Goal: Task Accomplishment & Management: Manage account settings

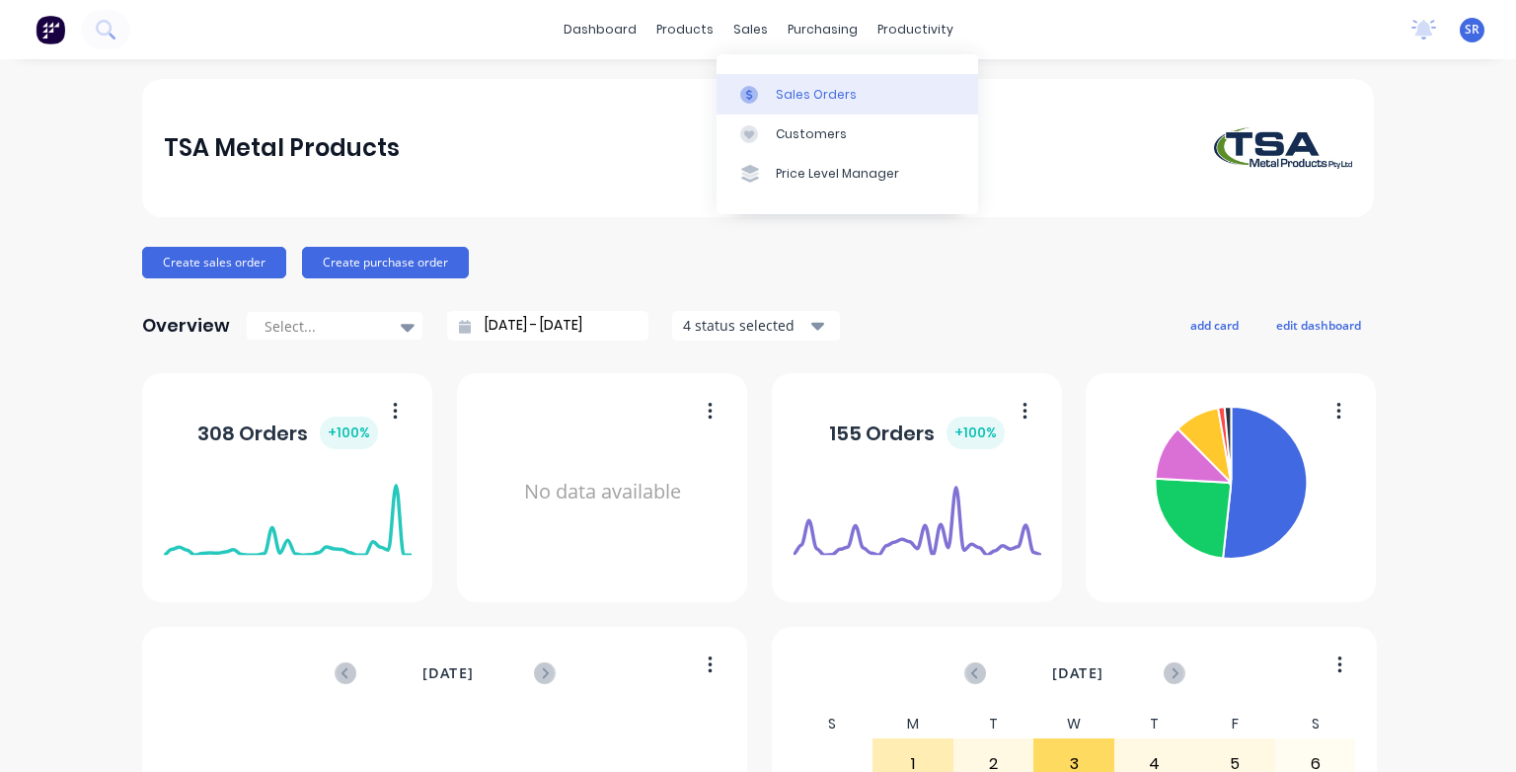
click at [766, 93] on div at bounding box center [755, 95] width 30 height 18
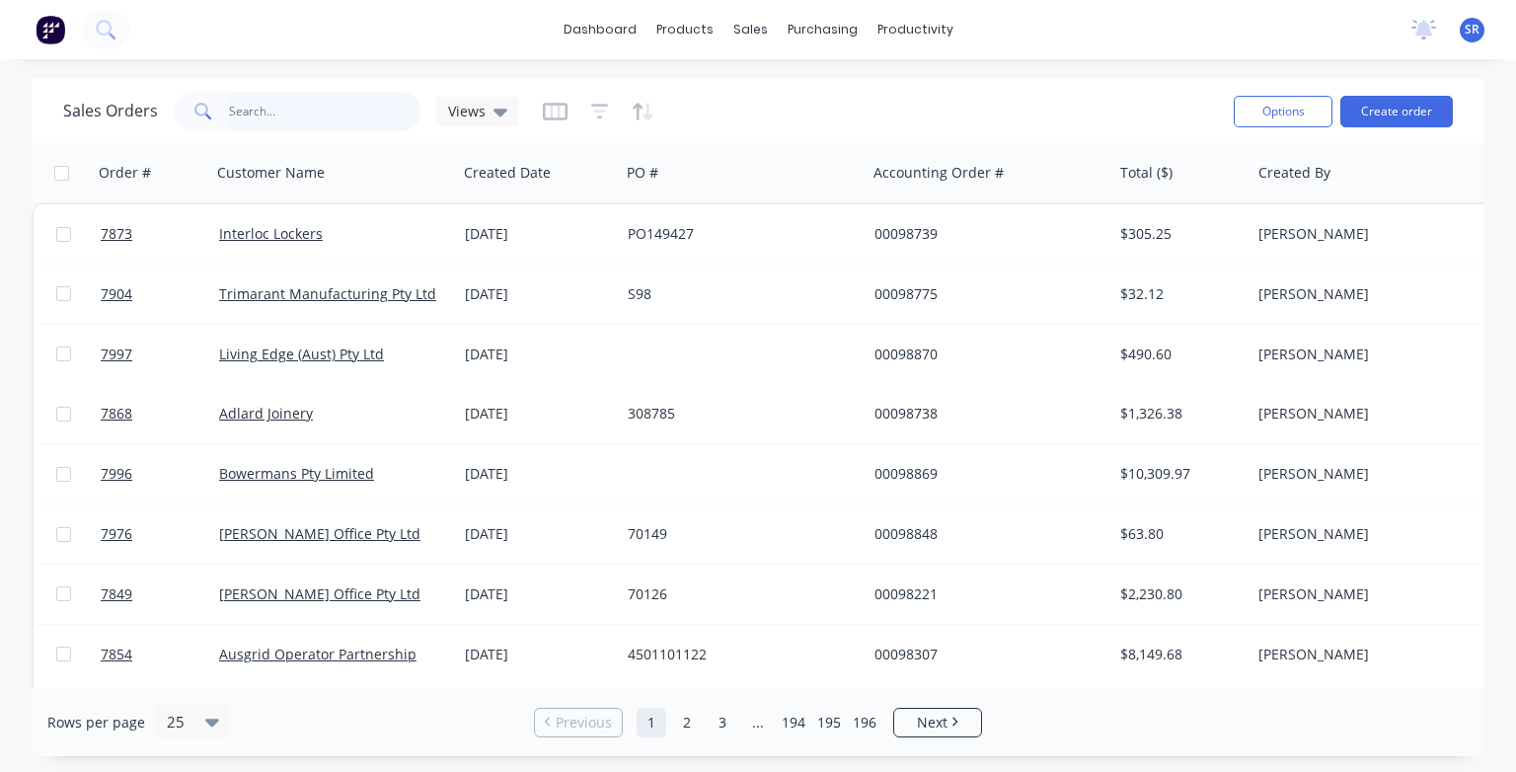
click at [339, 112] on input "text" at bounding box center [325, 111] width 192 height 39
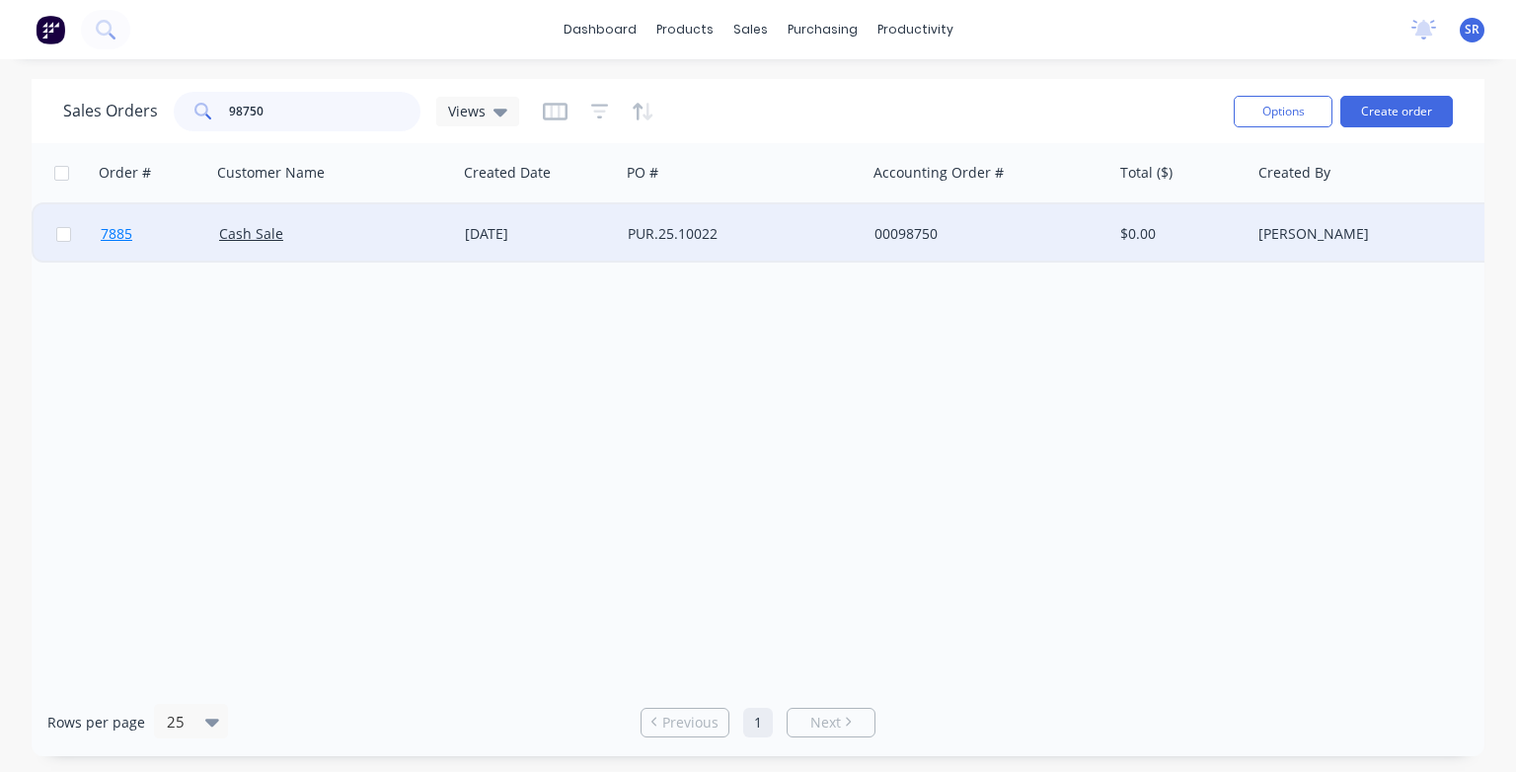
type input "98750"
click at [111, 237] on span "7885" at bounding box center [117, 234] width 32 height 20
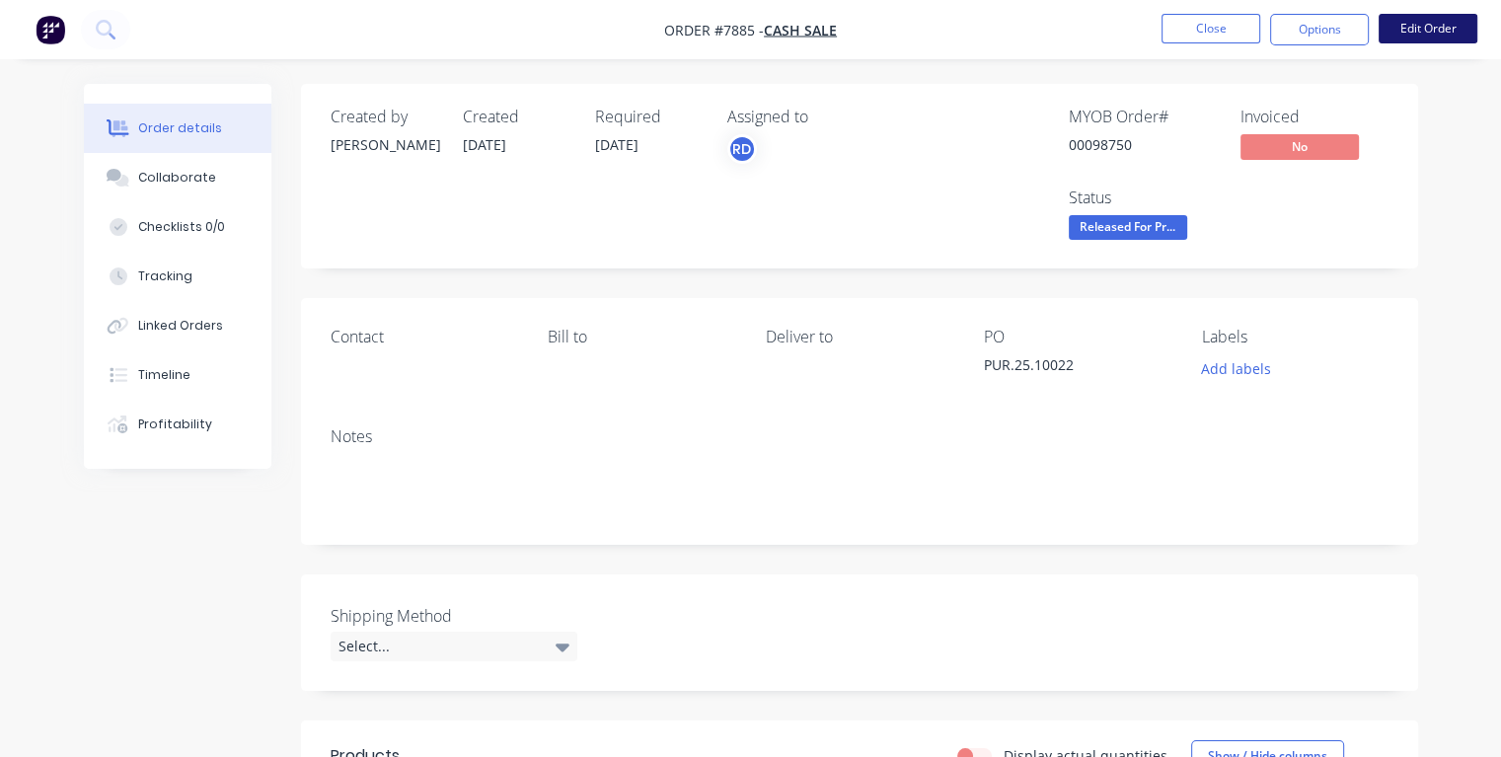
click at [1437, 36] on button "Edit Order" at bounding box center [1427, 29] width 99 height 30
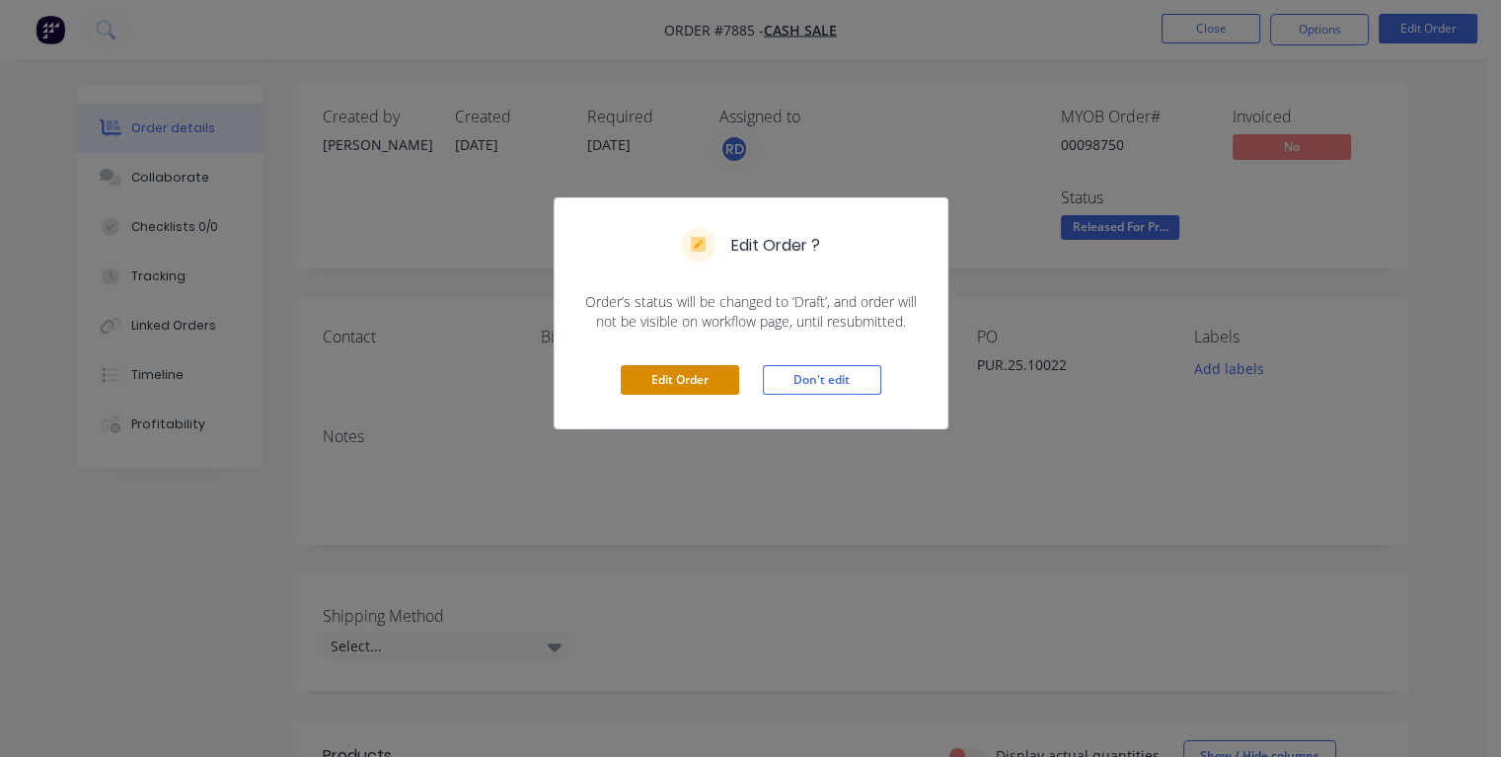
click at [695, 384] on button "Edit Order" at bounding box center [680, 380] width 118 height 30
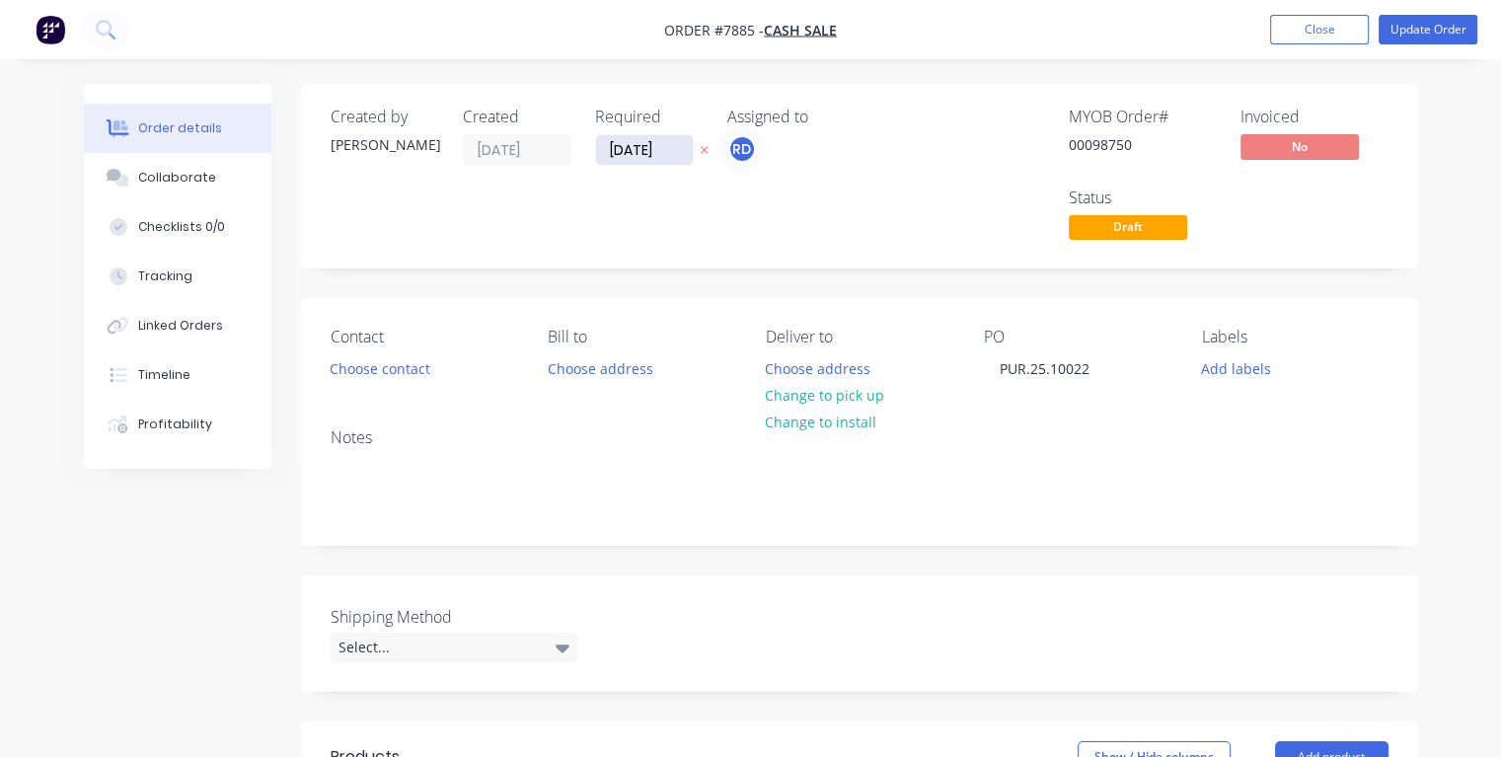
click at [626, 148] on input "[DATE]" at bounding box center [644, 150] width 97 height 30
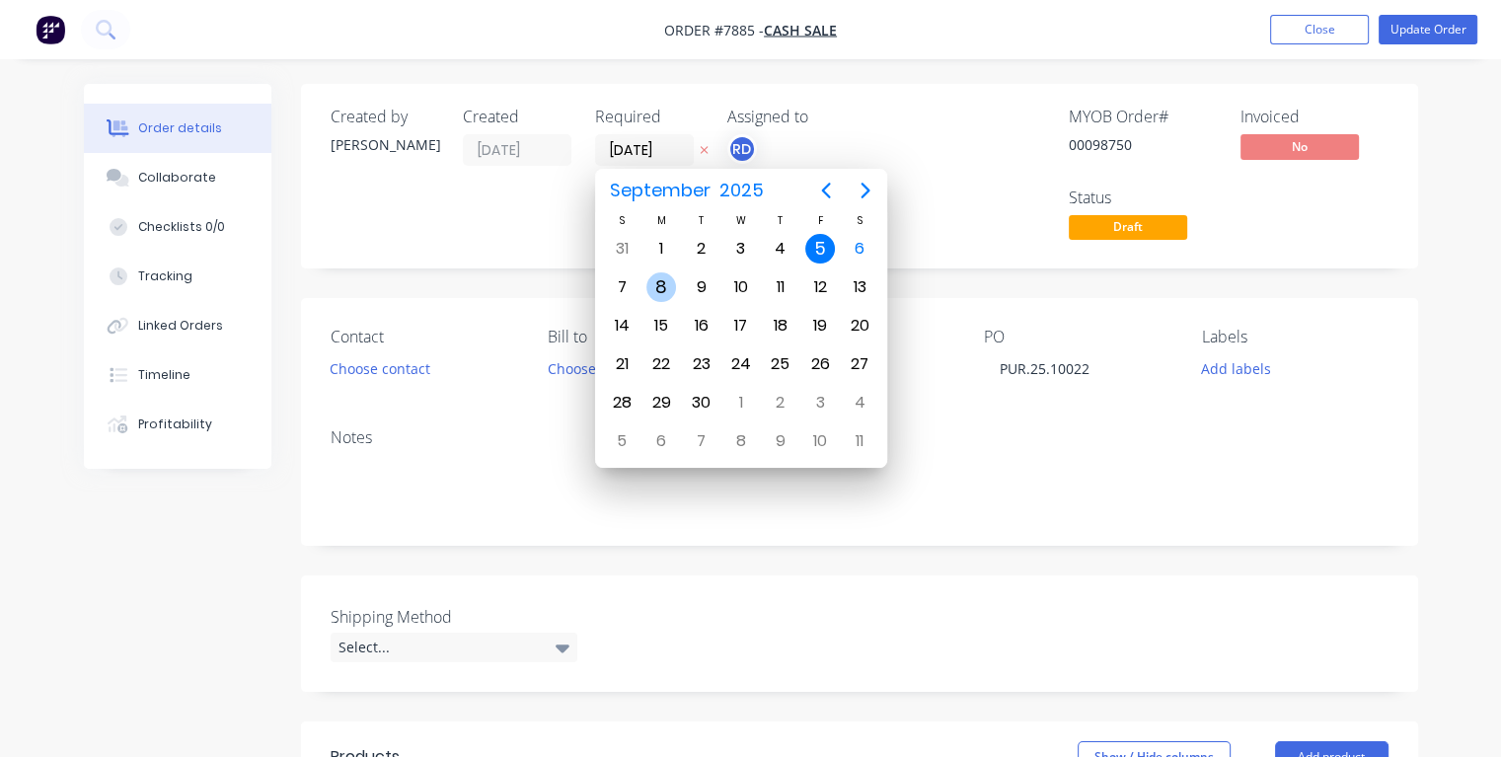
type input "[DATE]"
click at [656, 282] on div "8" at bounding box center [661, 287] width 30 height 30
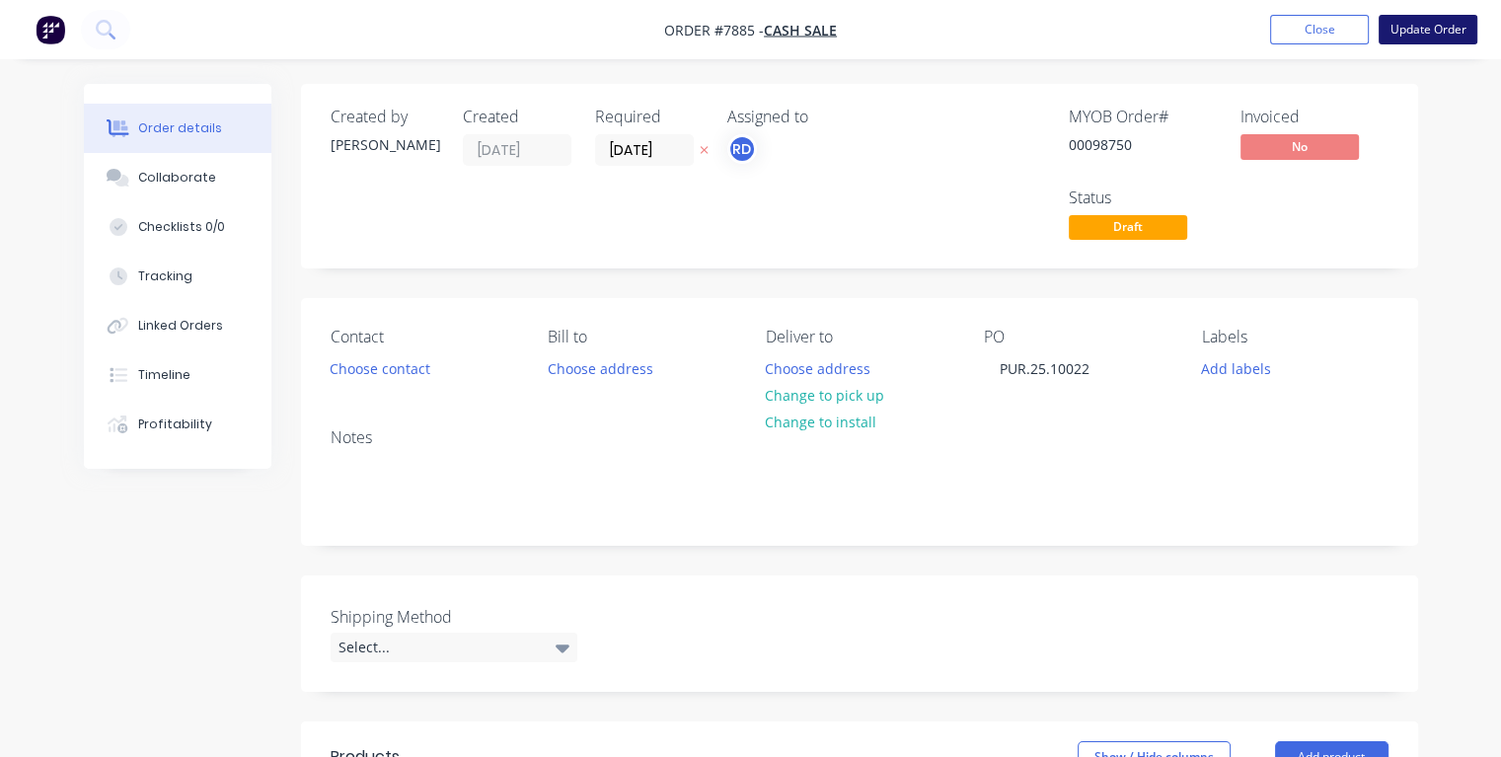
click at [1437, 30] on button "Update Order" at bounding box center [1427, 30] width 99 height 30
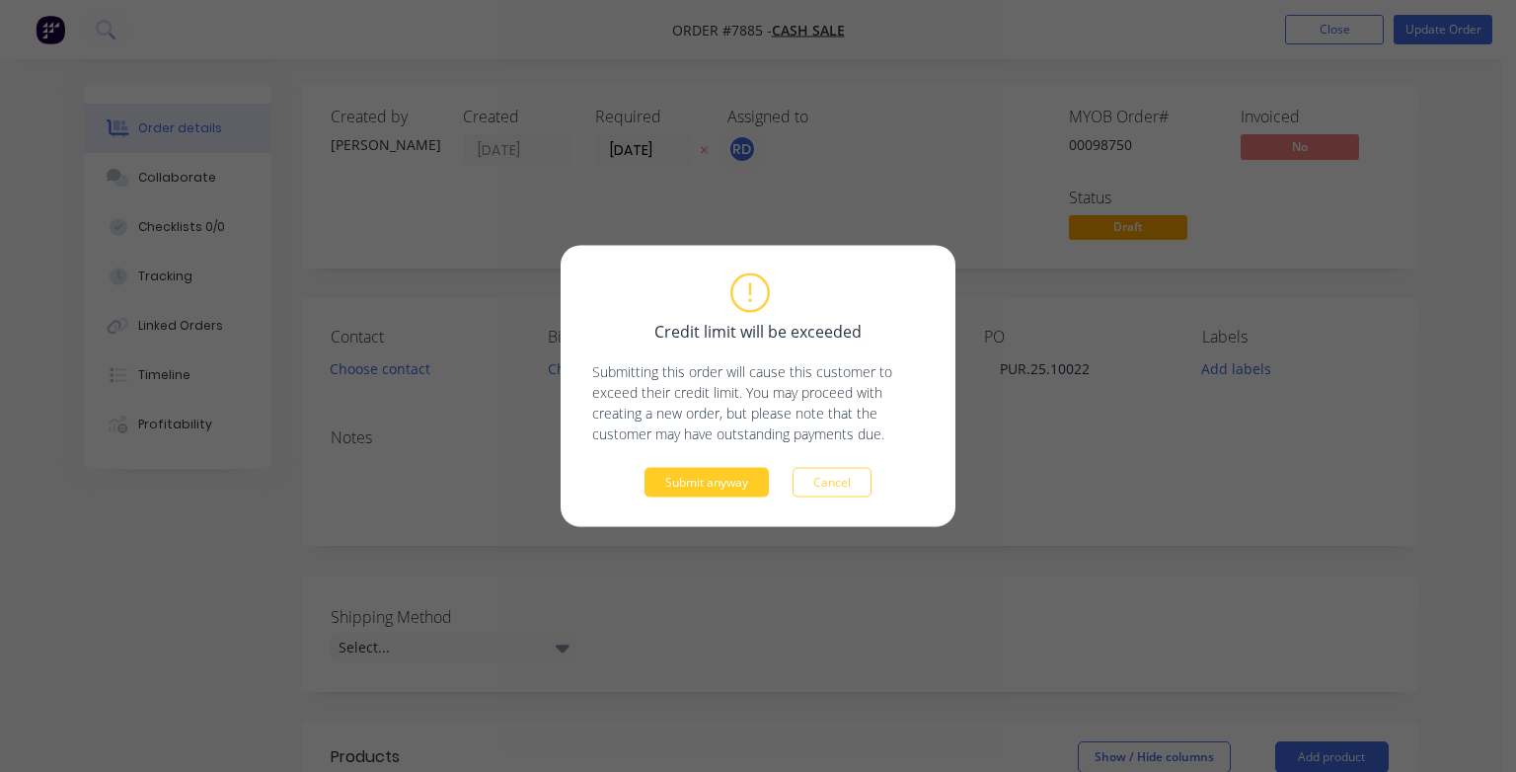
click at [681, 487] on button "Submit anyway" at bounding box center [706, 483] width 124 height 30
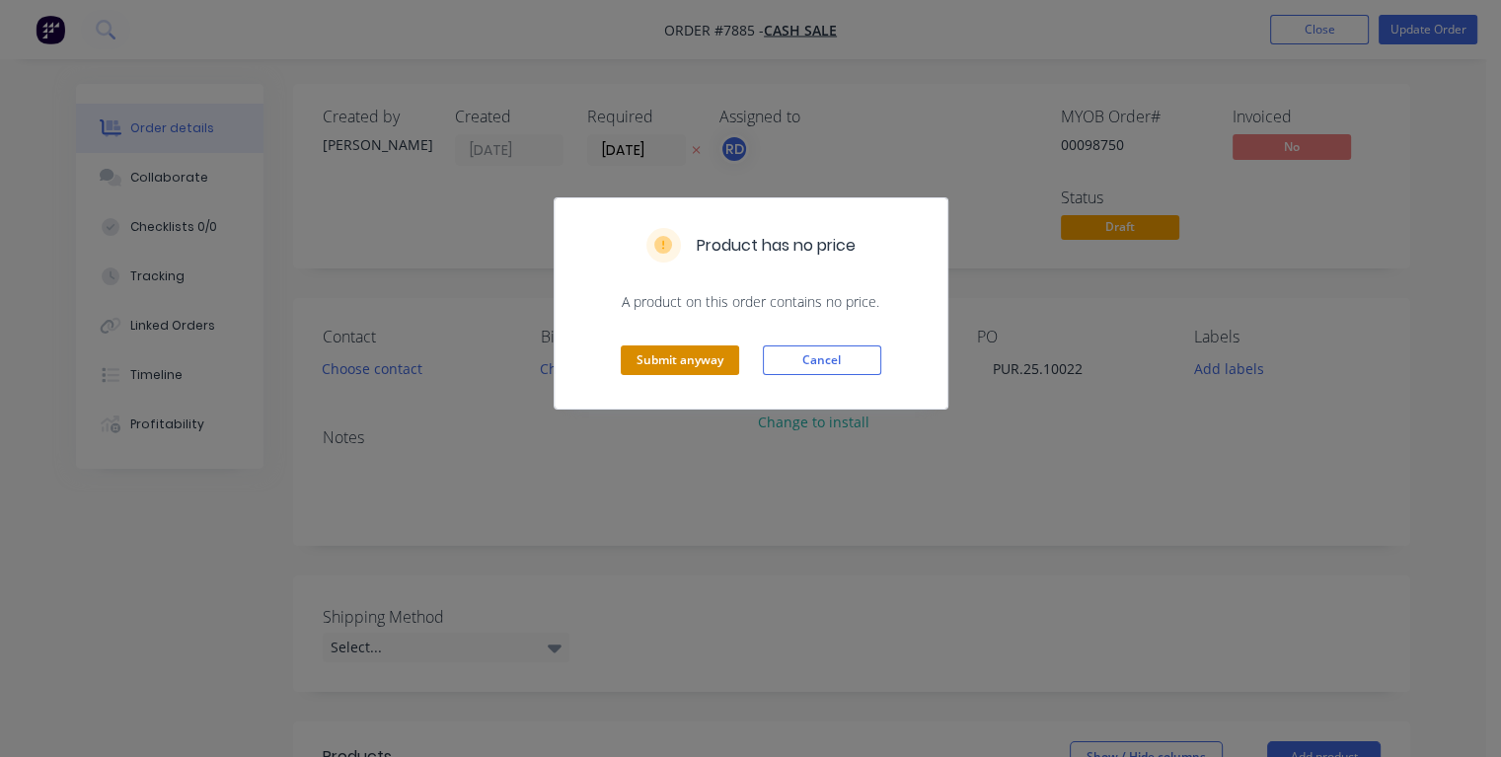
click at [651, 360] on button "Submit anyway" at bounding box center [680, 360] width 118 height 30
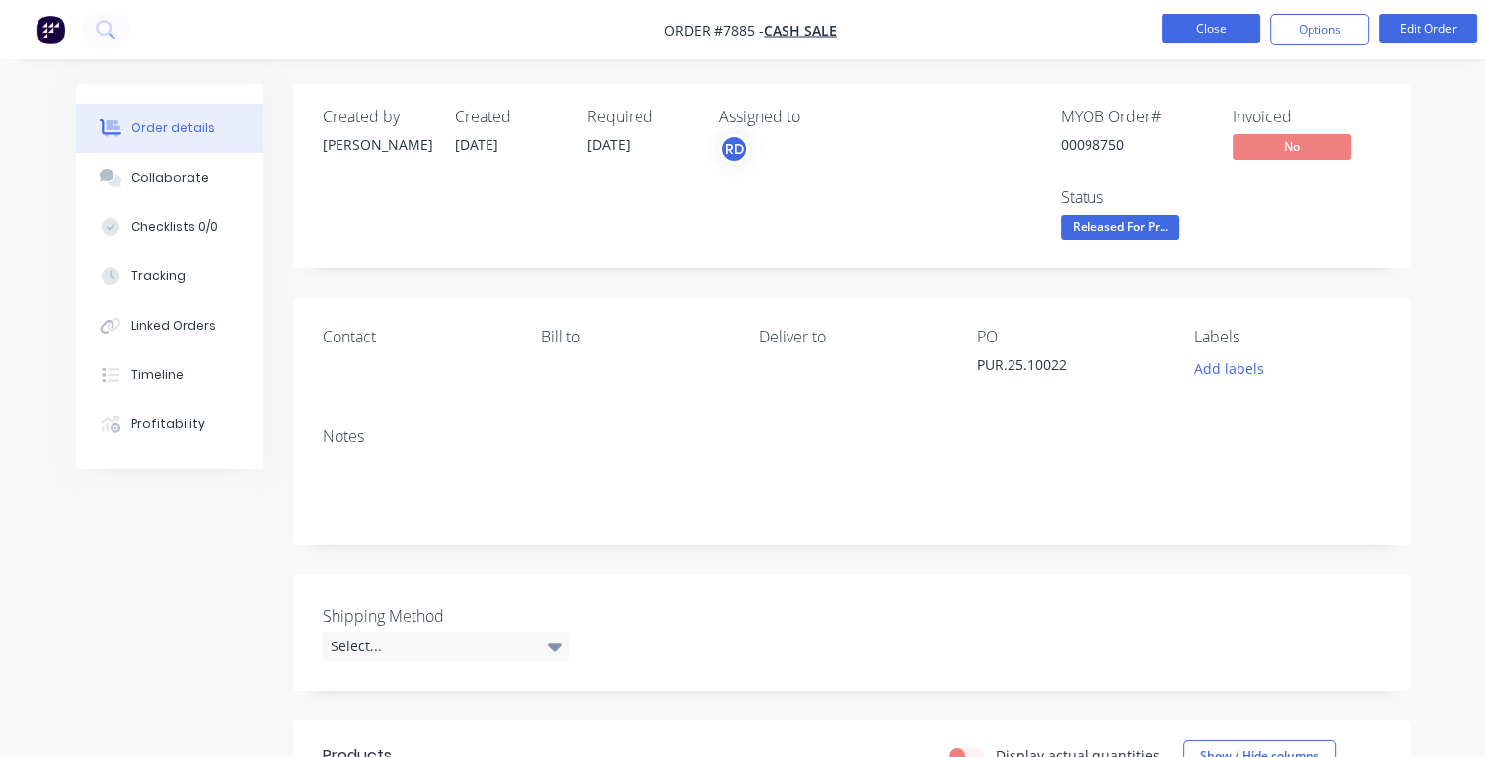
click at [1175, 33] on button "Close" at bounding box center [1210, 29] width 99 height 30
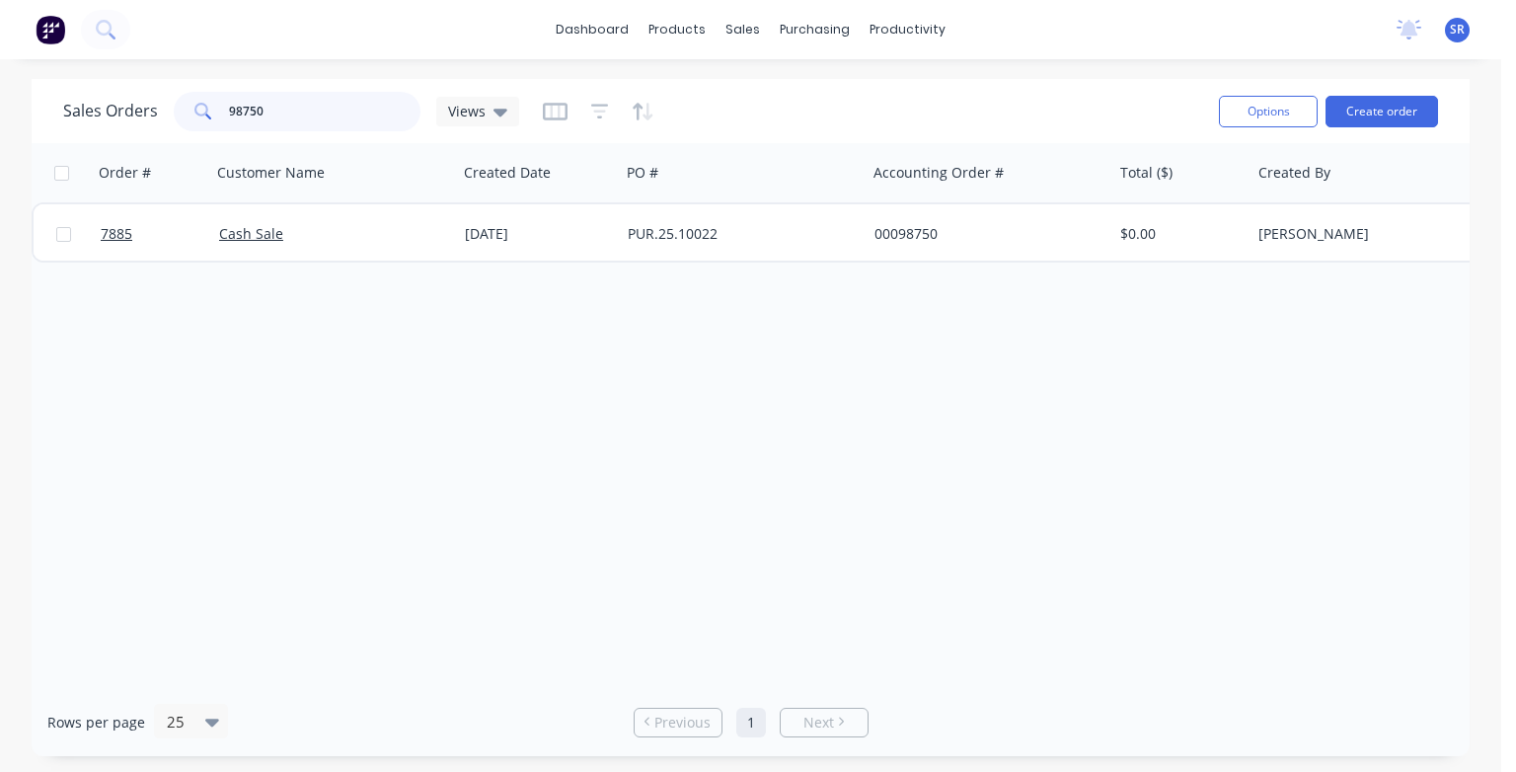
click at [317, 110] on input "98750" at bounding box center [325, 111] width 192 height 39
click at [296, 109] on input "98786" at bounding box center [325, 111] width 192 height 39
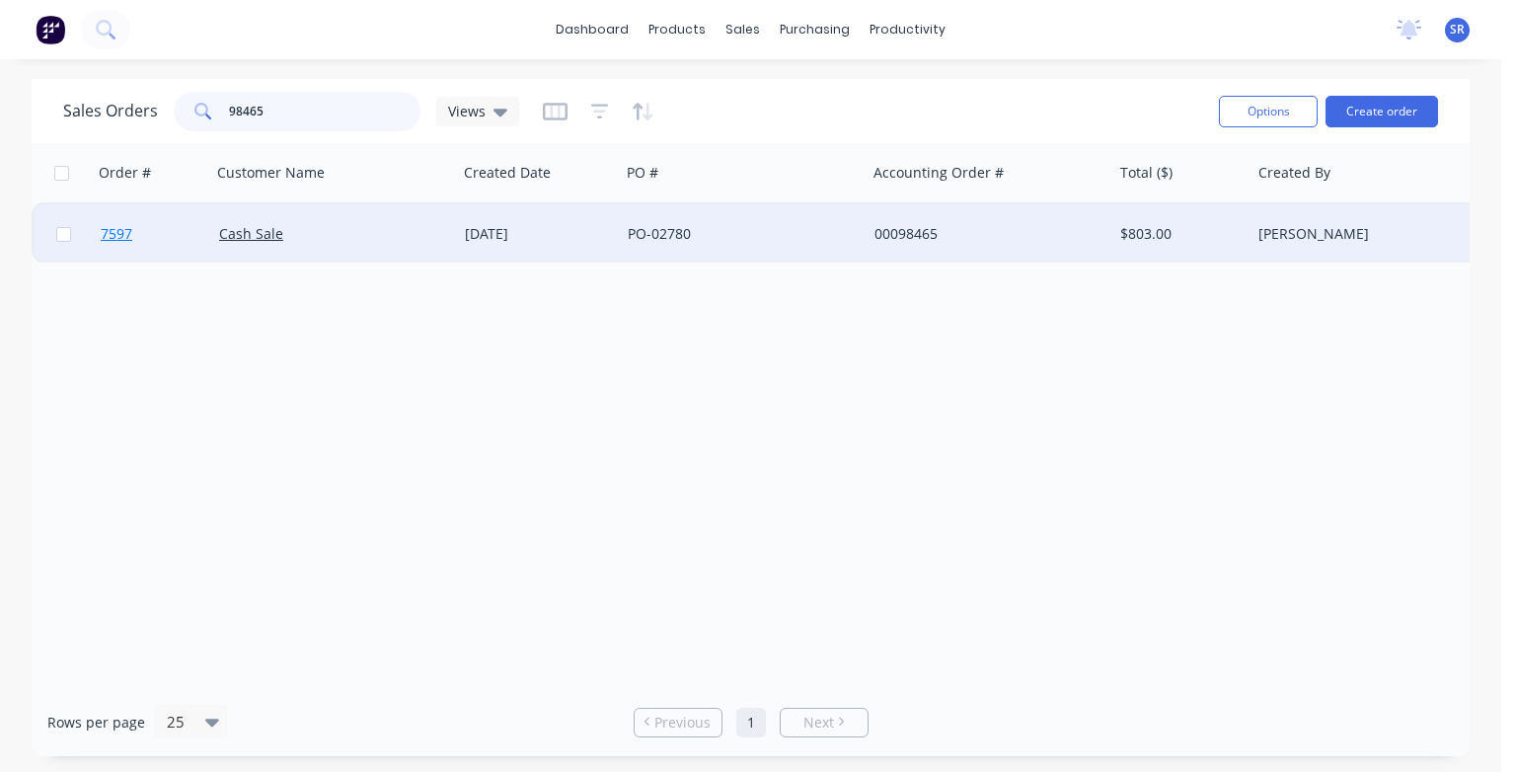
type input "98465"
click at [119, 232] on span "7597" at bounding box center [117, 234] width 32 height 20
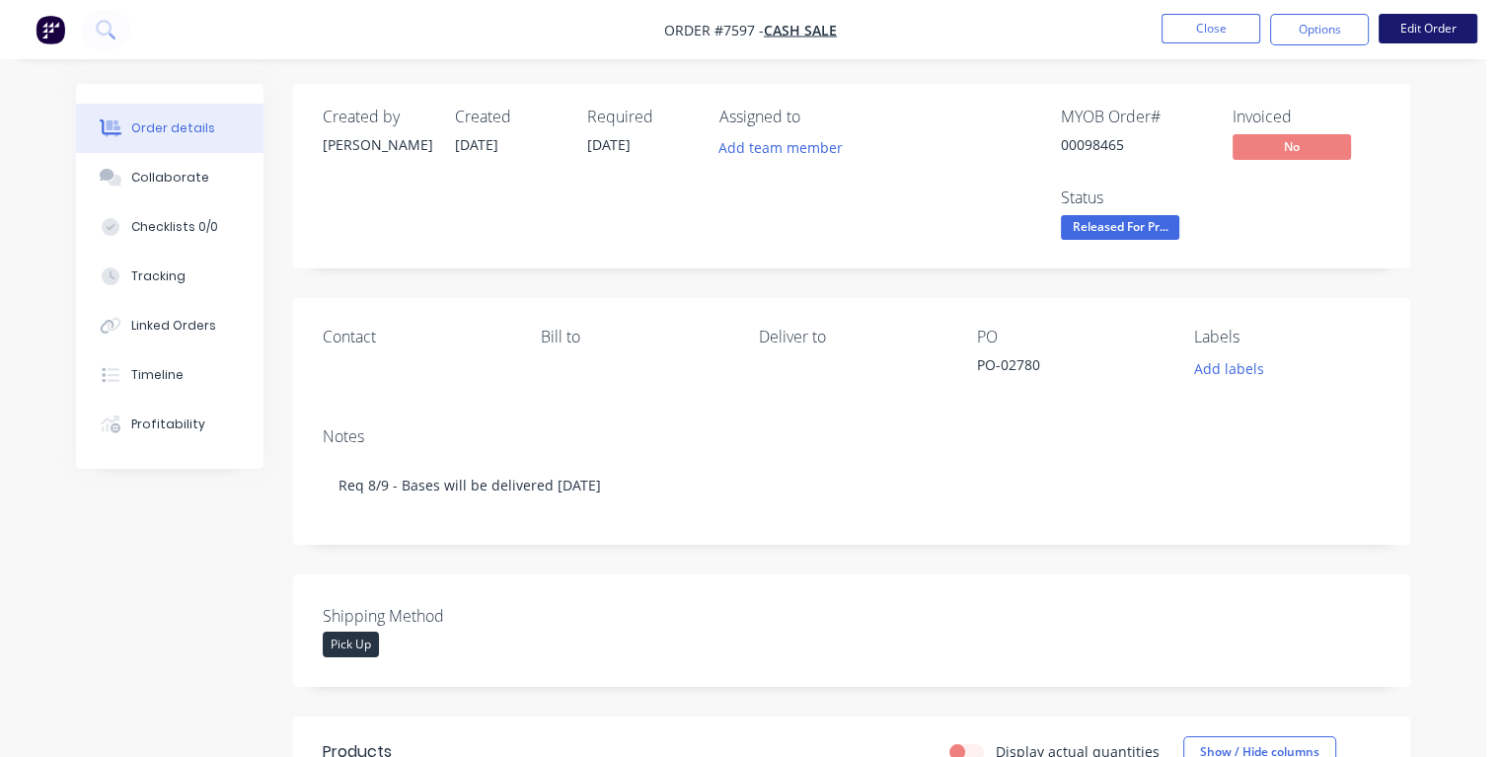
click at [1402, 34] on button "Edit Order" at bounding box center [1427, 29] width 99 height 30
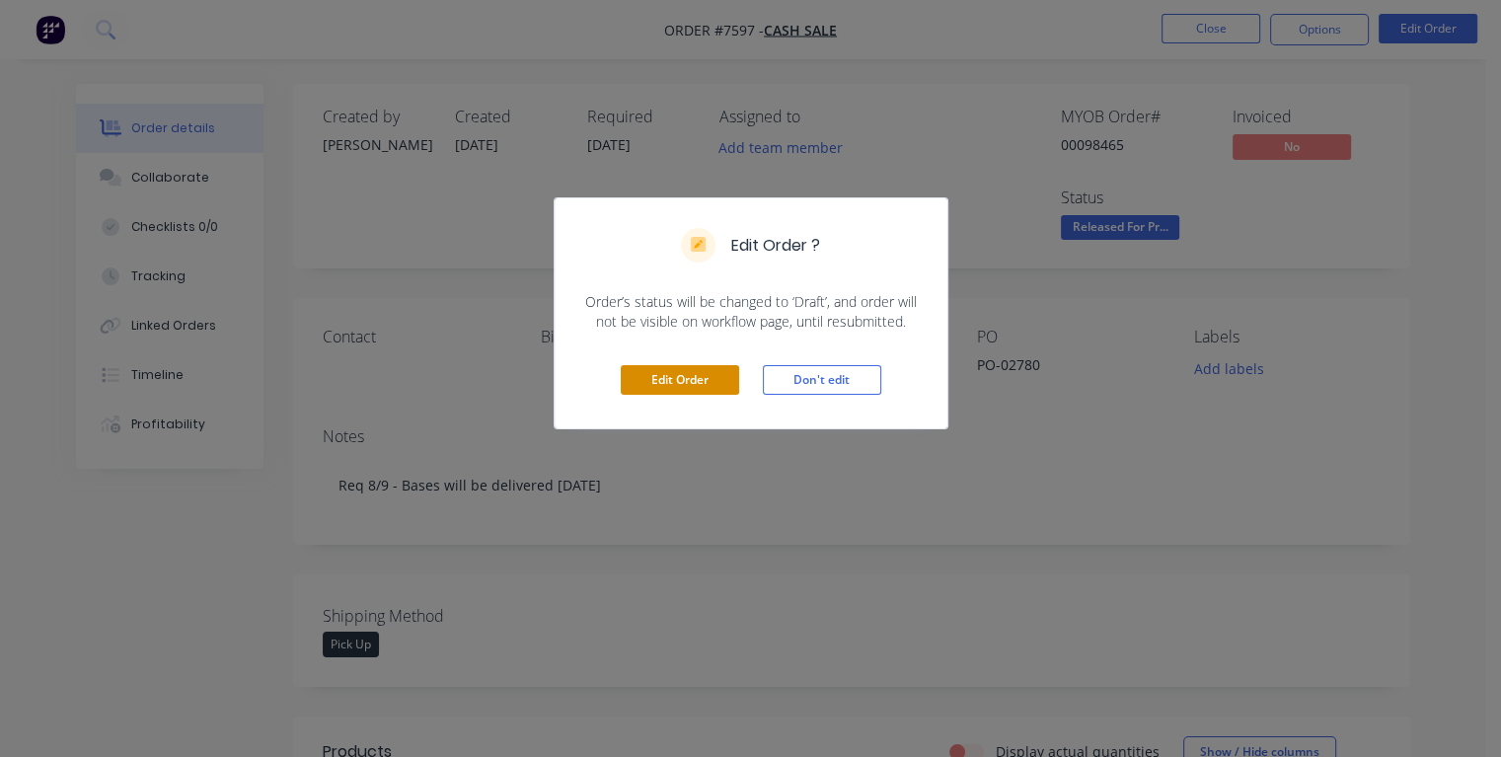
click at [668, 385] on button "Edit Order" at bounding box center [680, 380] width 118 height 30
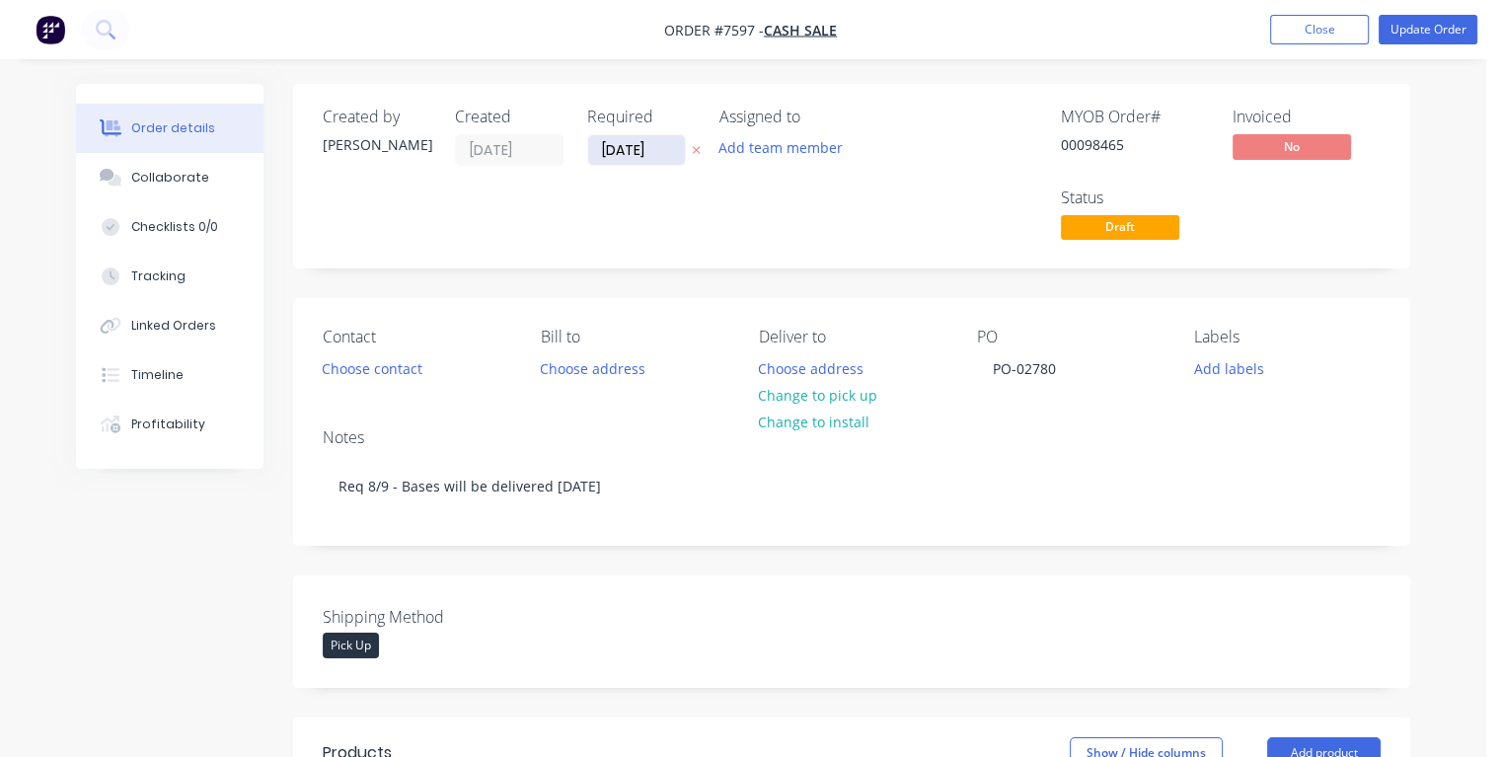
click at [618, 147] on input "[DATE]" at bounding box center [636, 150] width 97 height 30
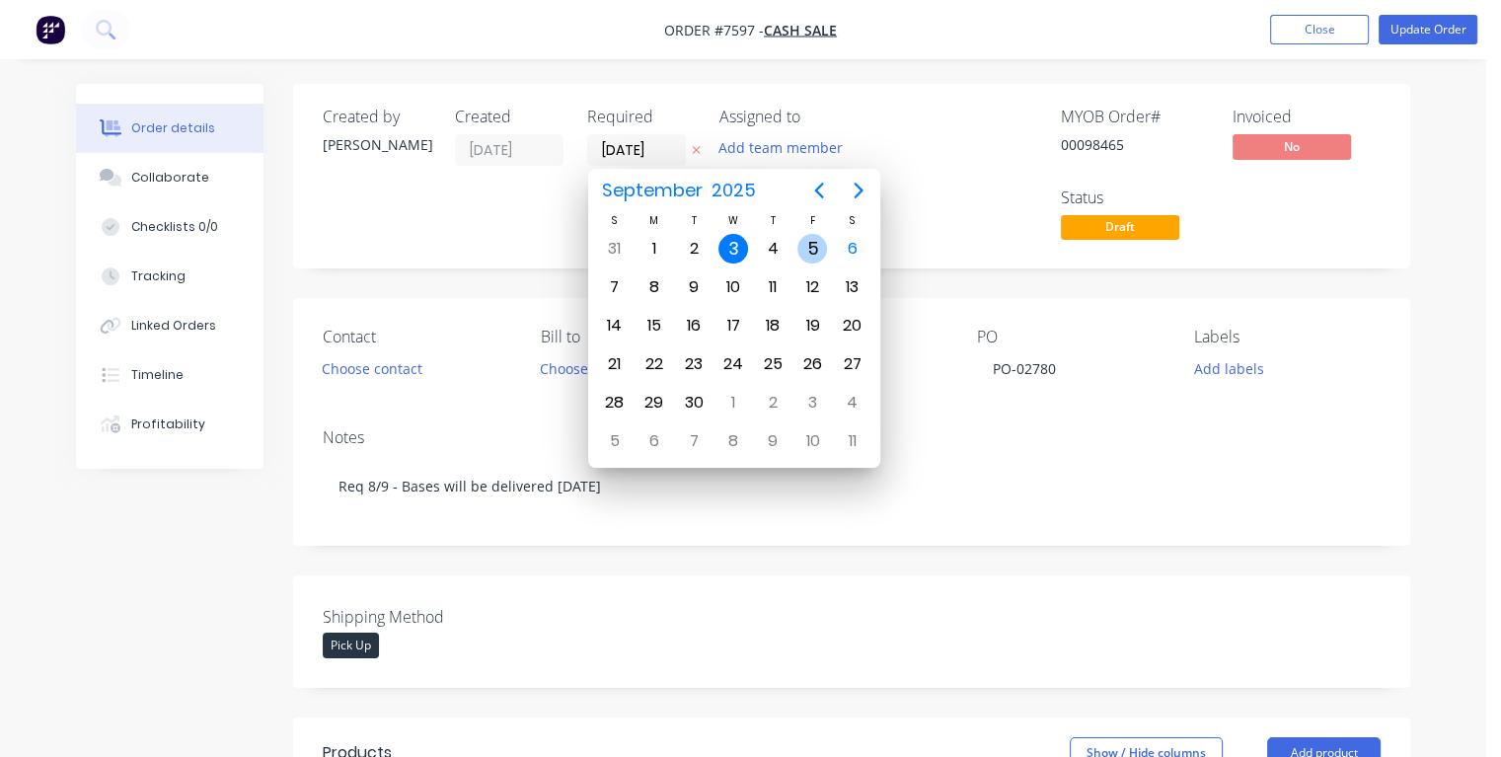
click at [816, 240] on div "5" at bounding box center [812, 249] width 30 height 30
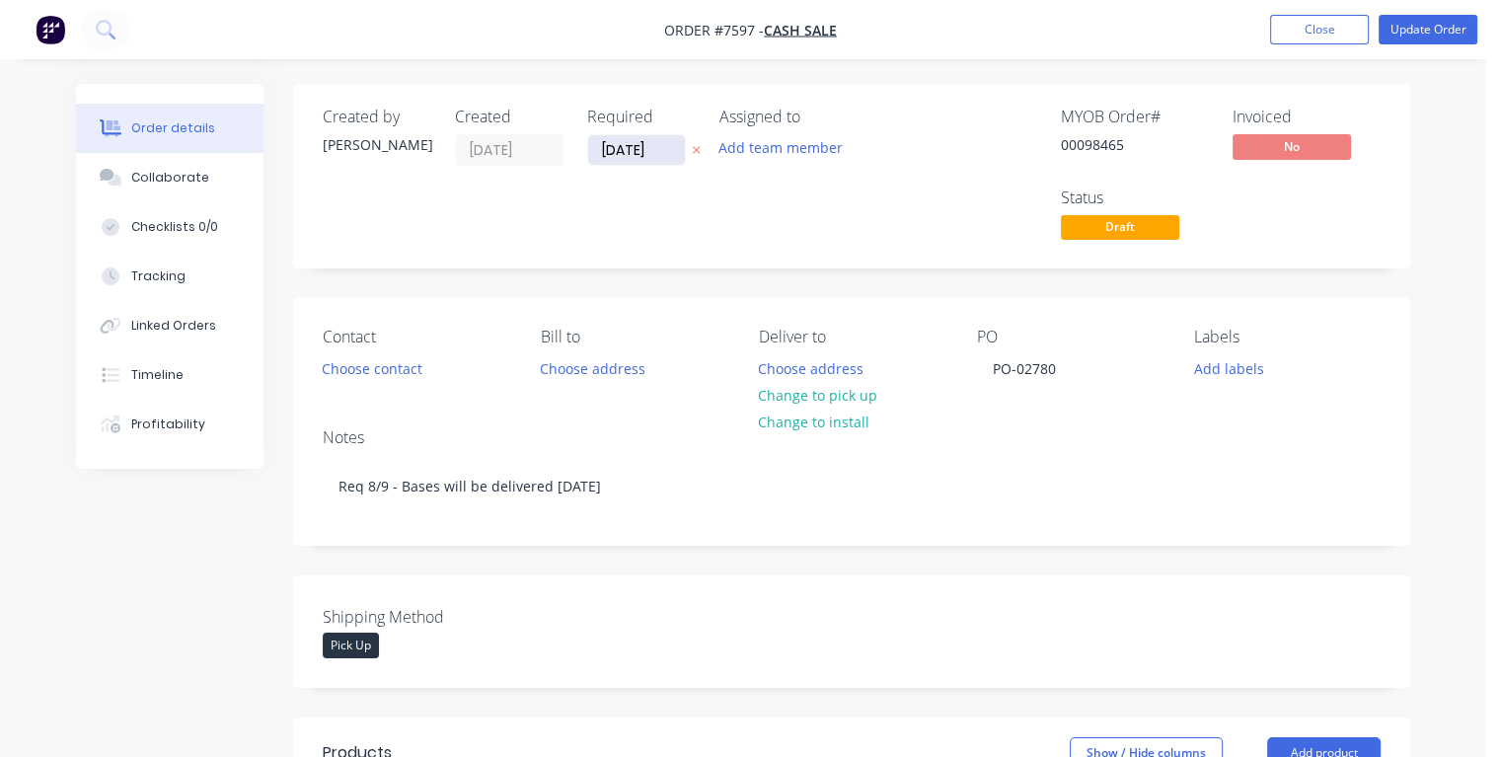
click at [617, 142] on input "[DATE]" at bounding box center [636, 150] width 97 height 30
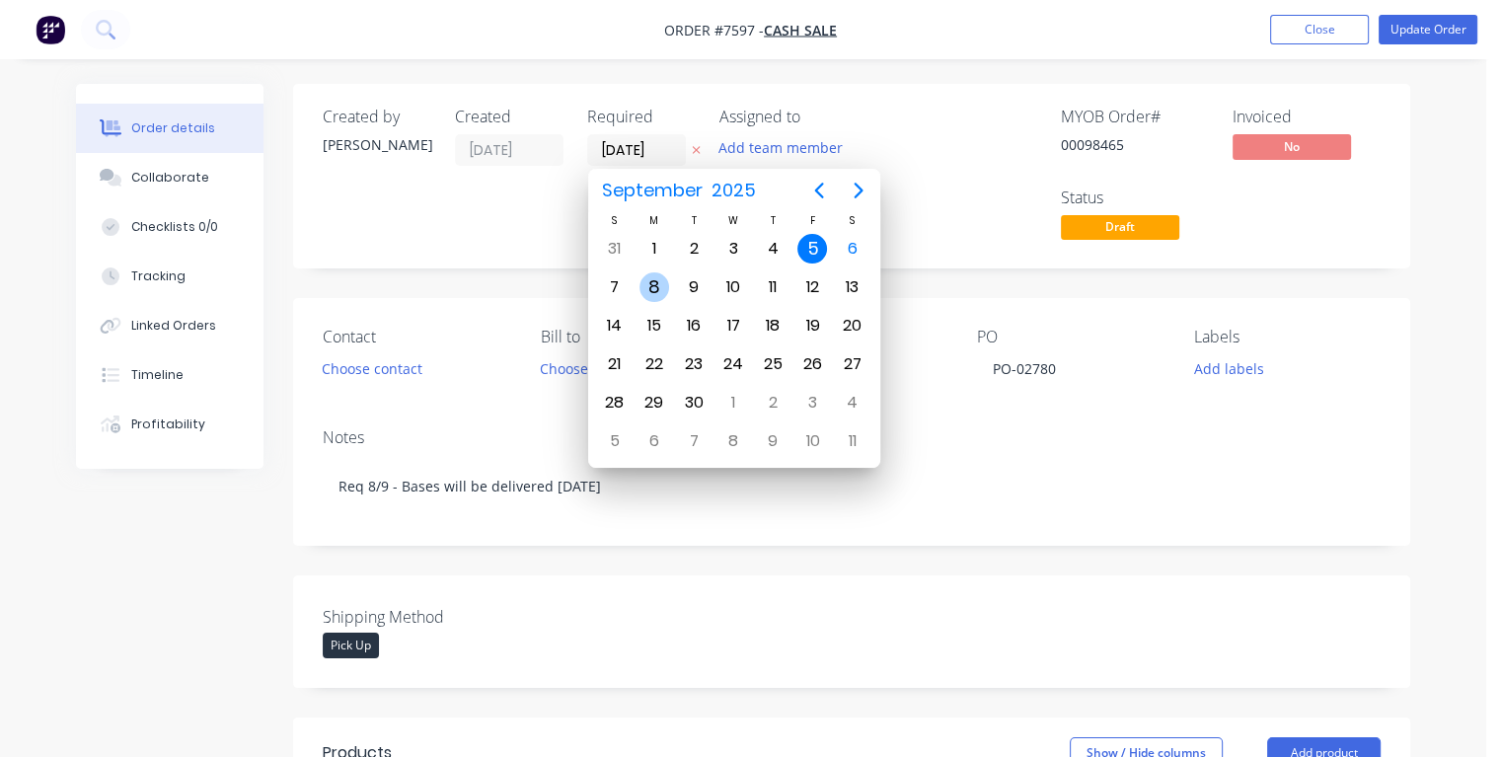
click at [643, 282] on div "8" at bounding box center [654, 287] width 30 height 30
type input "[DATE]"
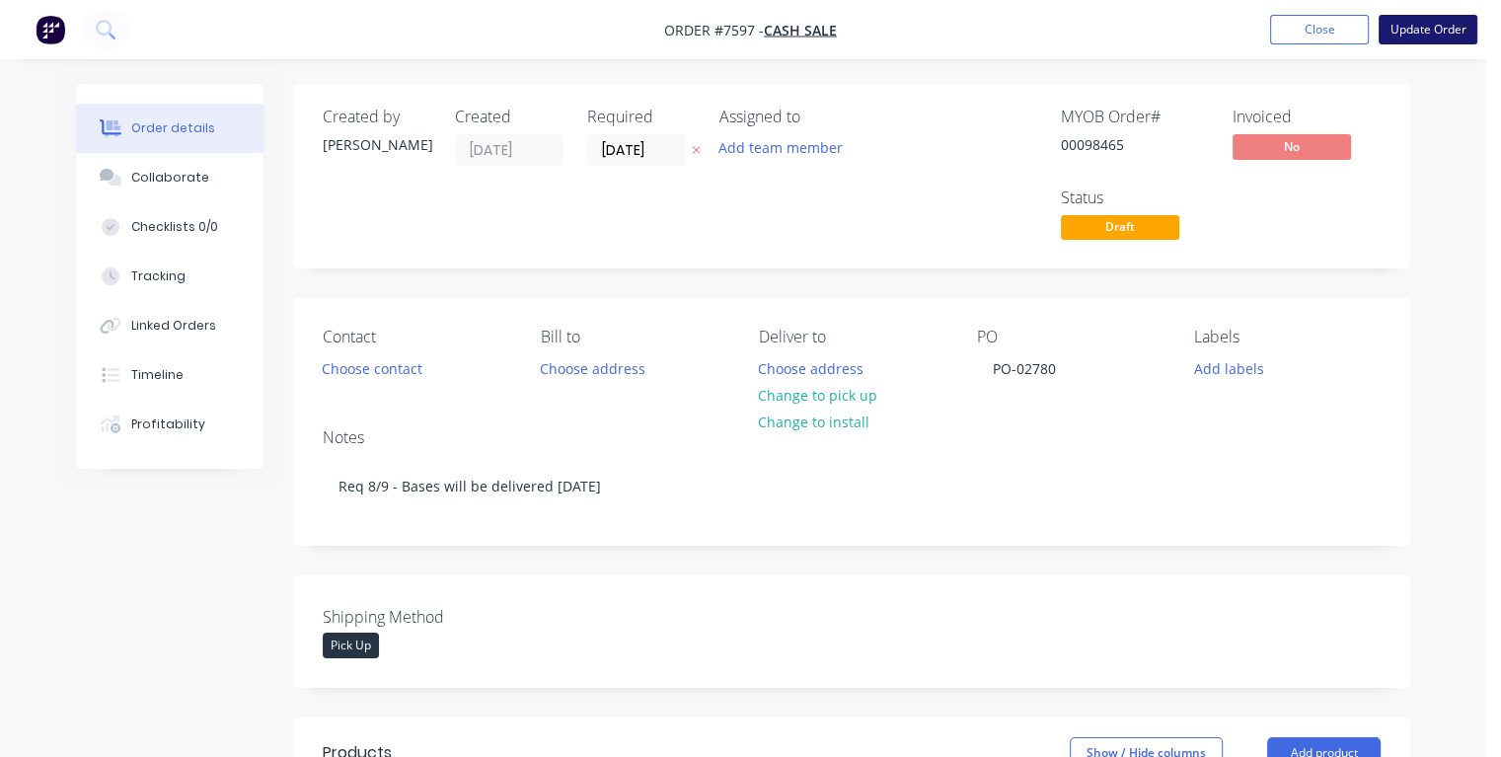
click at [1411, 28] on button "Update Order" at bounding box center [1427, 30] width 99 height 30
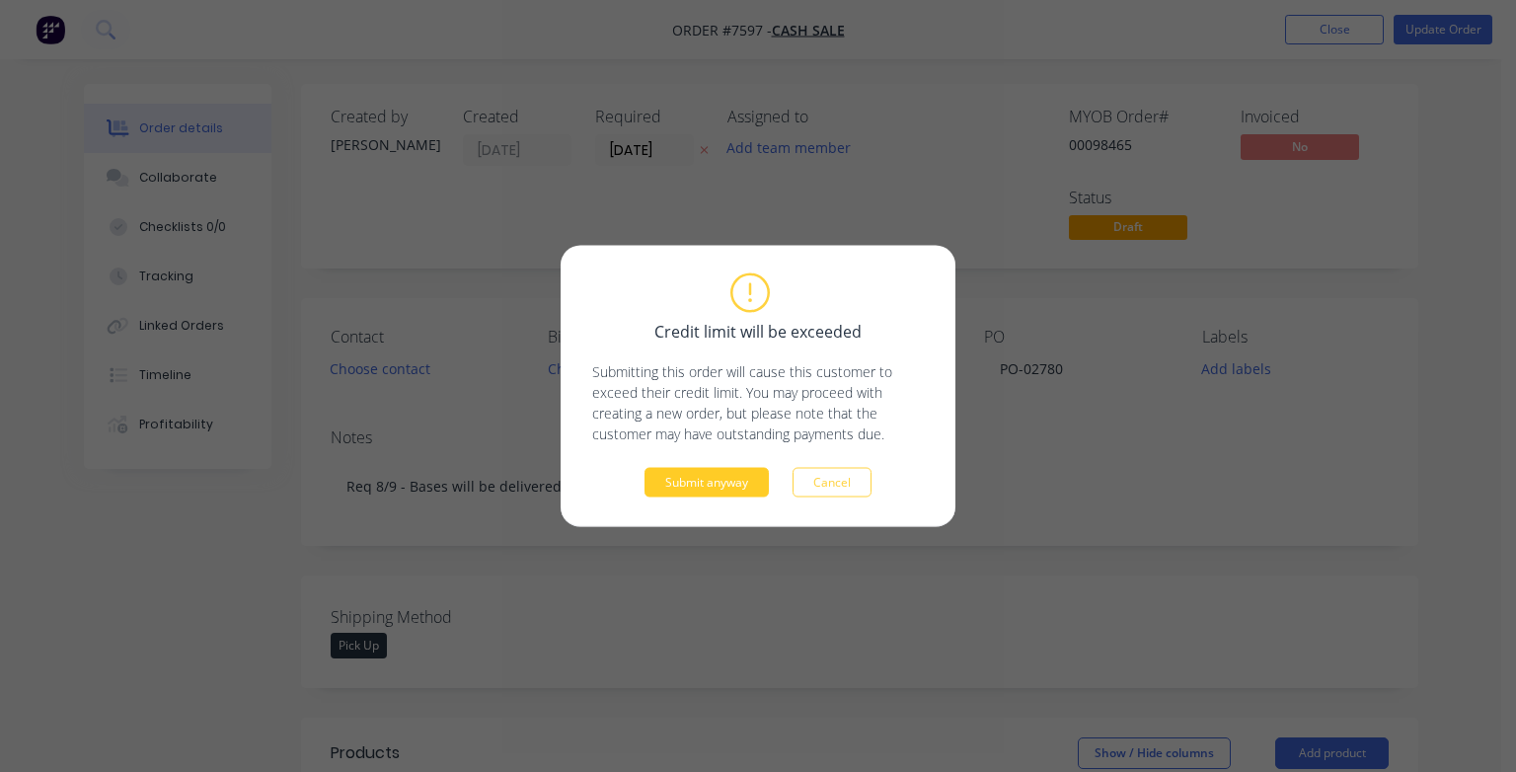
click at [722, 476] on button "Submit anyway" at bounding box center [706, 483] width 124 height 30
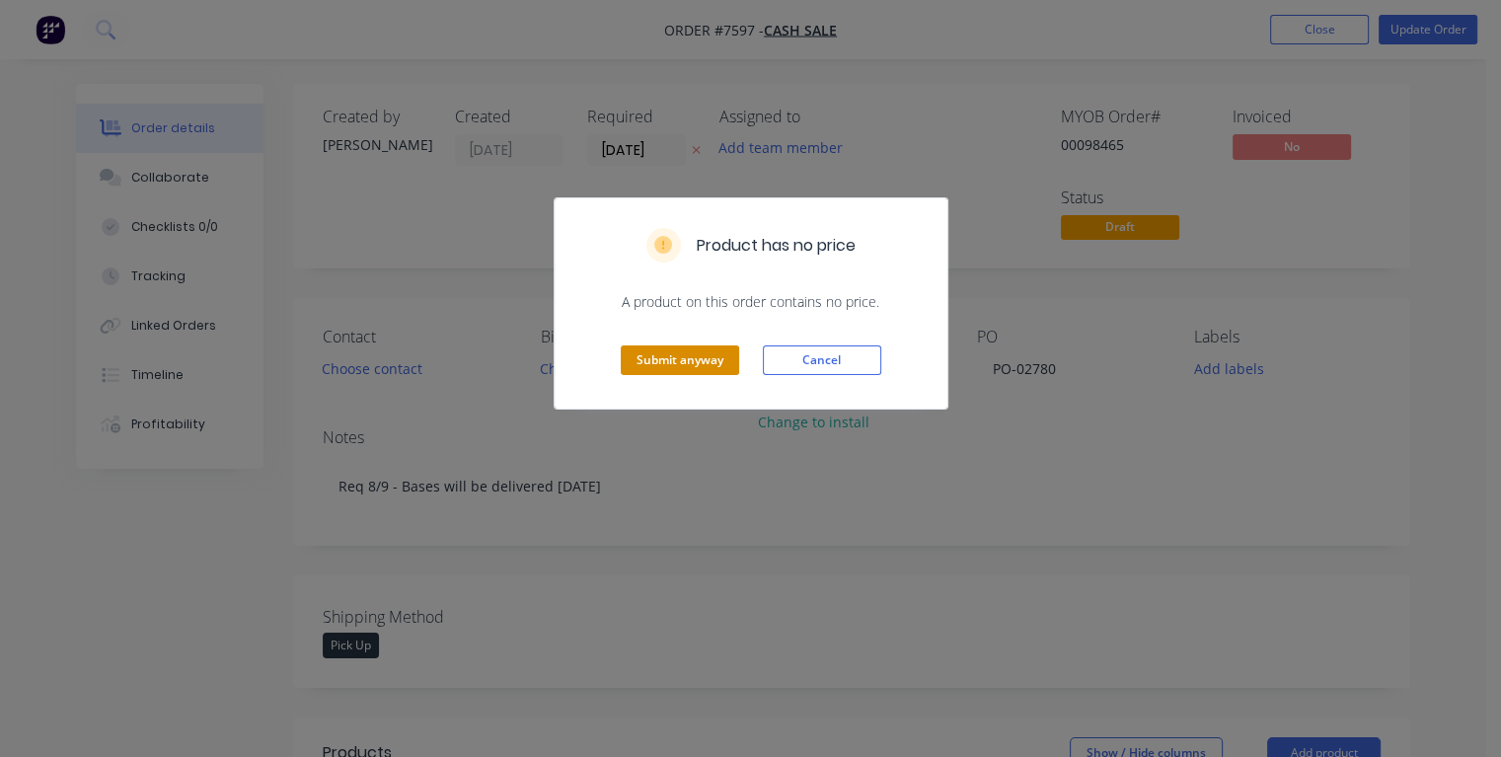
click at [672, 365] on button "Submit anyway" at bounding box center [680, 360] width 118 height 30
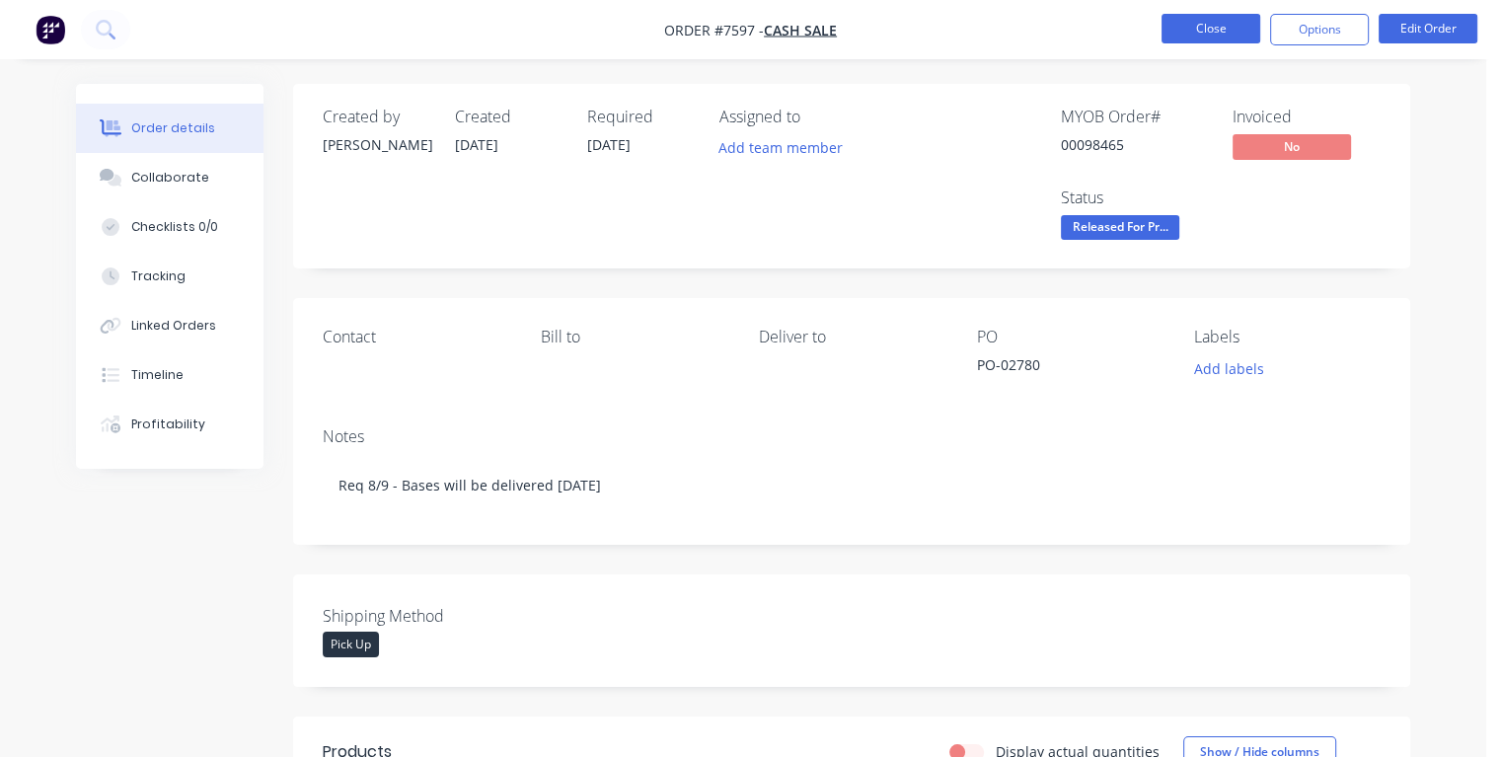
click at [1176, 22] on button "Close" at bounding box center [1210, 29] width 99 height 30
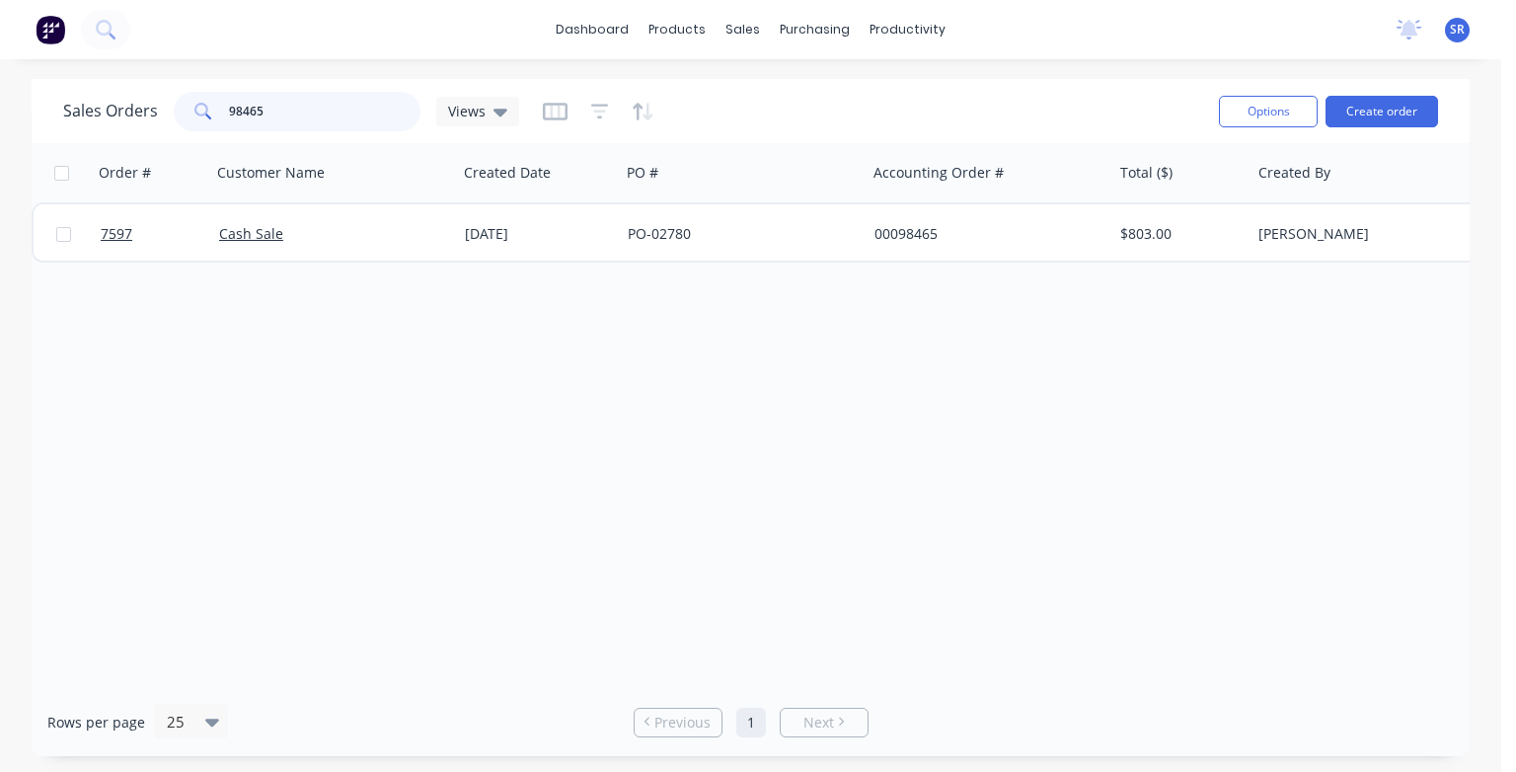
click at [342, 108] on input "98465" at bounding box center [325, 111] width 192 height 39
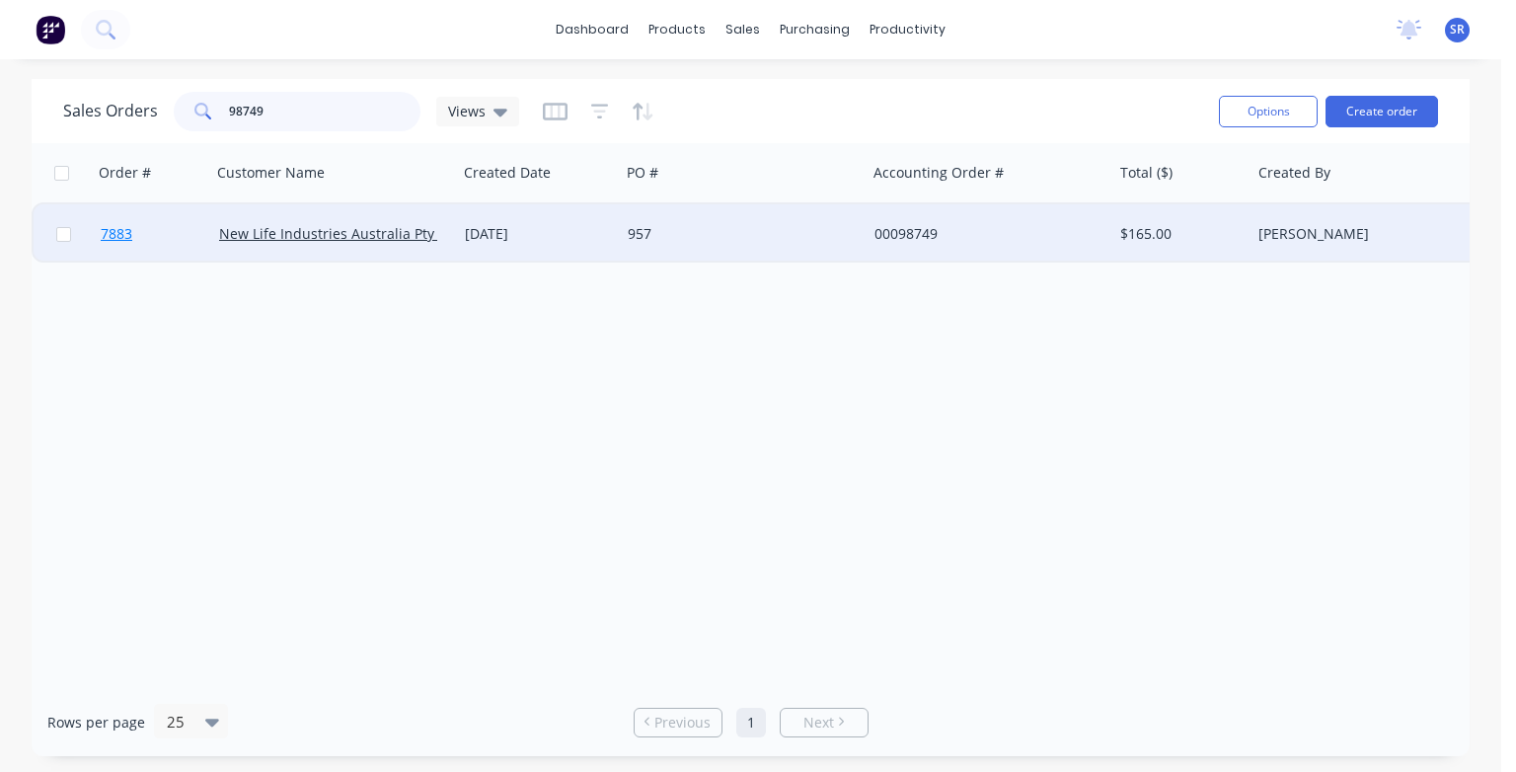
type input "98749"
click at [122, 238] on span "7883" at bounding box center [117, 234] width 32 height 20
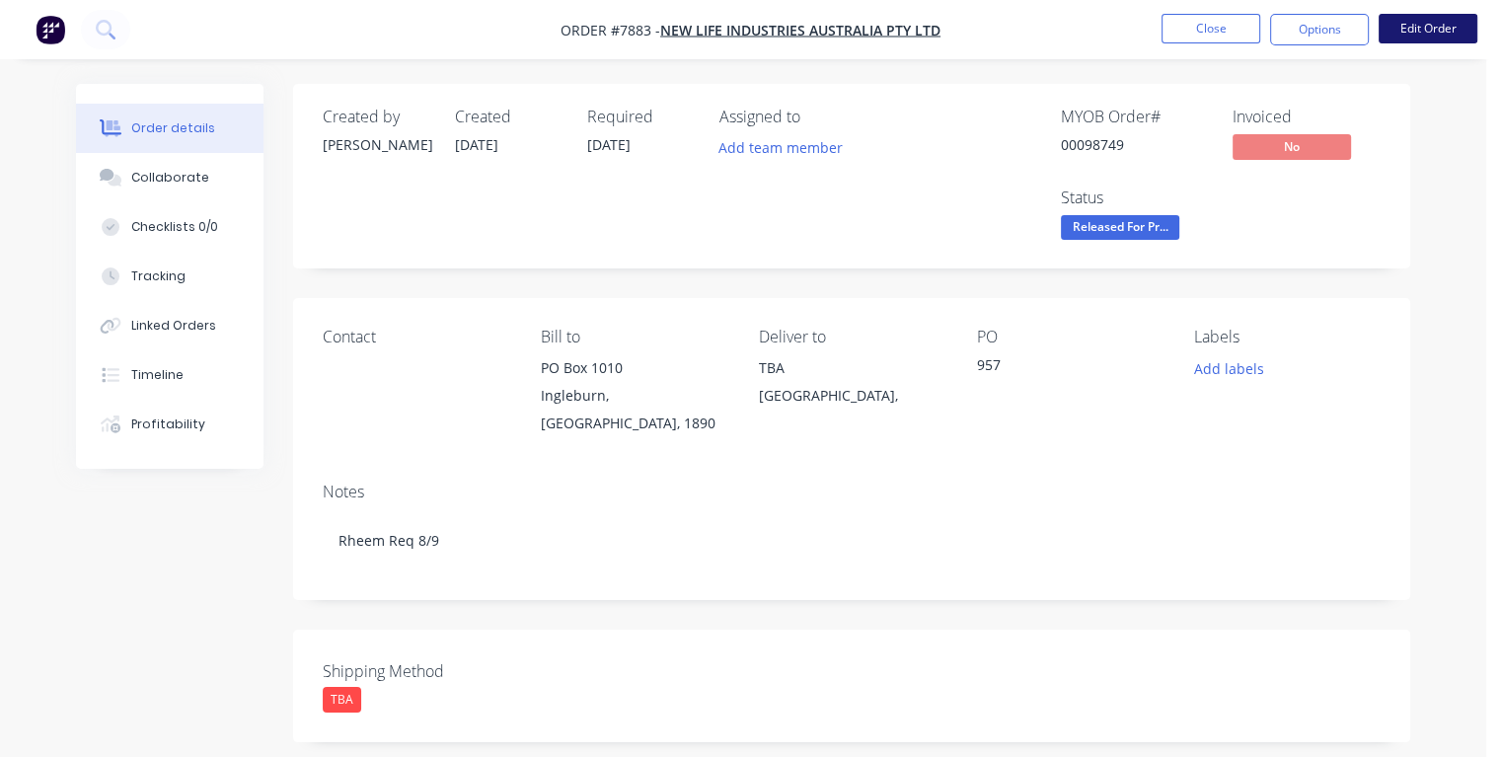
click at [1401, 34] on button "Edit Order" at bounding box center [1427, 29] width 99 height 30
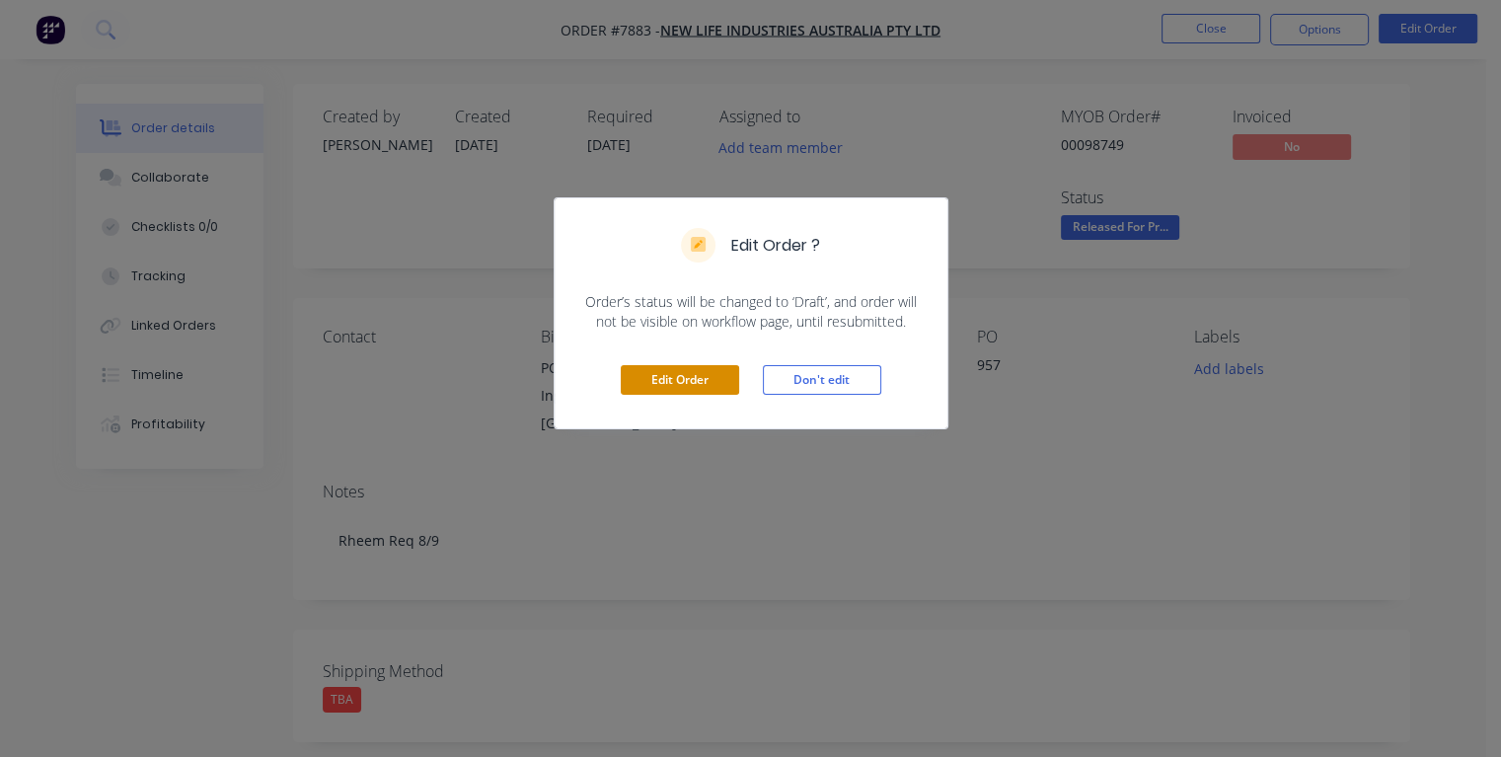
drag, startPoint x: 711, startPoint y: 383, endPoint x: 697, endPoint y: 360, distance: 27.1
click at [710, 382] on button "Edit Order" at bounding box center [680, 380] width 118 height 30
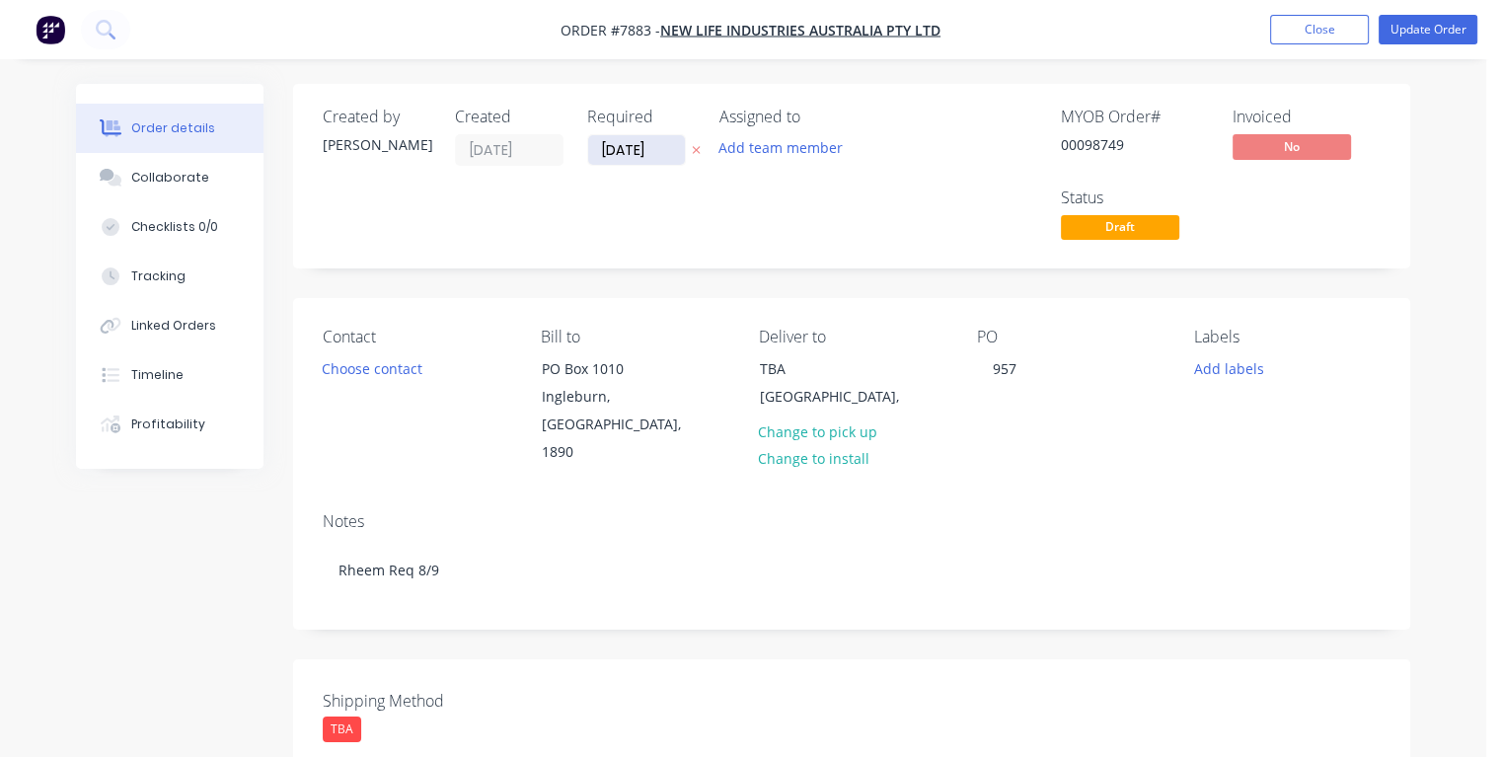
click at [616, 149] on input "[DATE]" at bounding box center [636, 150] width 97 height 30
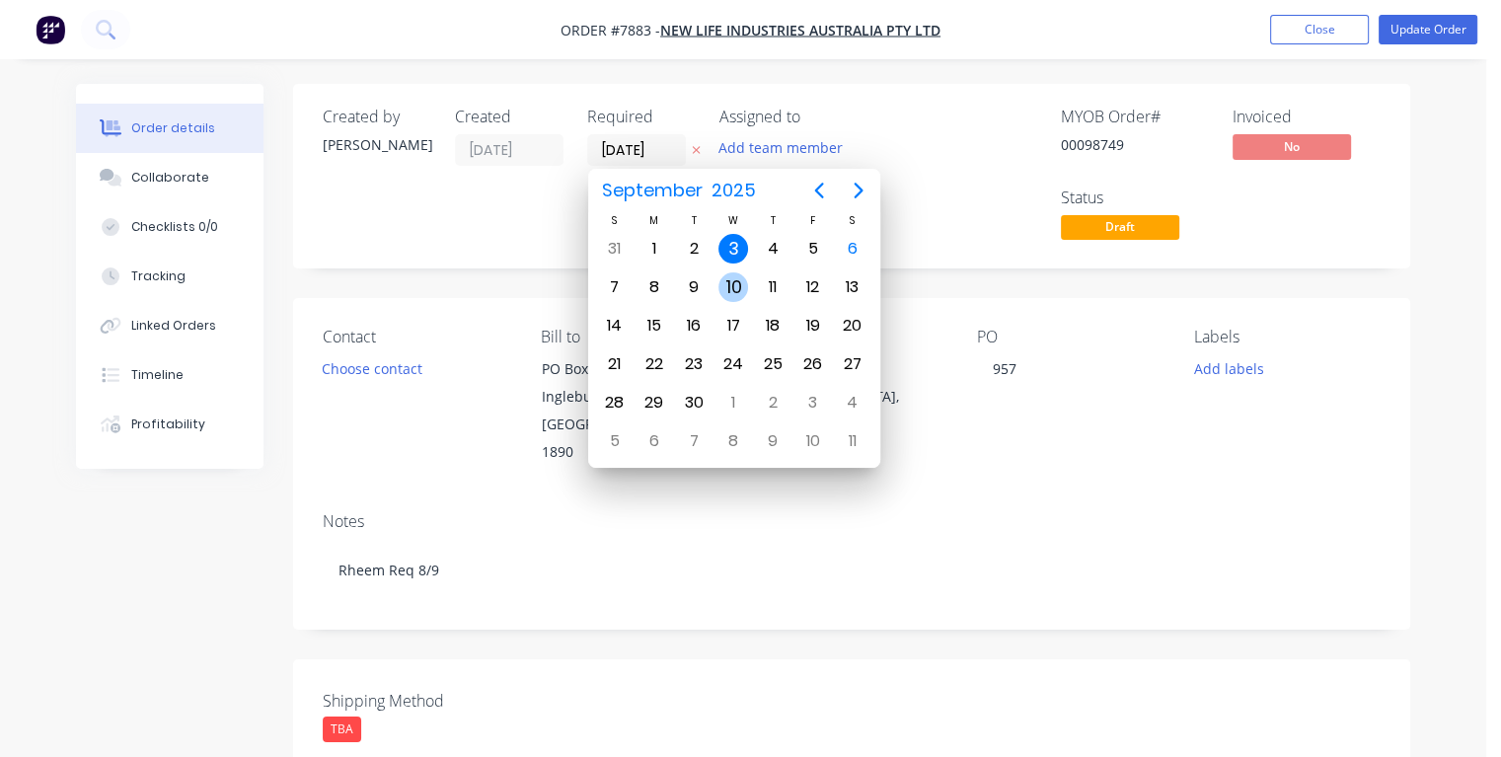
click at [728, 284] on div "10" at bounding box center [733, 287] width 30 height 30
type input "[DATE]"
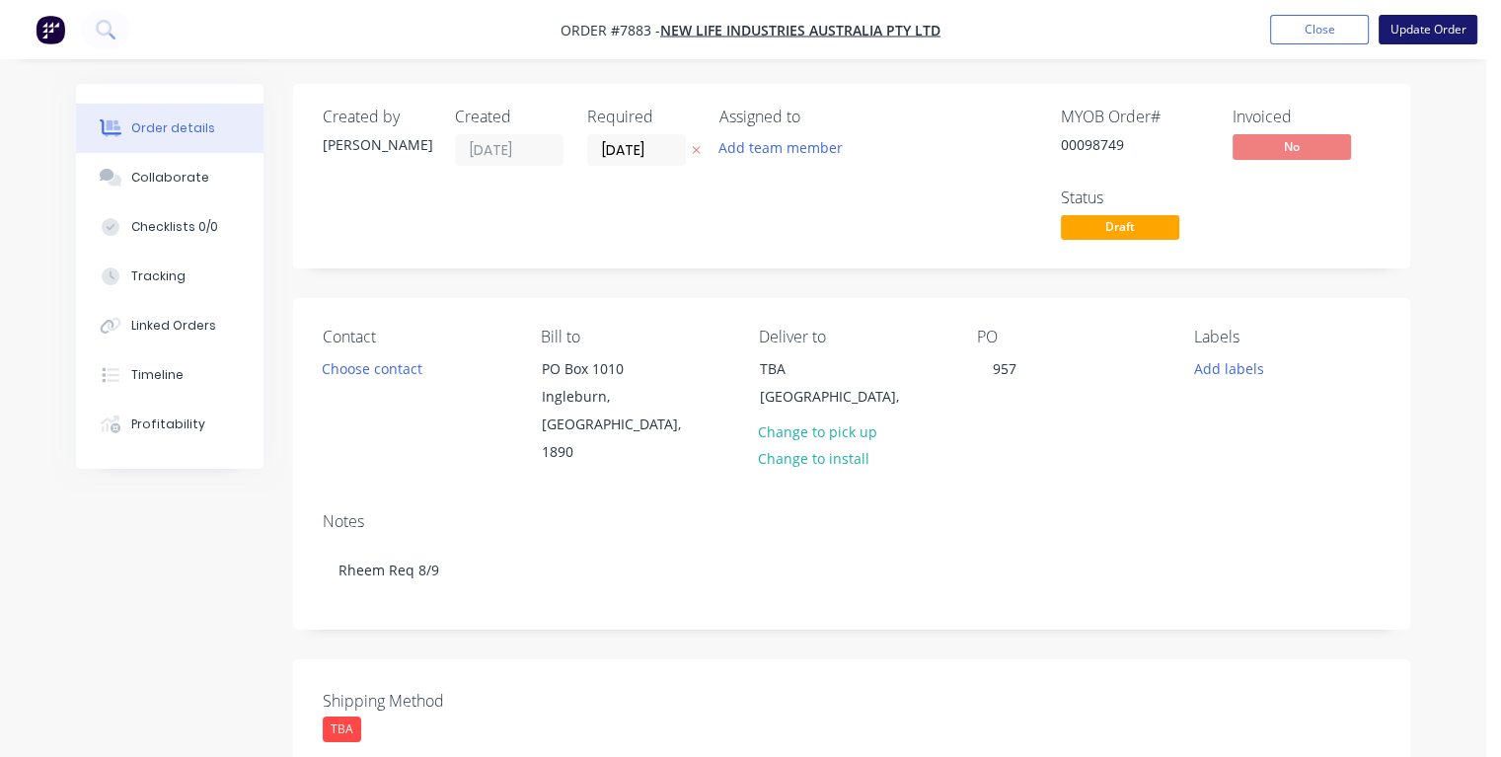
click at [1433, 27] on button "Update Order" at bounding box center [1427, 30] width 99 height 30
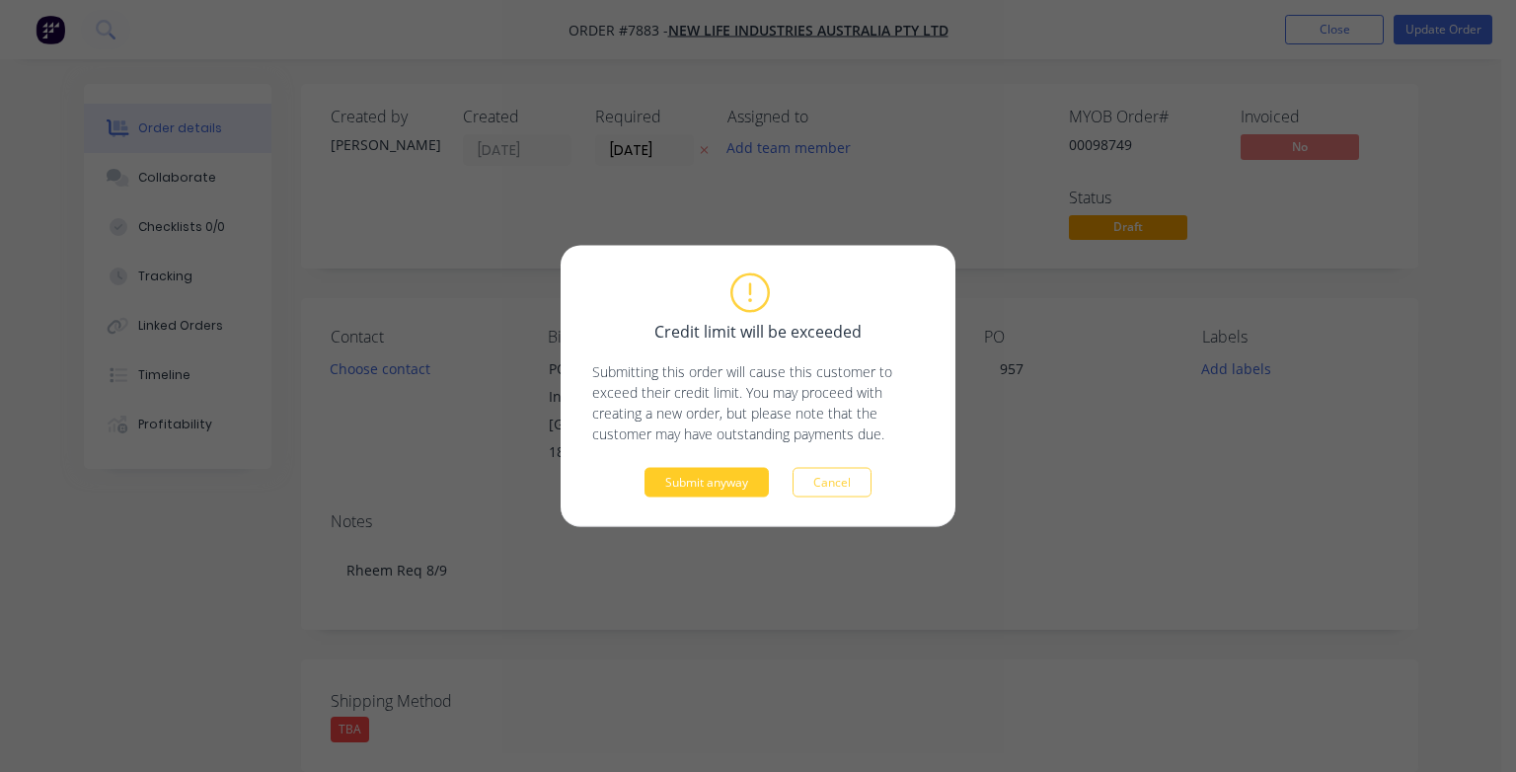
click at [715, 481] on button "Submit anyway" at bounding box center [706, 483] width 124 height 30
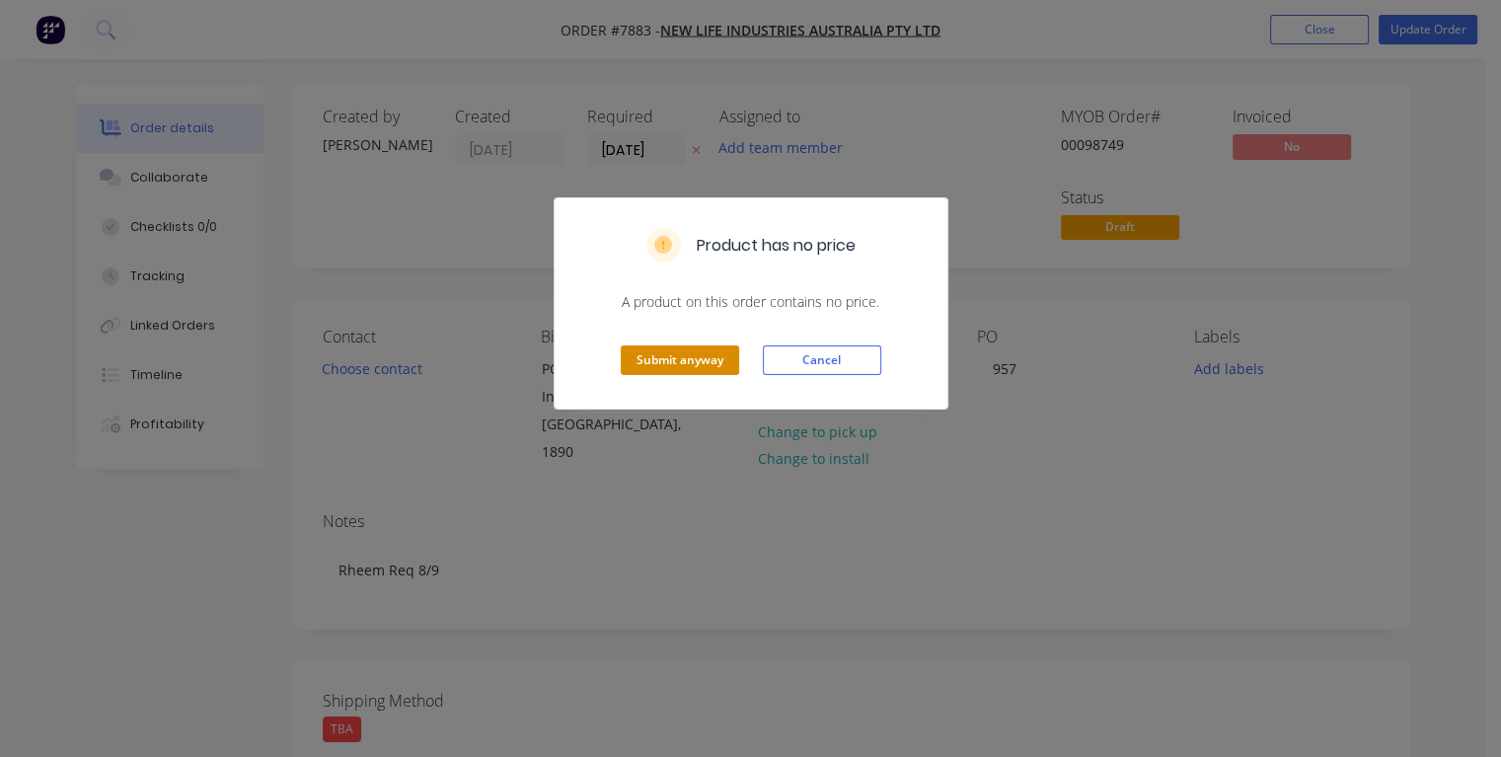
click at [700, 369] on button "Submit anyway" at bounding box center [680, 360] width 118 height 30
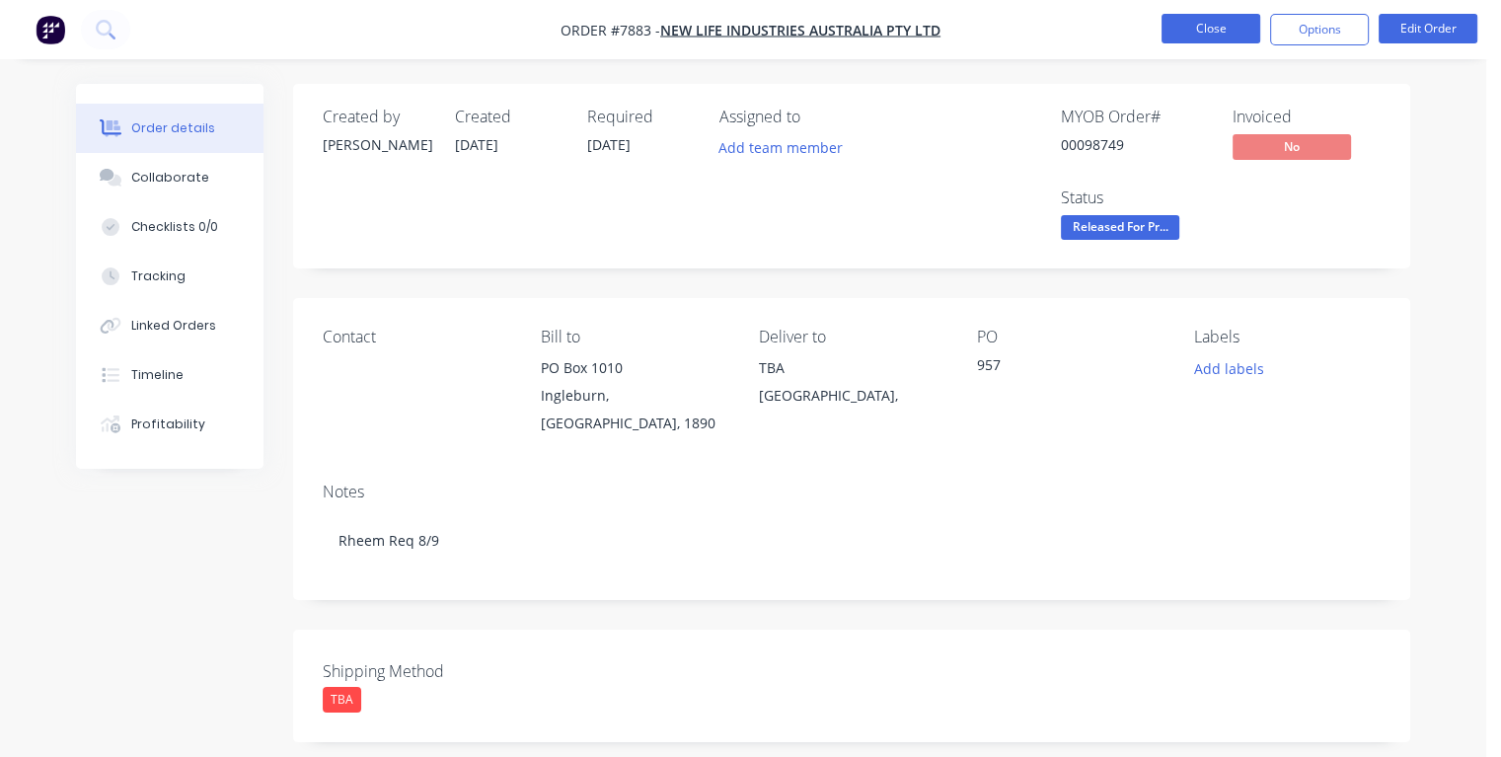
click at [1207, 37] on button "Close" at bounding box center [1210, 29] width 99 height 30
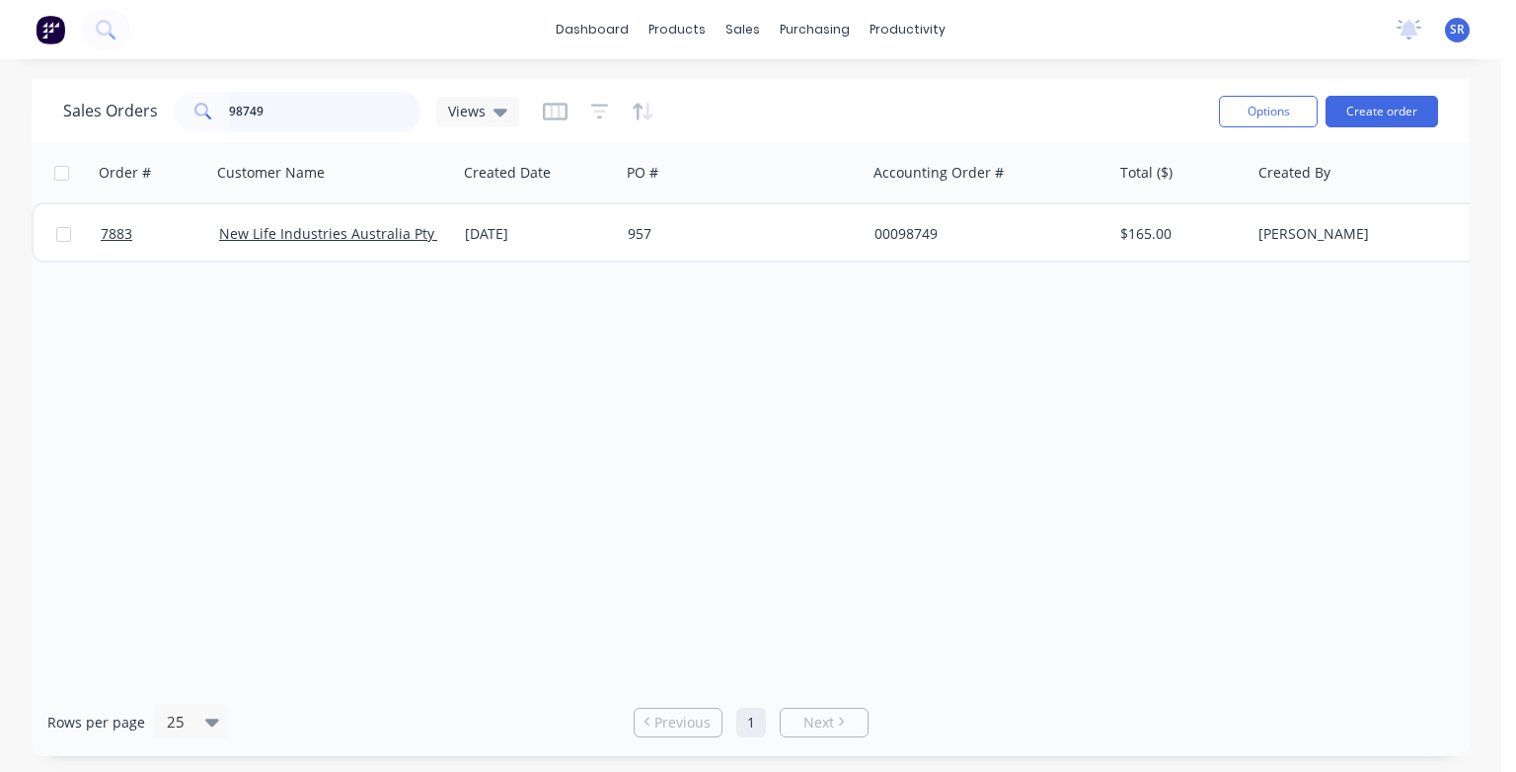
click at [296, 103] on input "98749" at bounding box center [325, 111] width 192 height 39
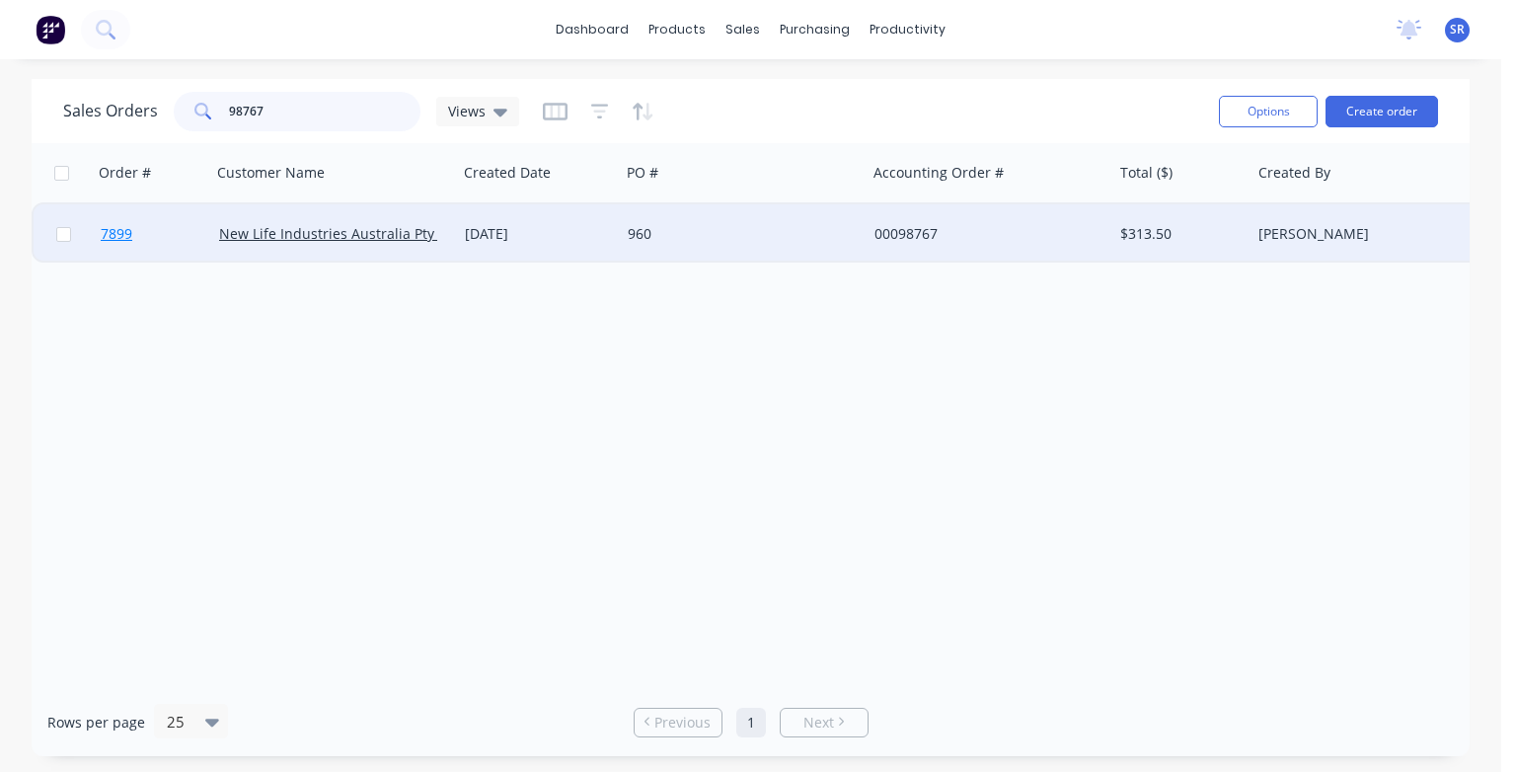
type input "98767"
click at [112, 239] on span "7899" at bounding box center [117, 234] width 32 height 20
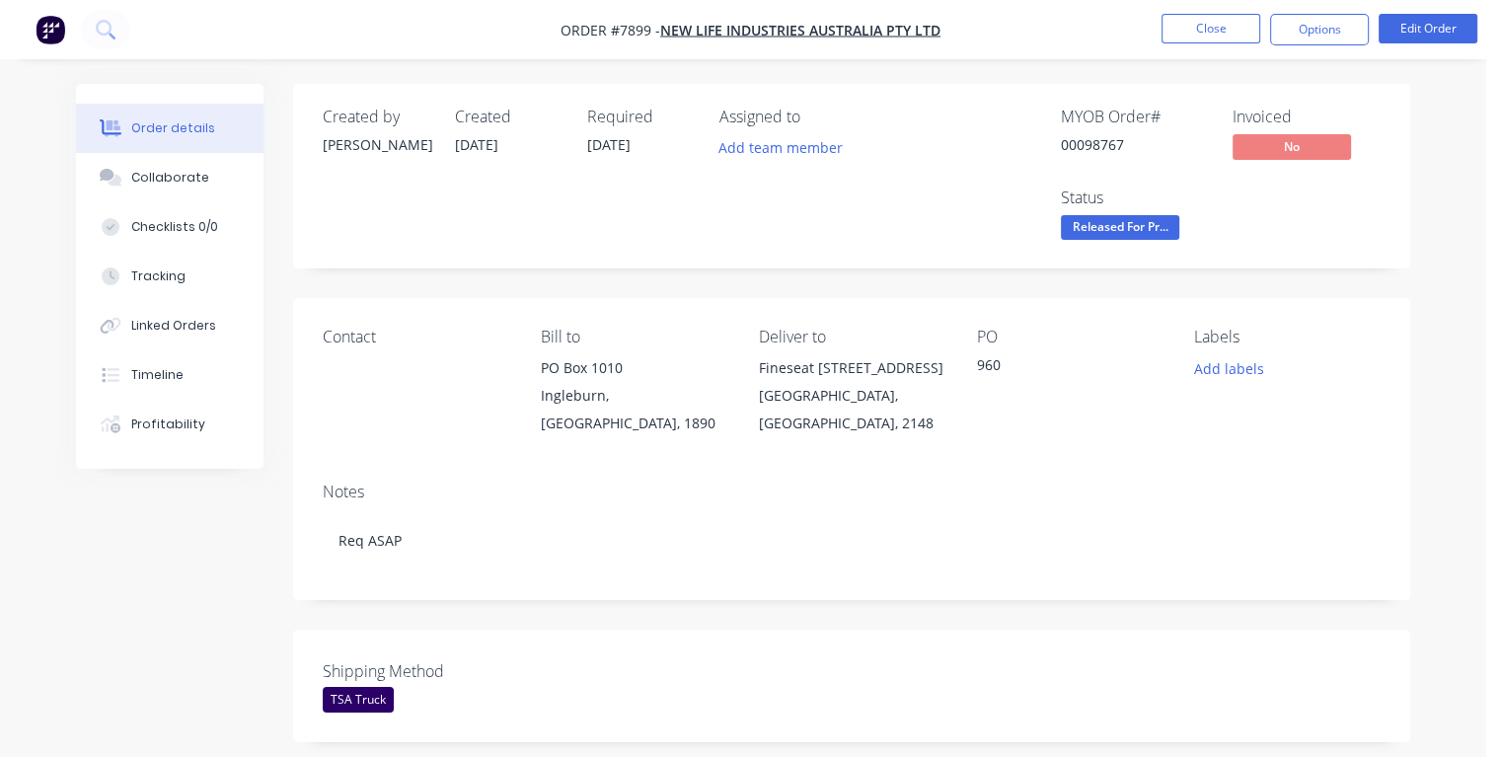
click at [1429, 43] on li "Edit Order" at bounding box center [1427, 30] width 99 height 32
click at [1425, 30] on button "Edit Order" at bounding box center [1427, 29] width 99 height 30
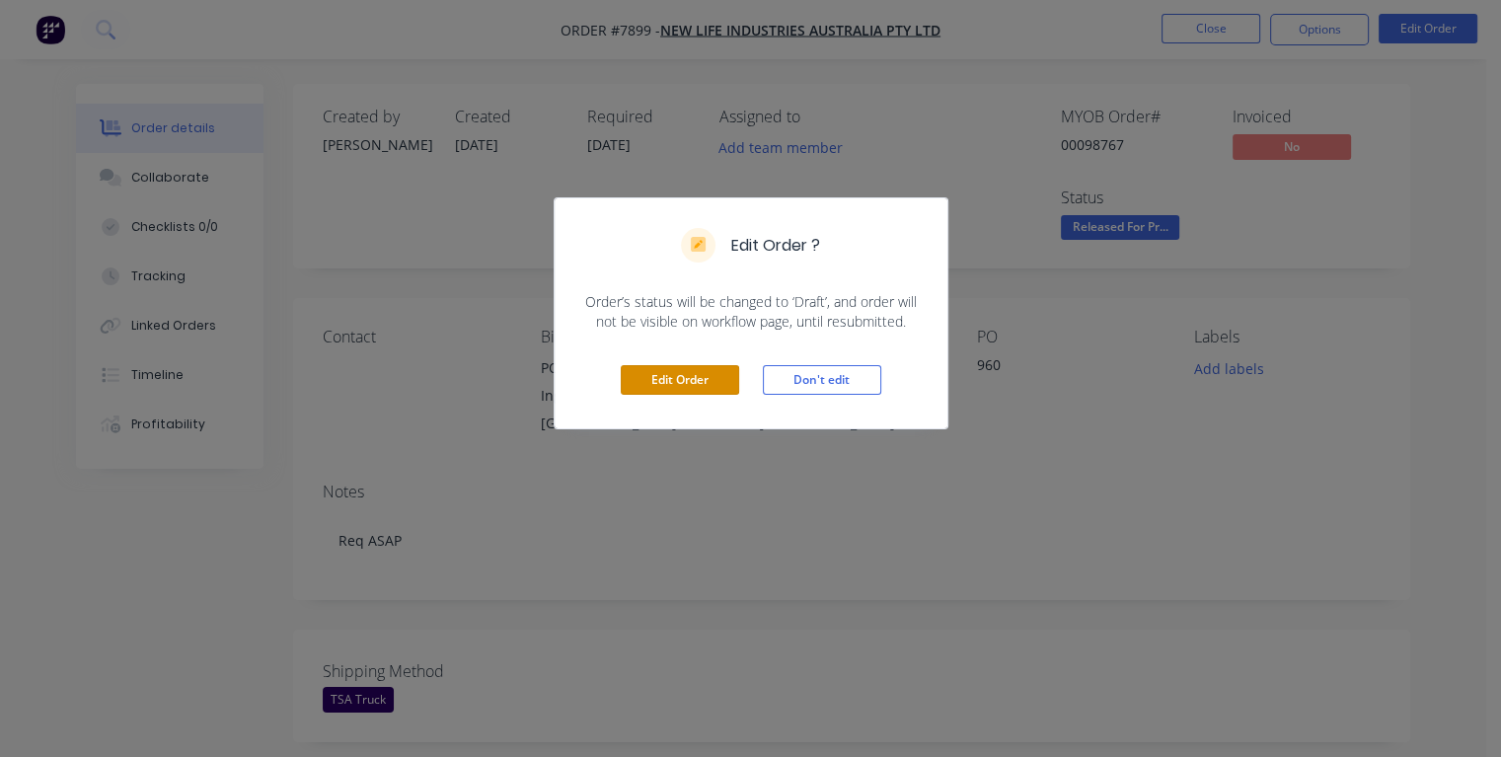
click at [675, 383] on button "Edit Order" at bounding box center [680, 380] width 118 height 30
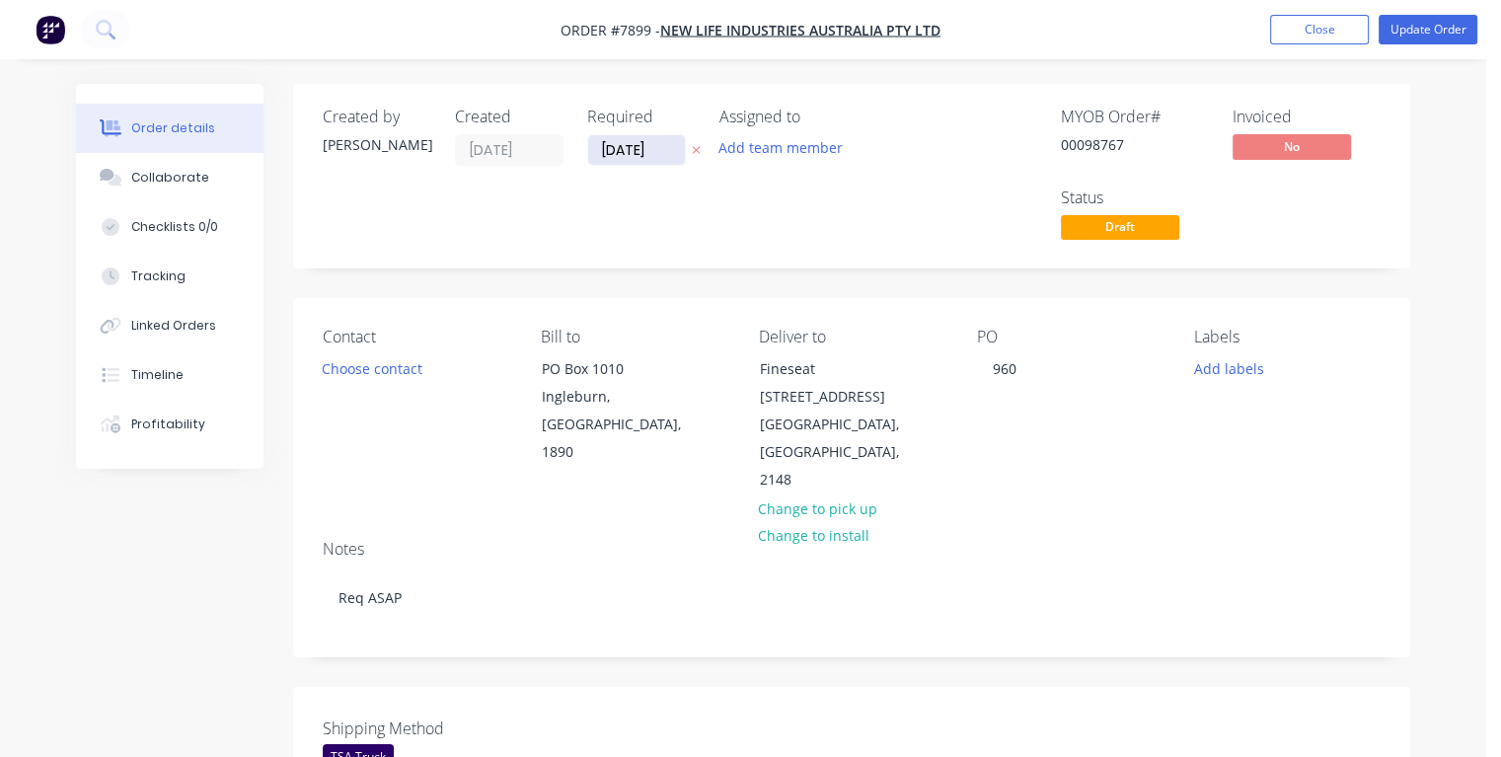
click at [620, 144] on input "[DATE]" at bounding box center [636, 150] width 97 height 30
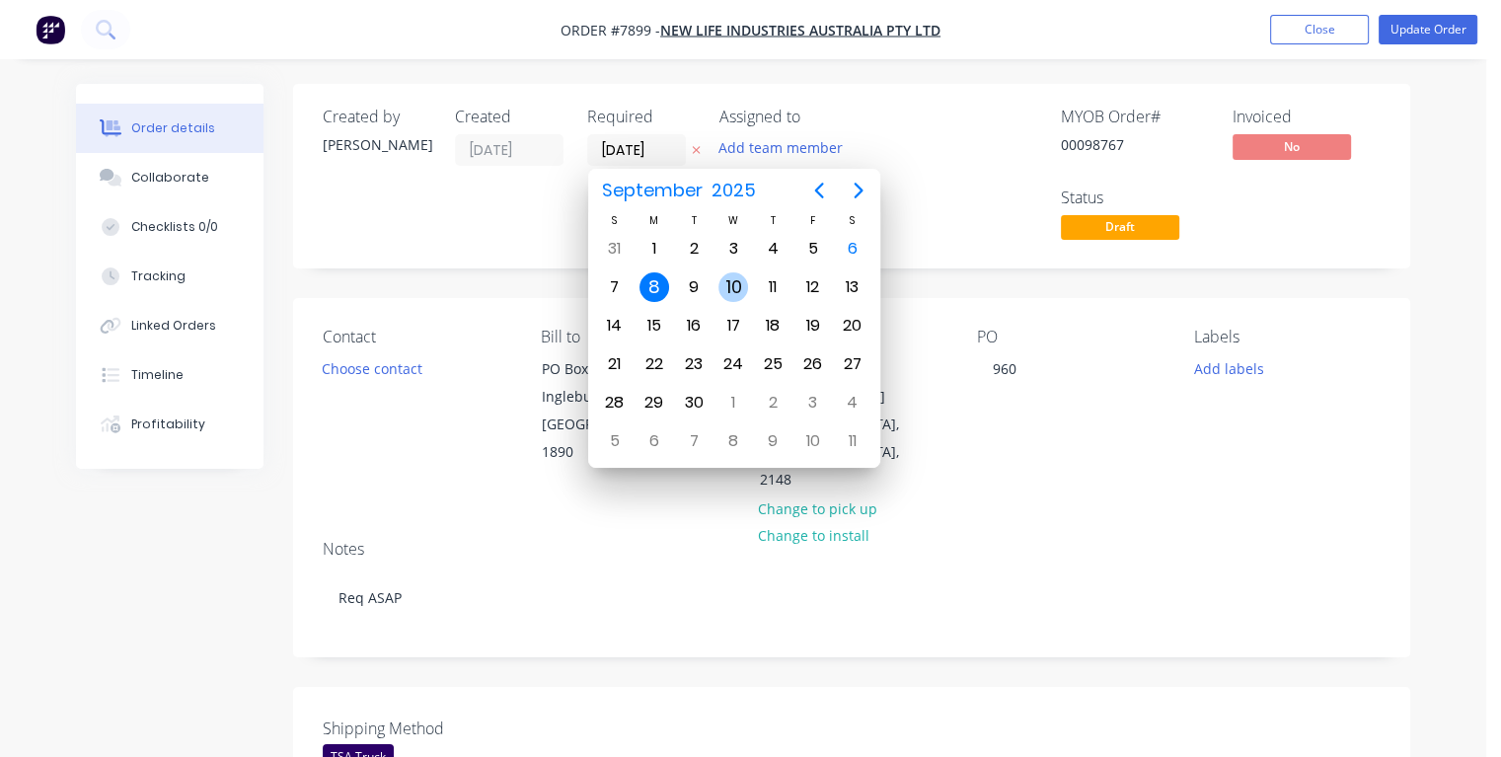
click at [735, 286] on div "10" at bounding box center [733, 287] width 30 height 30
type input "[DATE]"
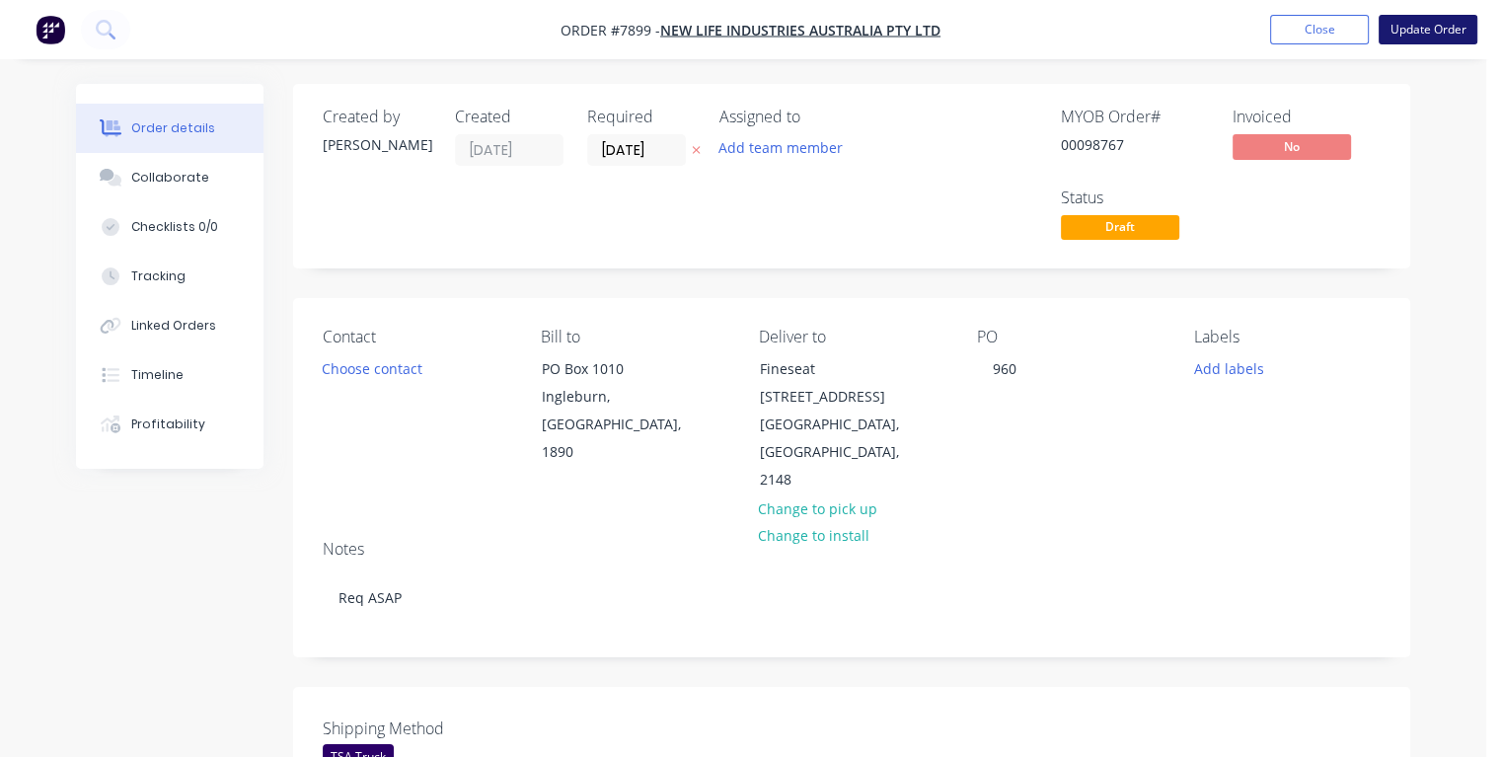
click at [1415, 34] on button "Update Order" at bounding box center [1427, 30] width 99 height 30
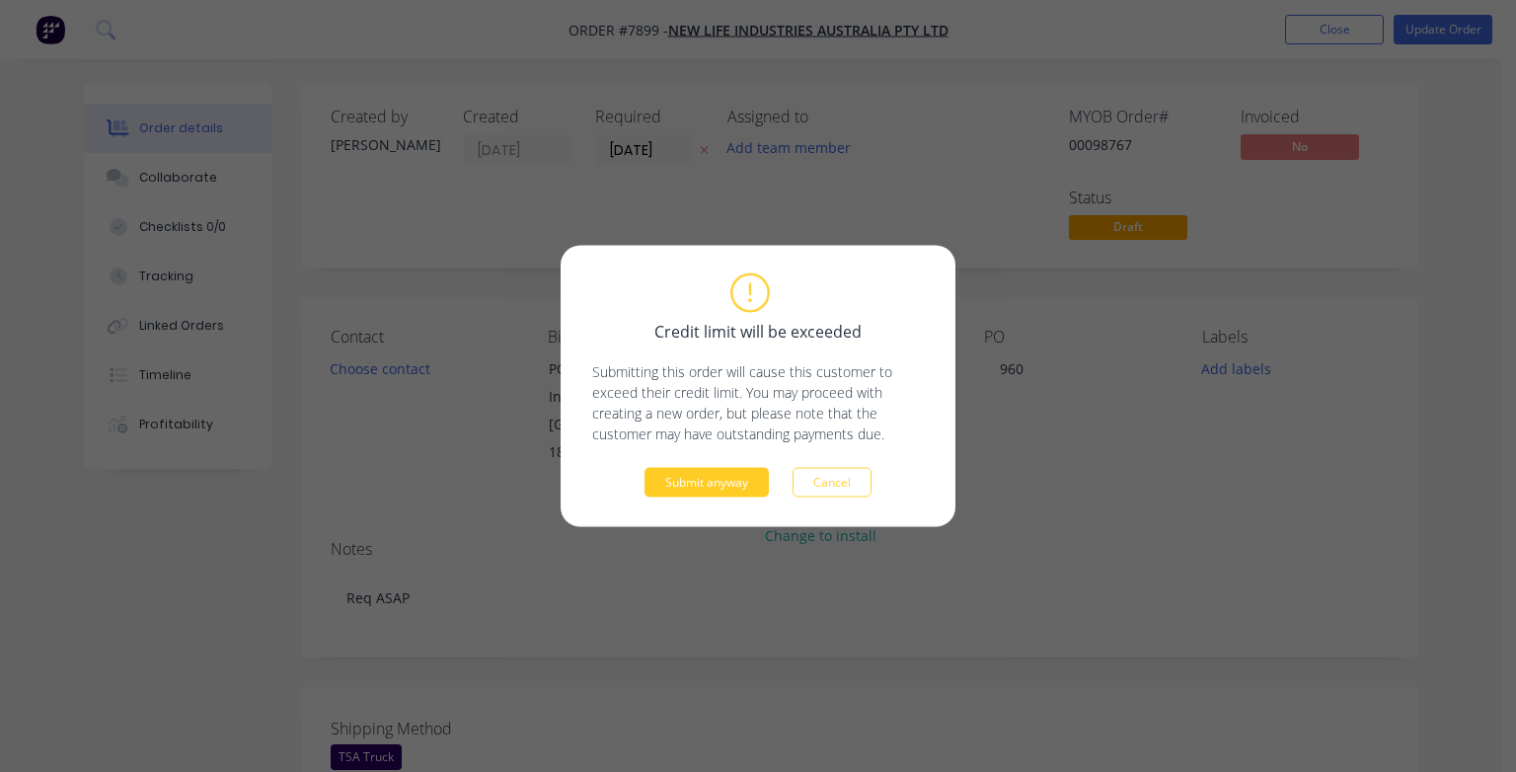
click at [714, 473] on button "Submit anyway" at bounding box center [706, 483] width 124 height 30
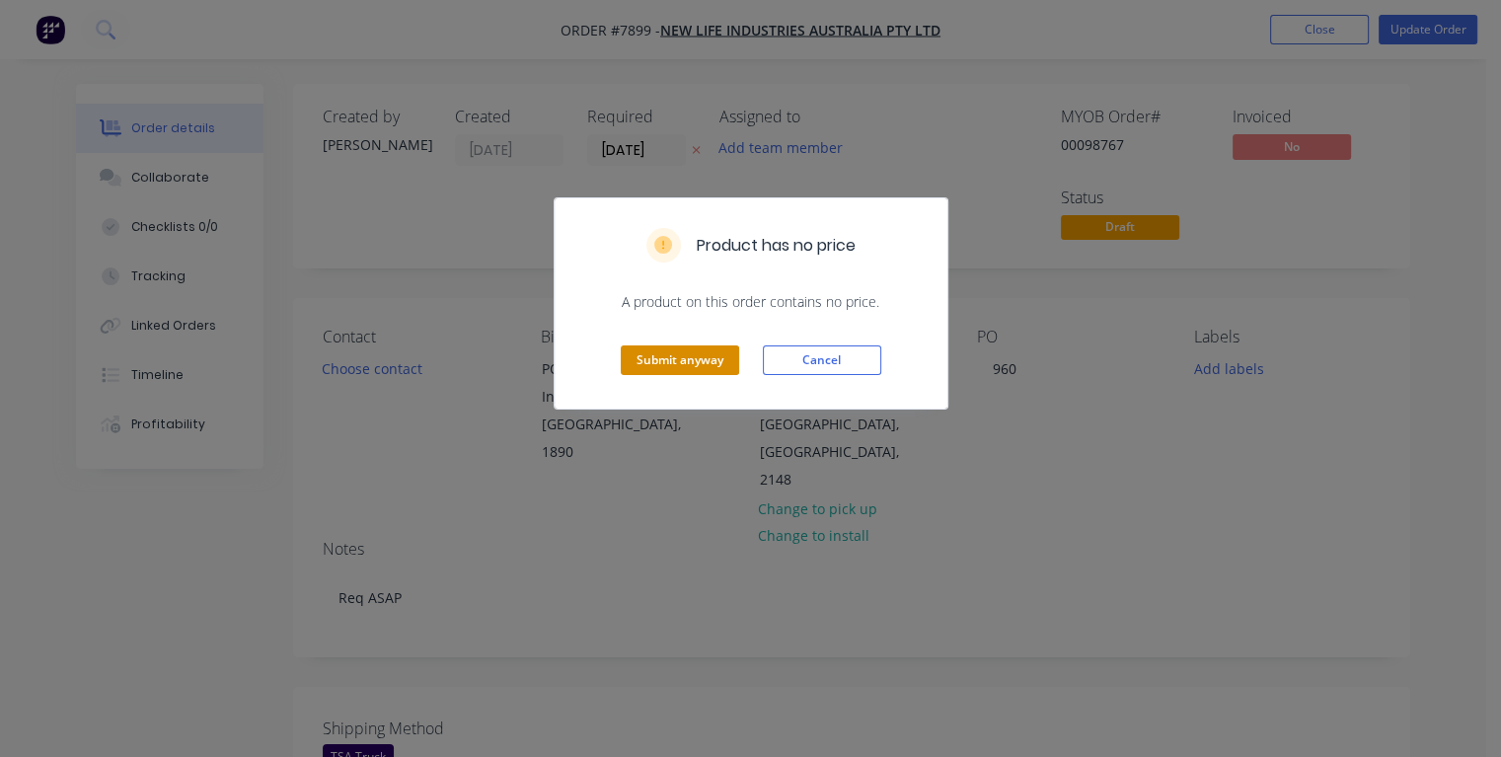
click at [647, 352] on button "Submit anyway" at bounding box center [680, 360] width 118 height 30
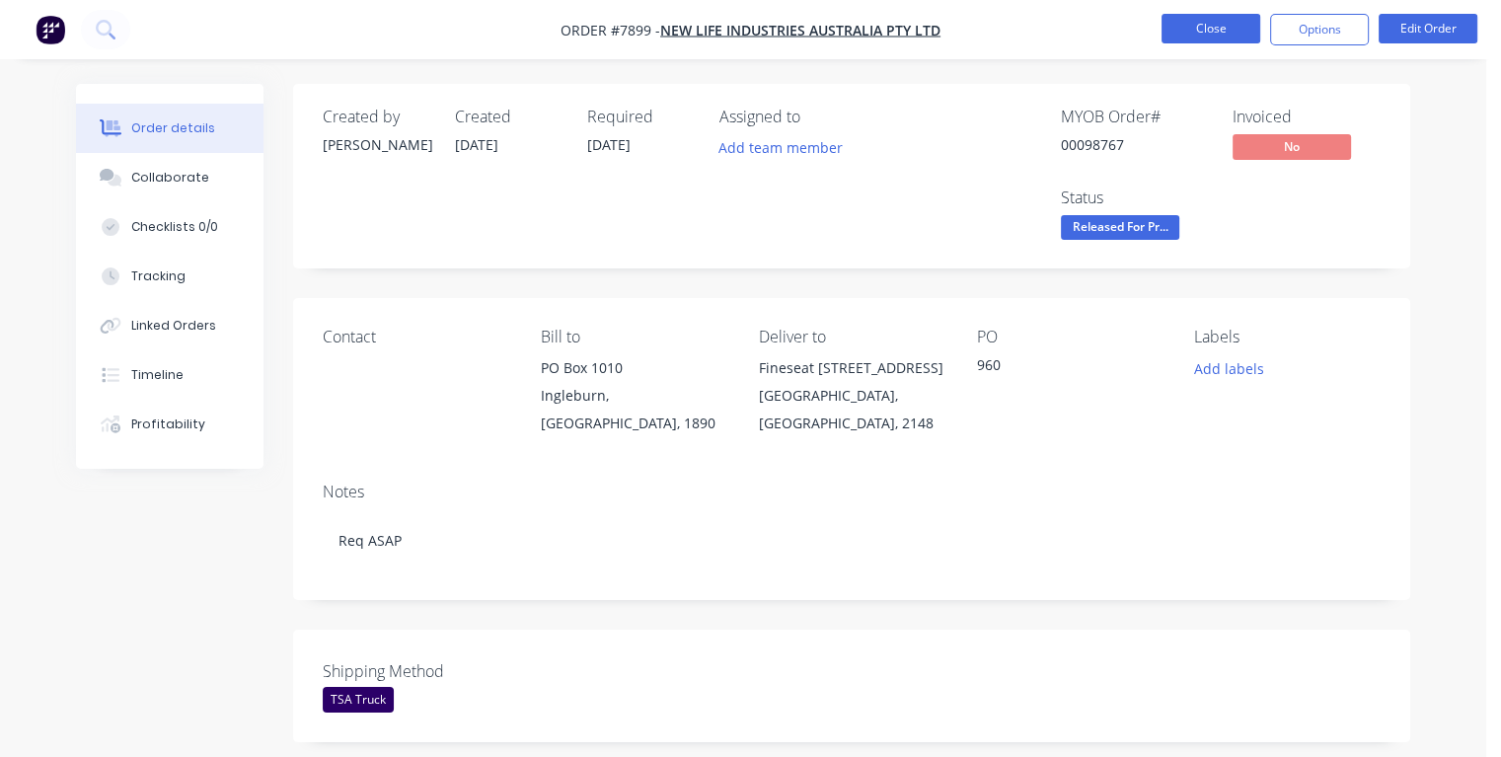
click at [1196, 31] on button "Close" at bounding box center [1210, 29] width 99 height 30
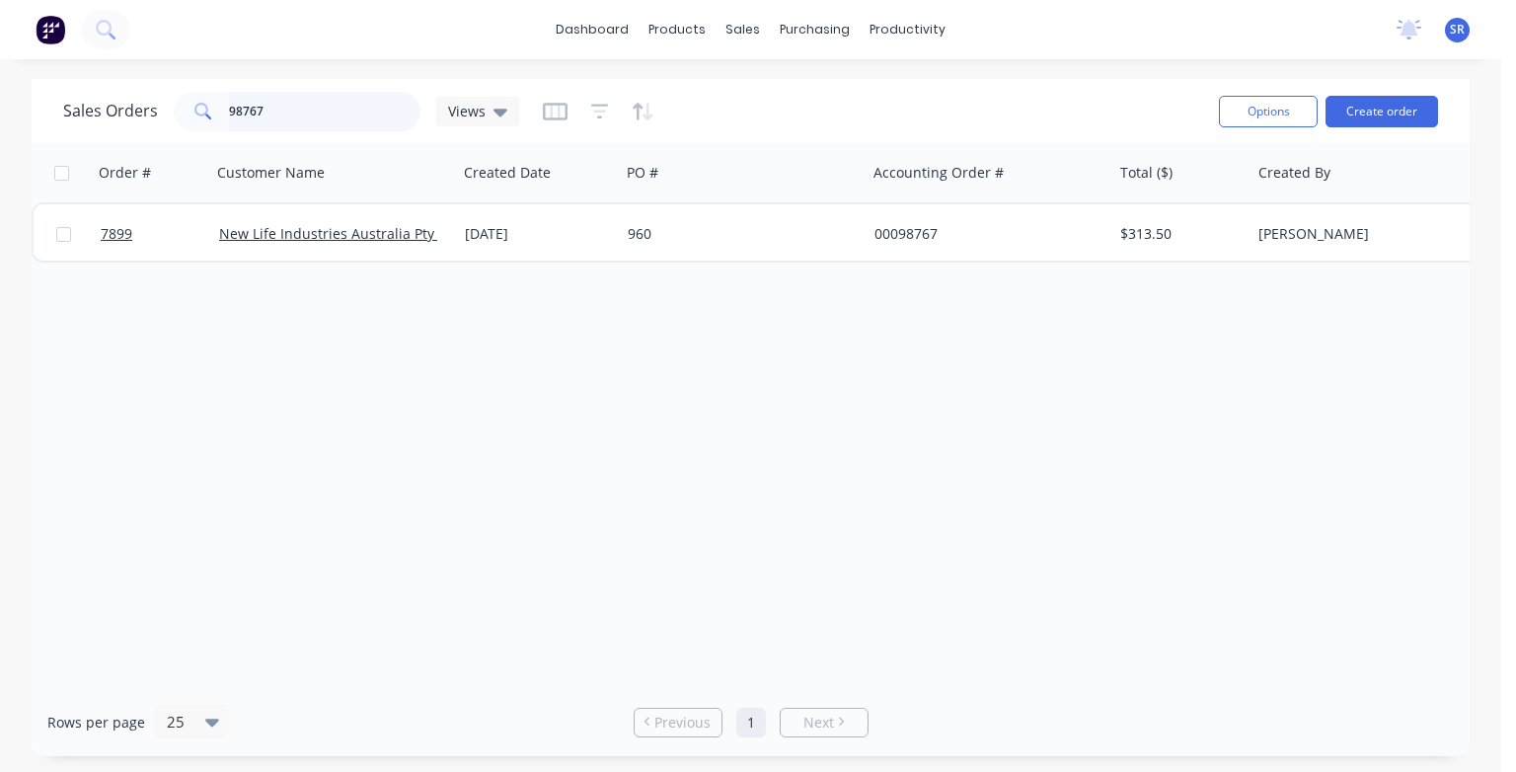
click at [322, 116] on input "98767" at bounding box center [325, 111] width 192 height 39
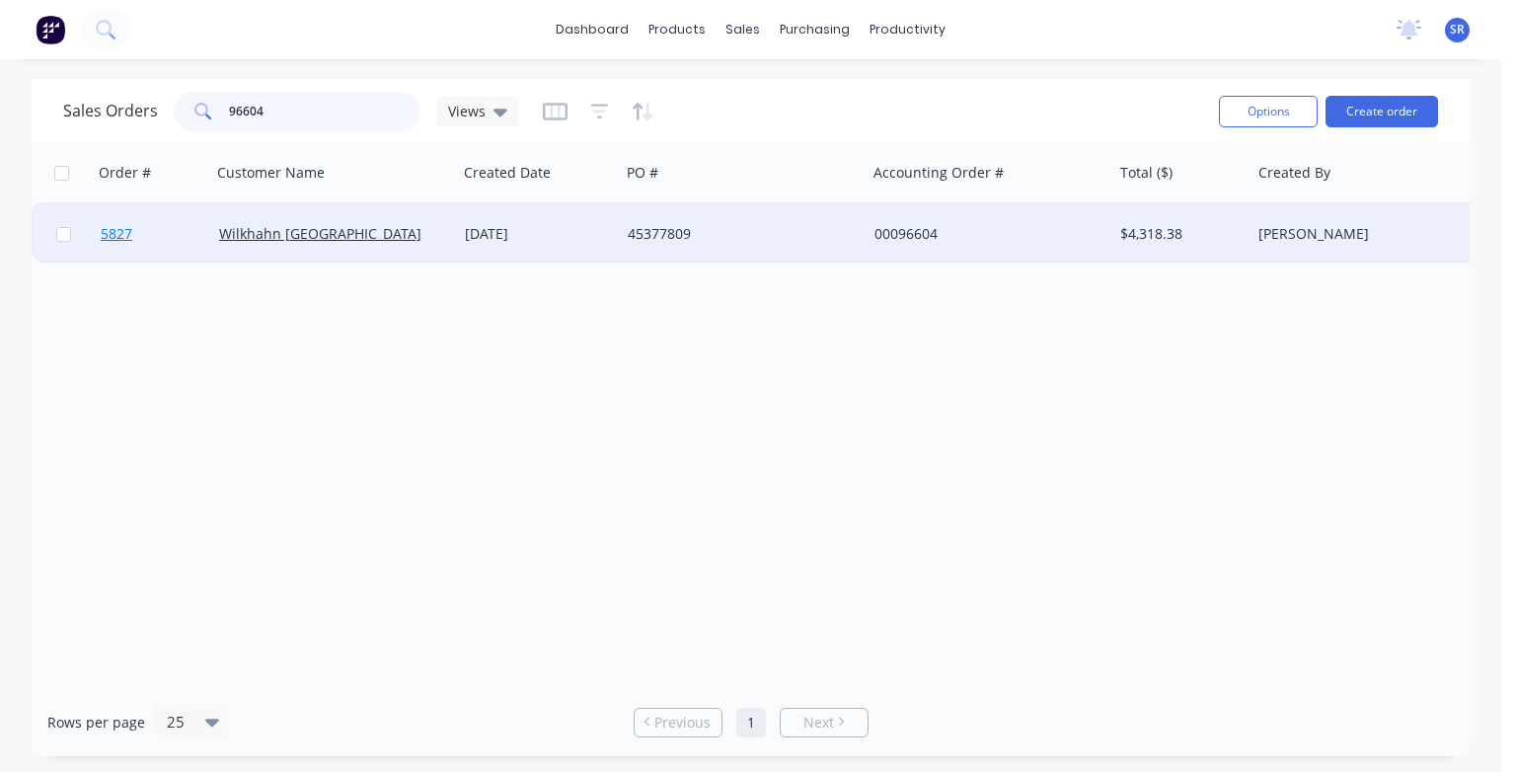
type input "96604"
click at [111, 238] on span "5827" at bounding box center [117, 234] width 32 height 20
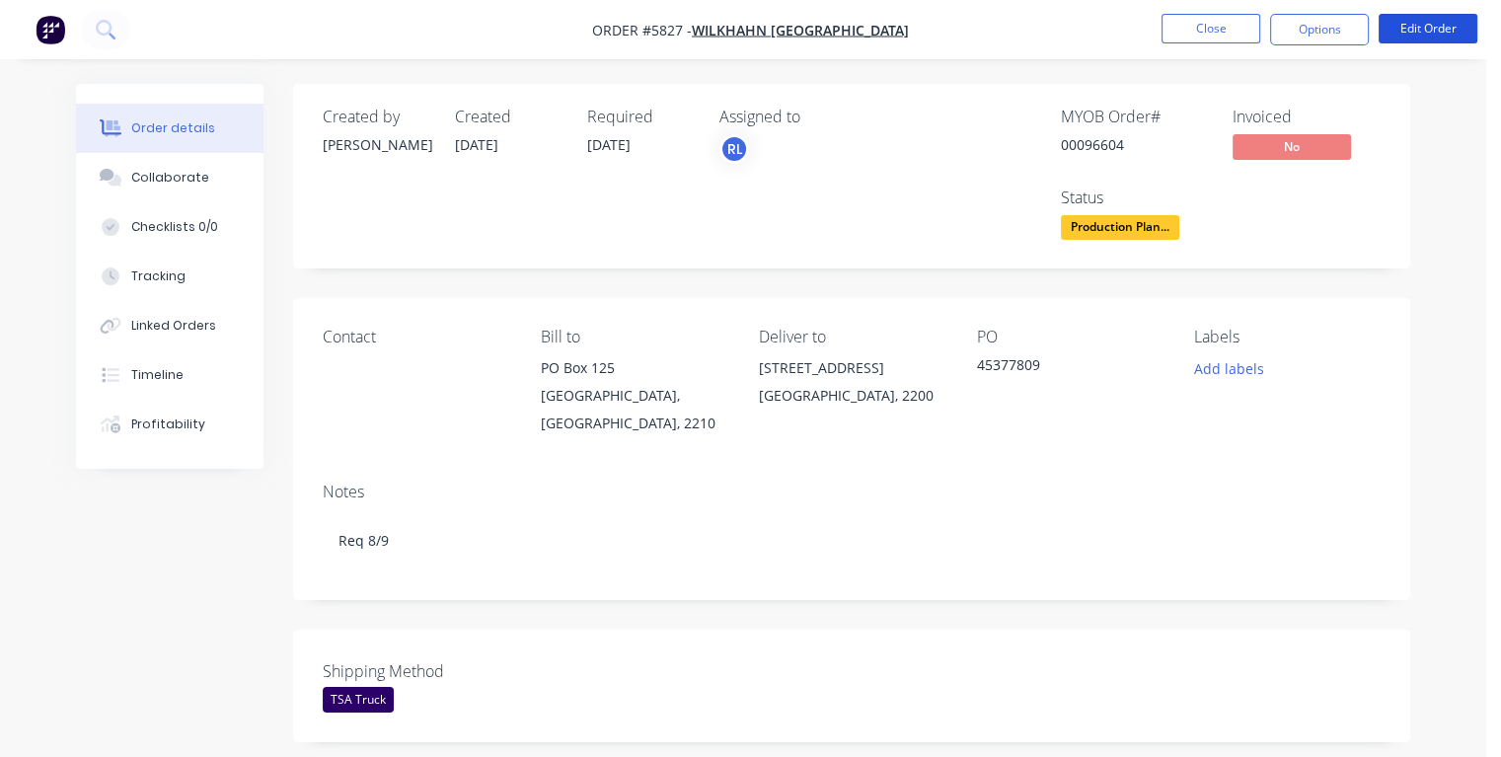
click at [1445, 33] on button "Edit Order" at bounding box center [1427, 29] width 99 height 30
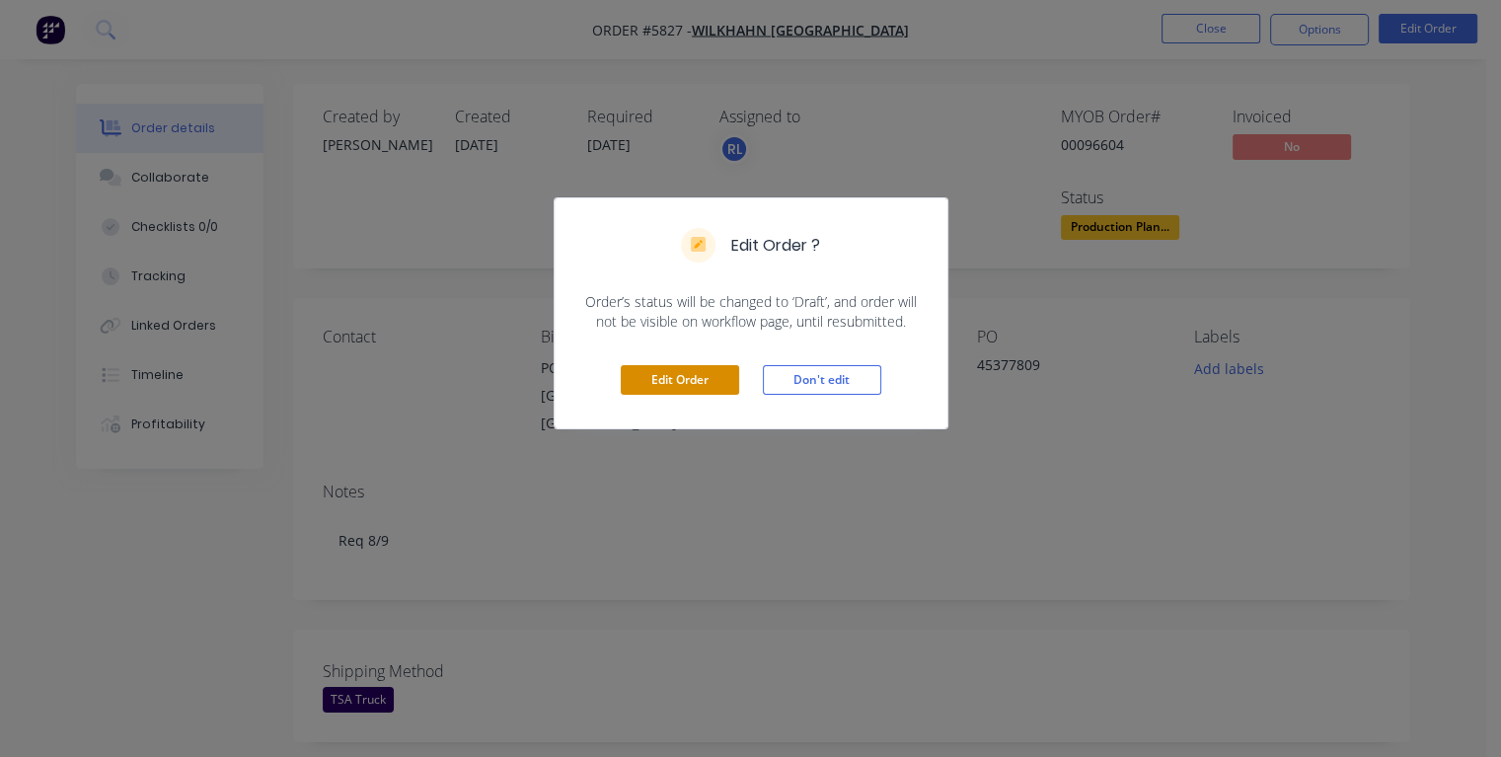
click at [718, 378] on button "Edit Order" at bounding box center [680, 380] width 118 height 30
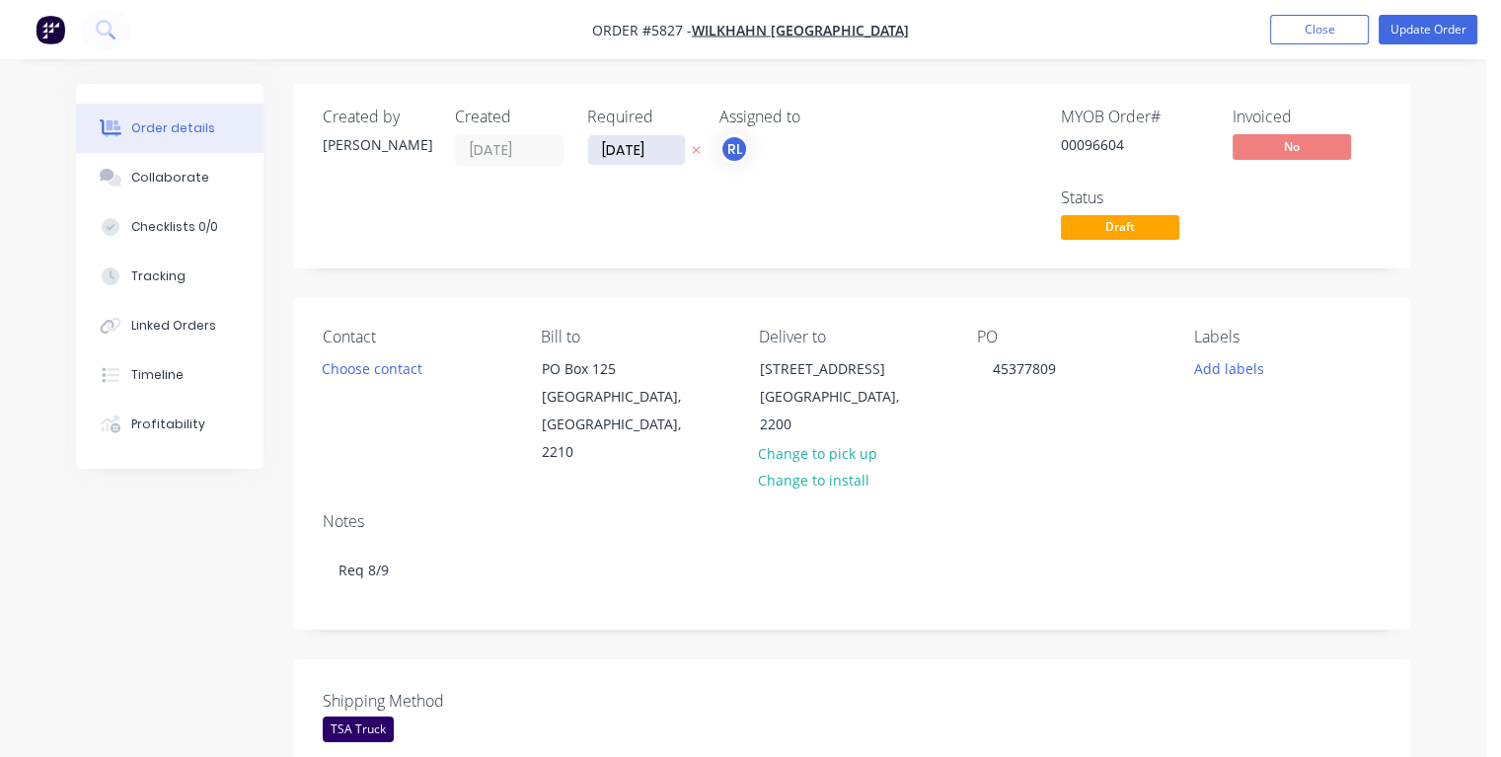
click at [617, 141] on input "[DATE]" at bounding box center [636, 150] width 97 height 30
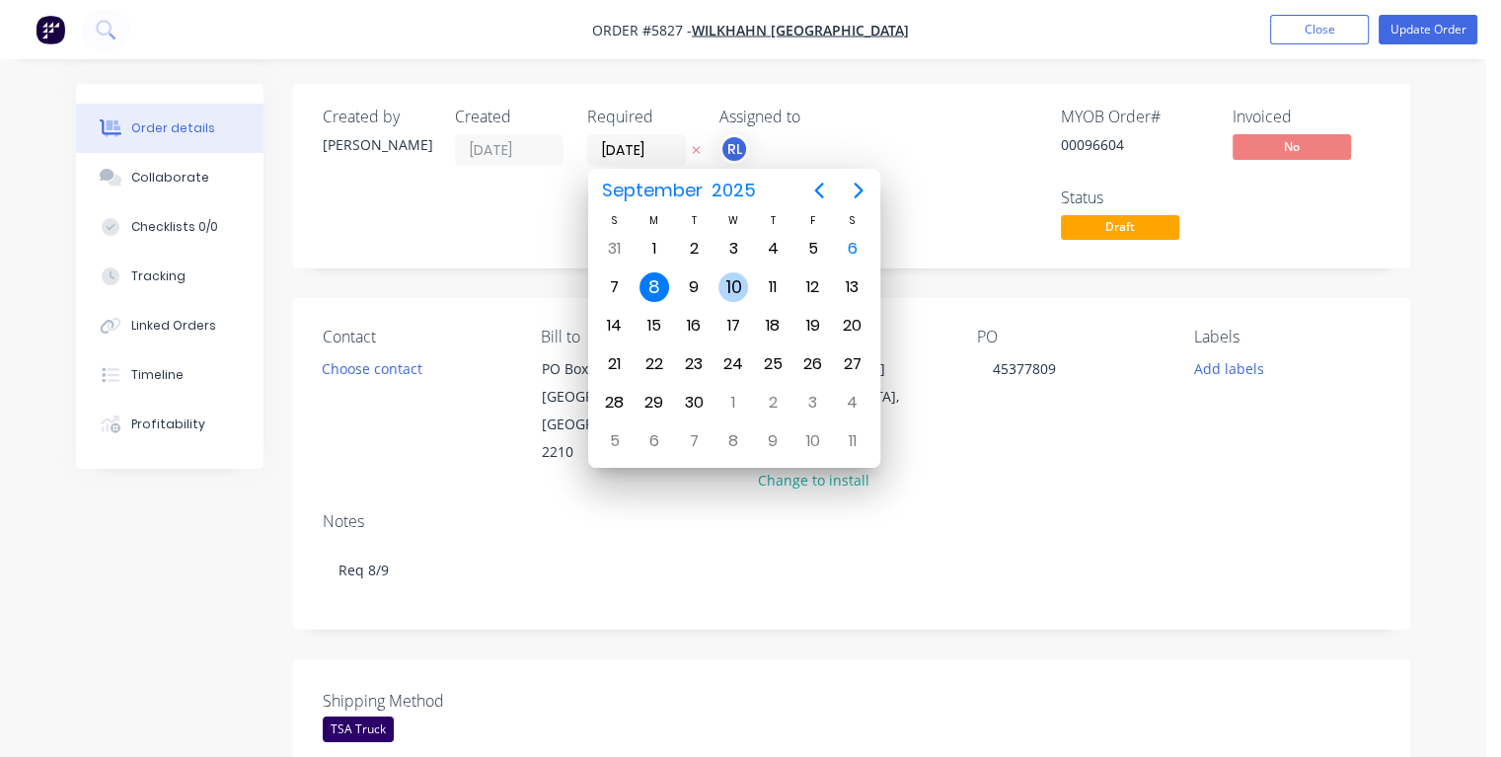
click at [731, 281] on div "10" at bounding box center [733, 287] width 30 height 30
type input "[DATE]"
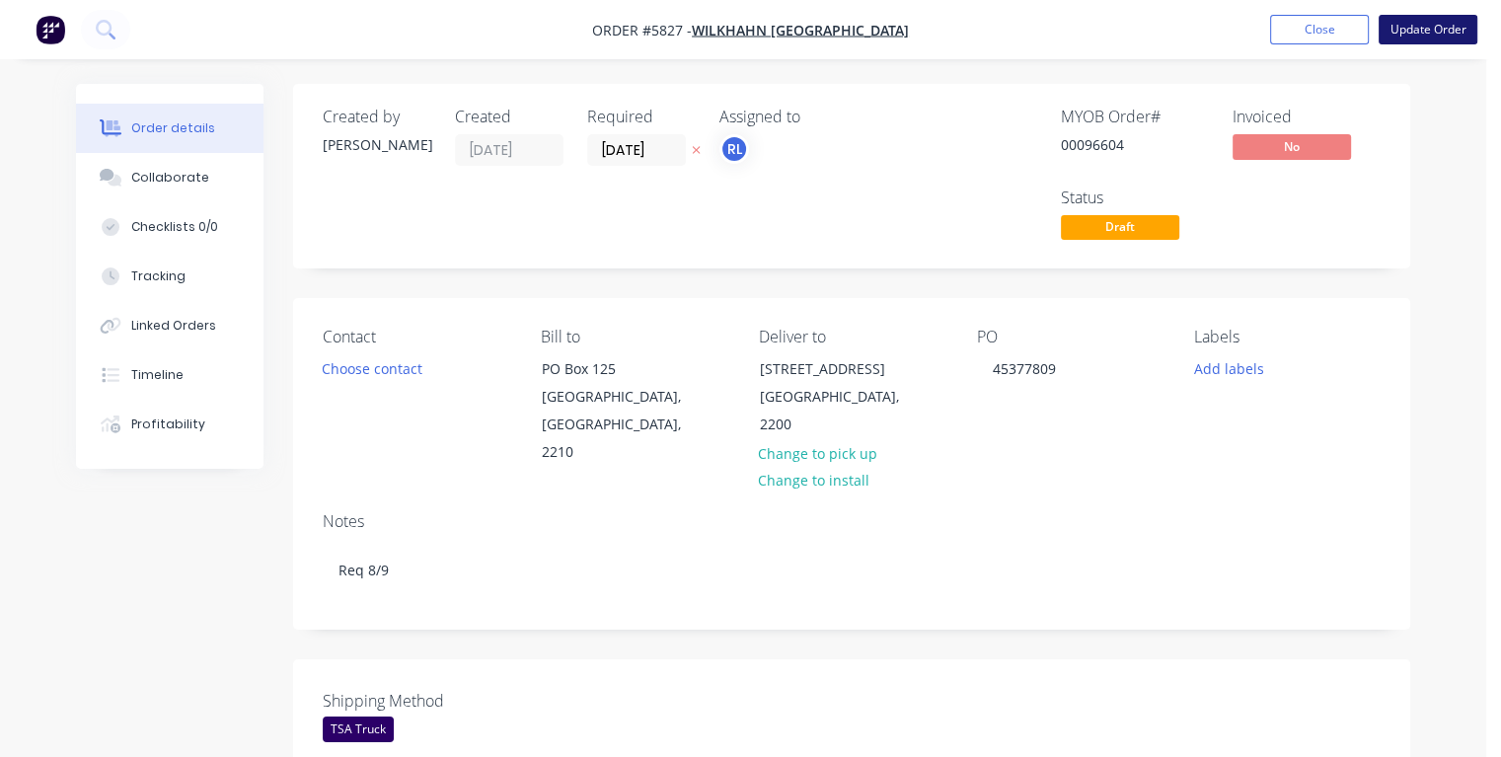
click at [1412, 29] on button "Update Order" at bounding box center [1427, 30] width 99 height 30
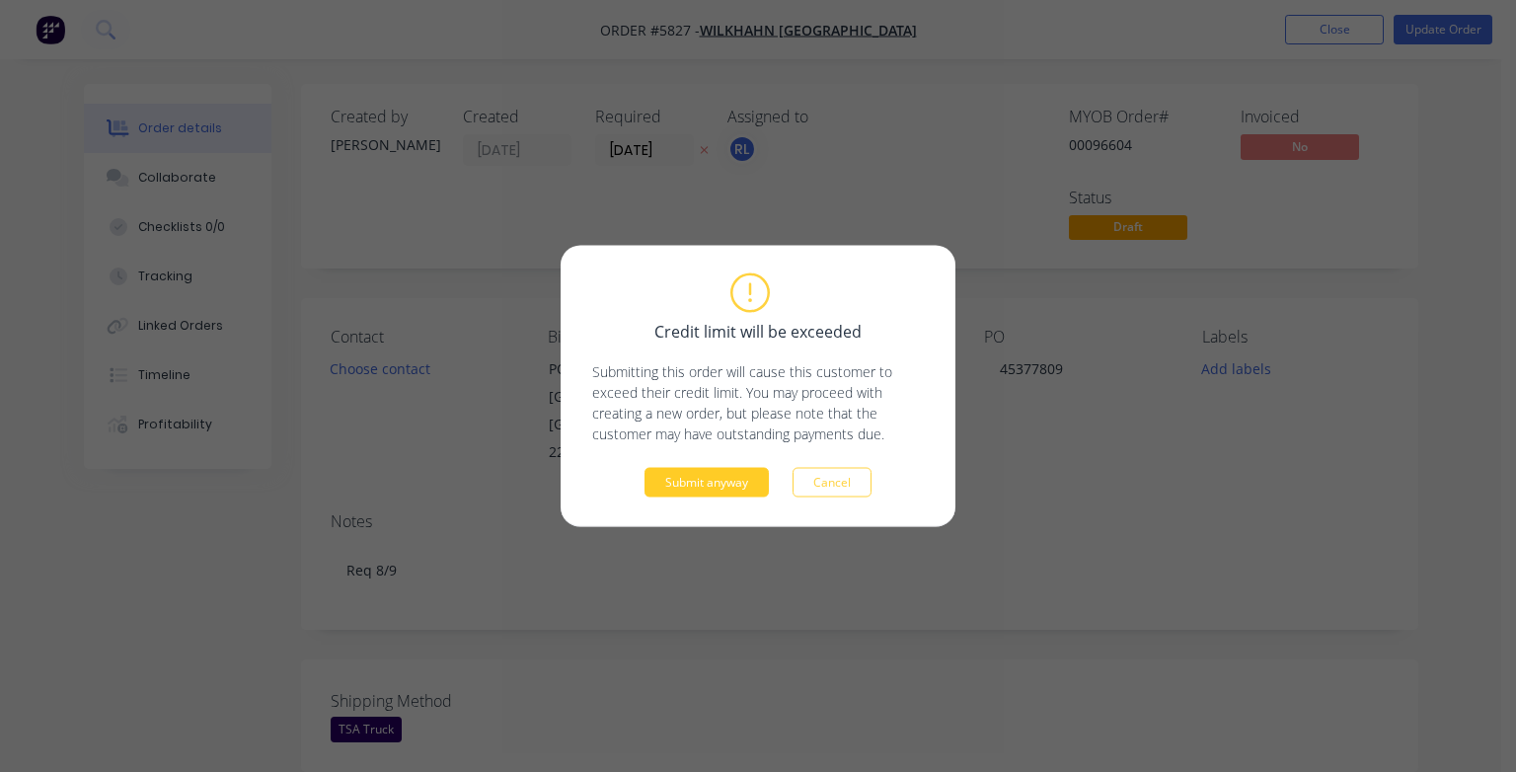
click at [724, 487] on button "Submit anyway" at bounding box center [706, 483] width 124 height 30
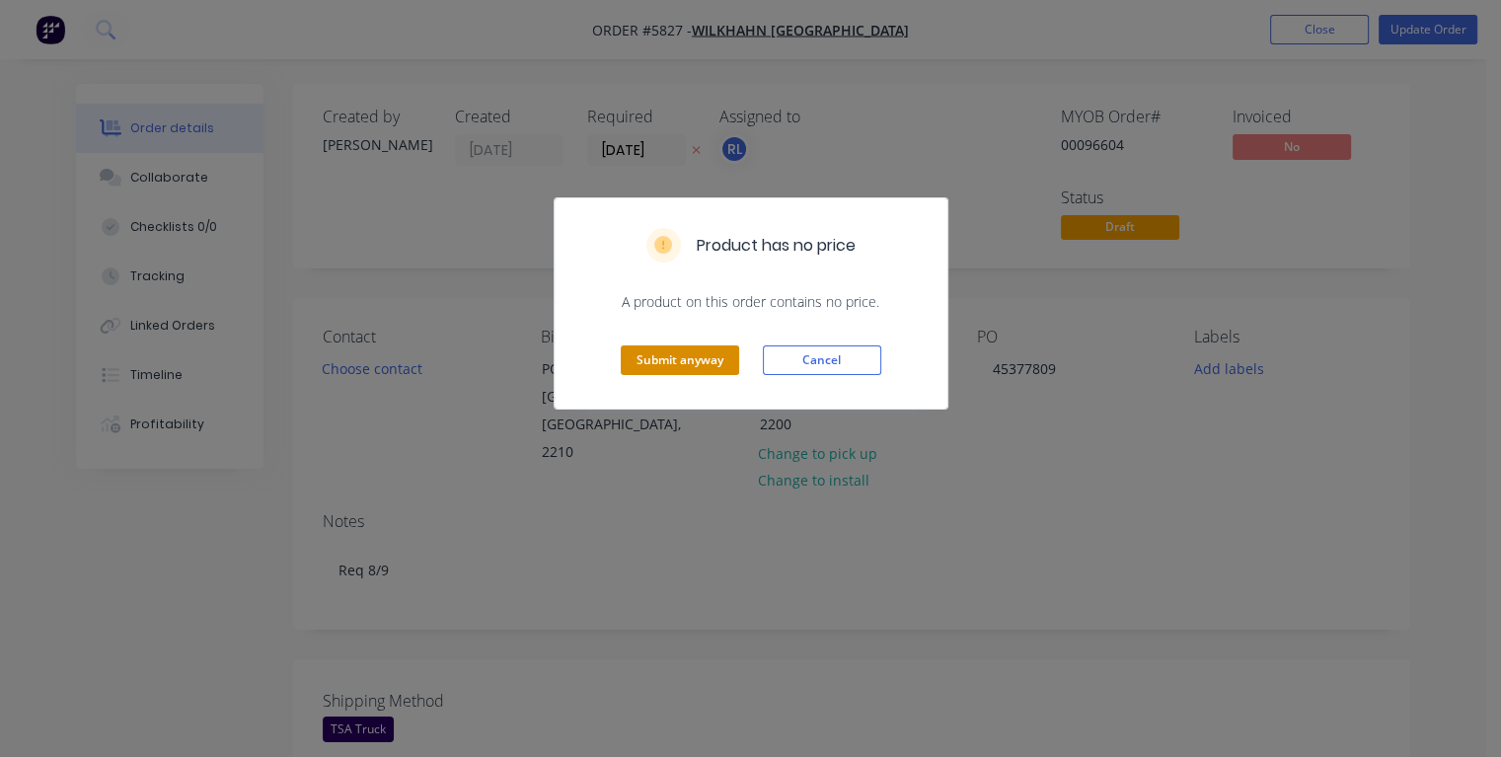
click at [672, 361] on button "Submit anyway" at bounding box center [680, 360] width 118 height 30
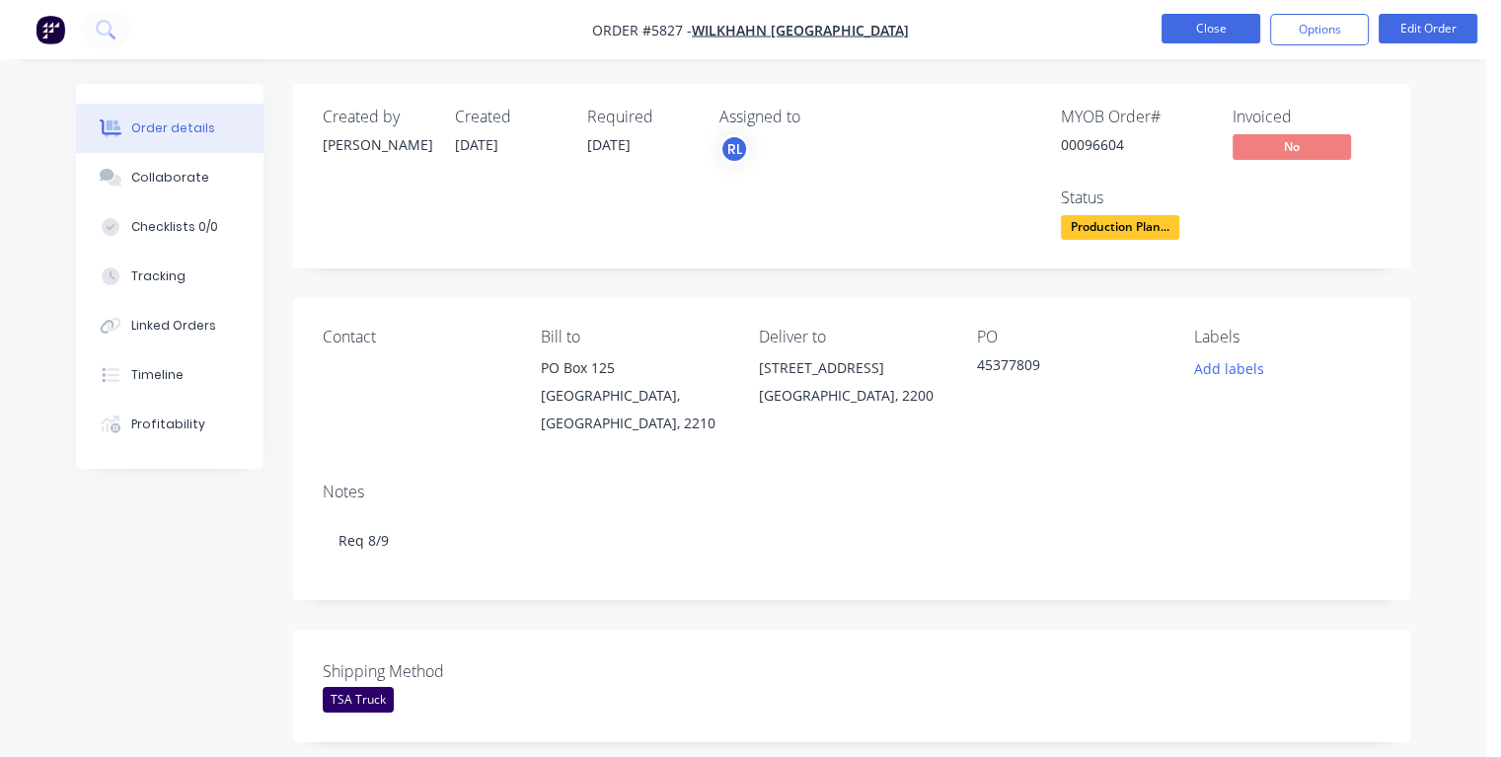
click at [1178, 24] on button "Close" at bounding box center [1210, 29] width 99 height 30
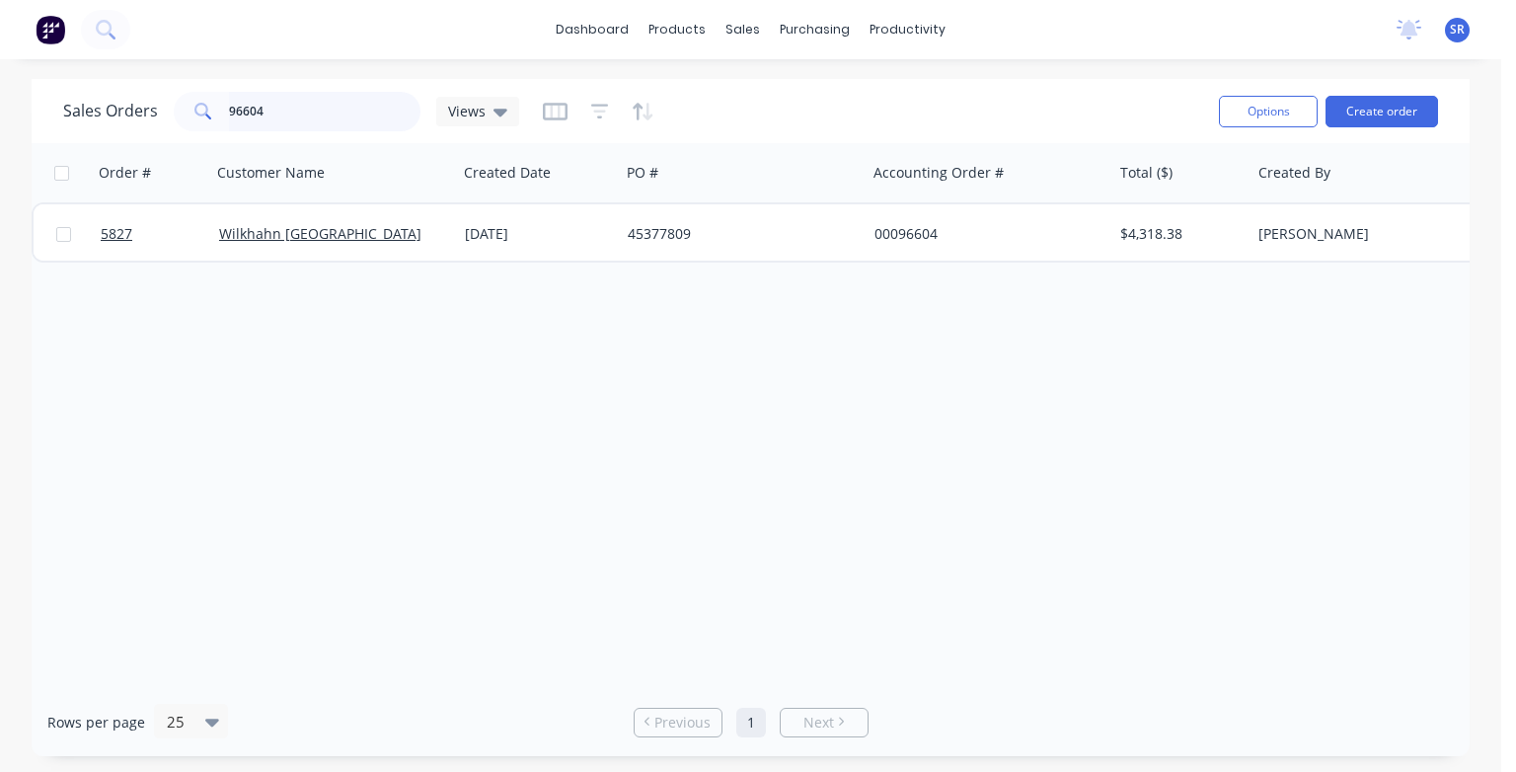
click at [288, 111] on input "96604" at bounding box center [325, 111] width 192 height 39
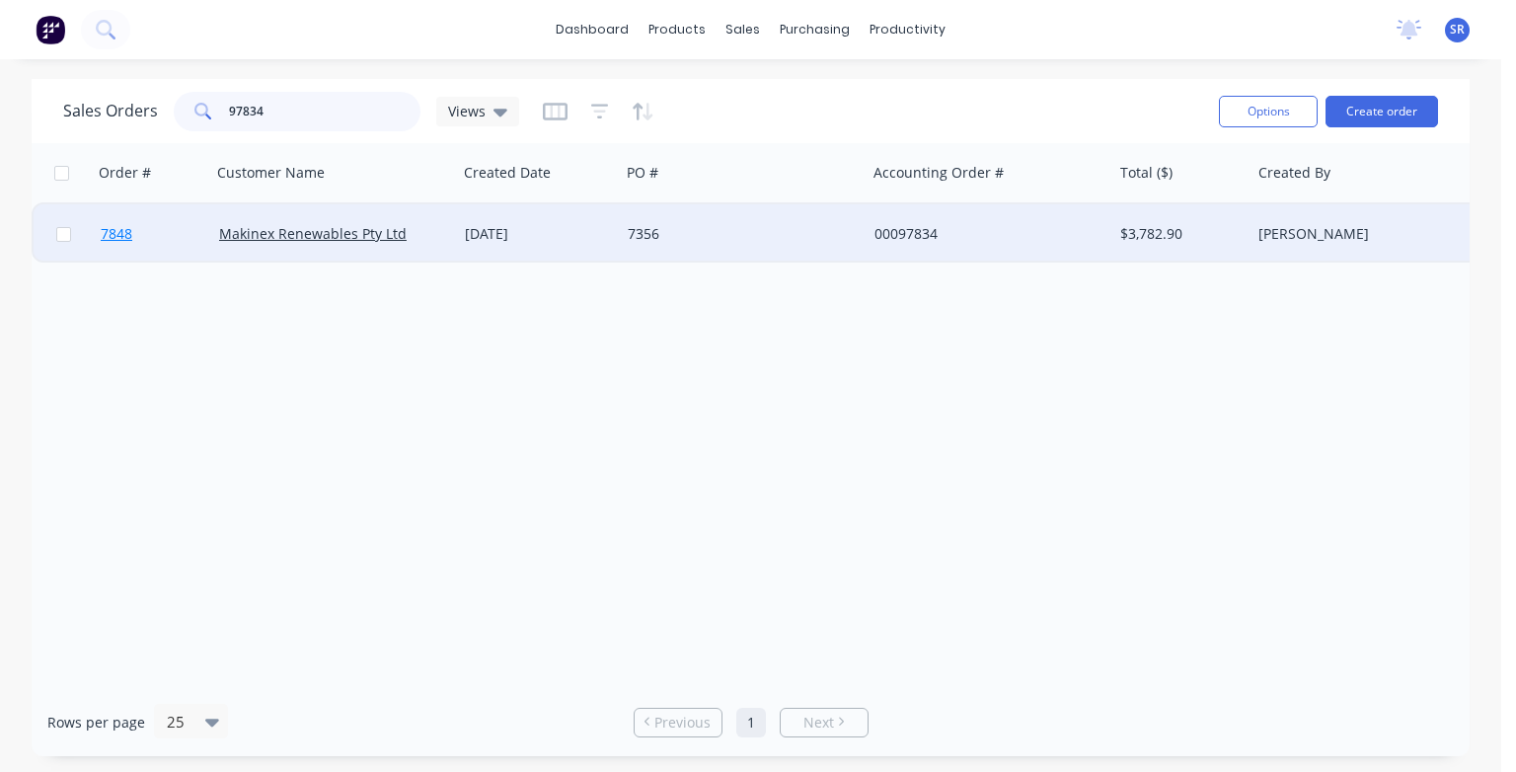
type input "97834"
click at [122, 235] on span "7848" at bounding box center [117, 234] width 32 height 20
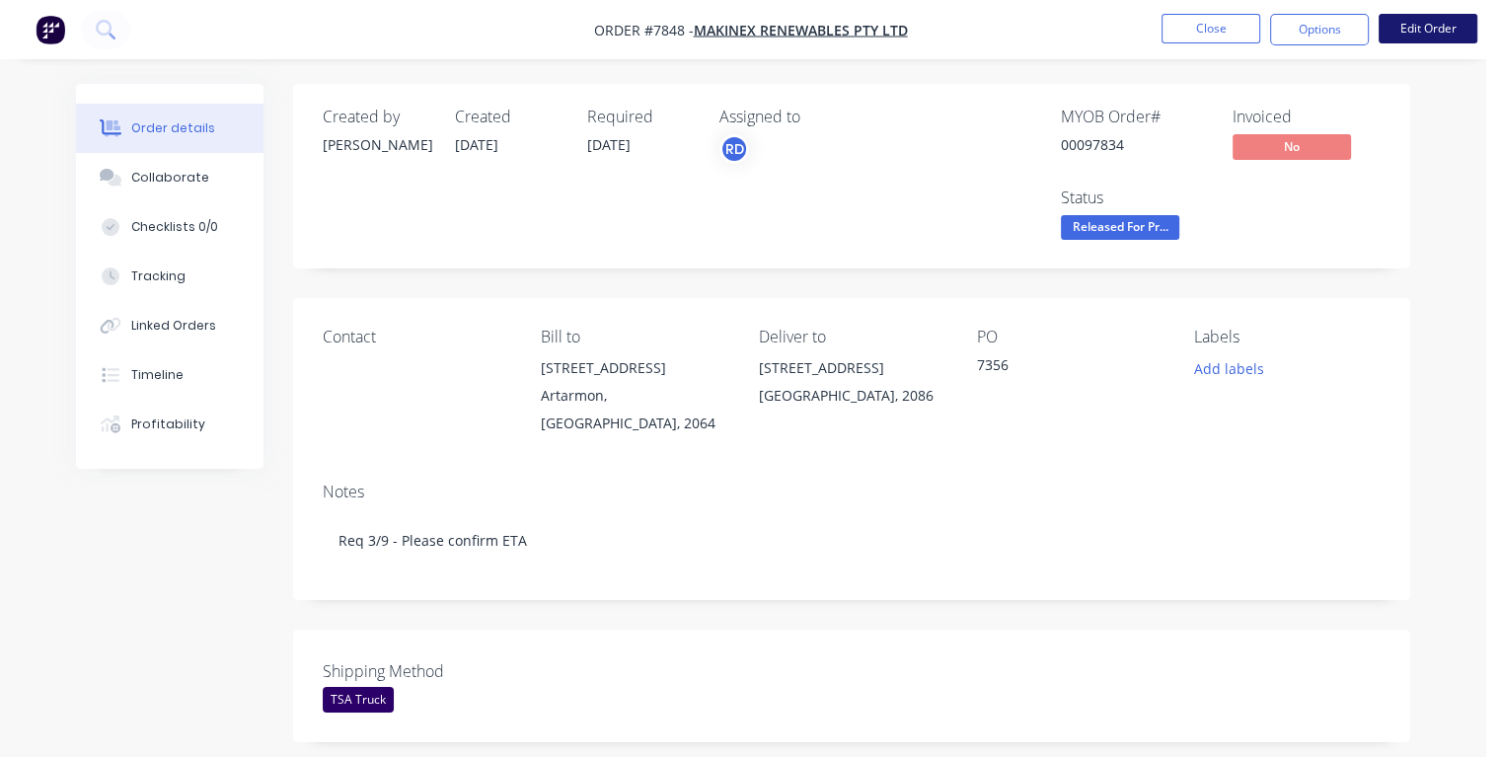
click at [1412, 34] on button "Edit Order" at bounding box center [1427, 29] width 99 height 30
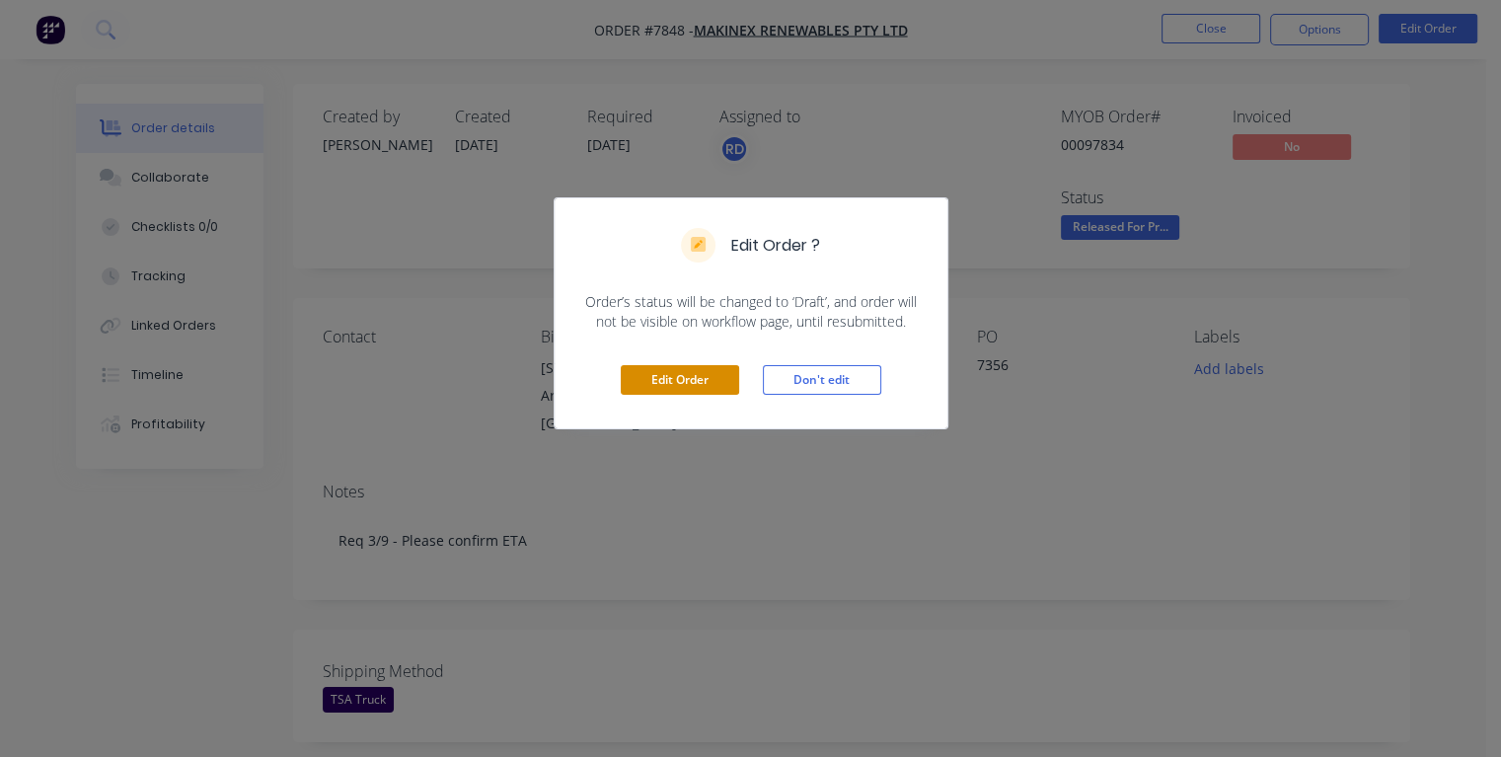
click at [660, 381] on button "Edit Order" at bounding box center [680, 380] width 118 height 30
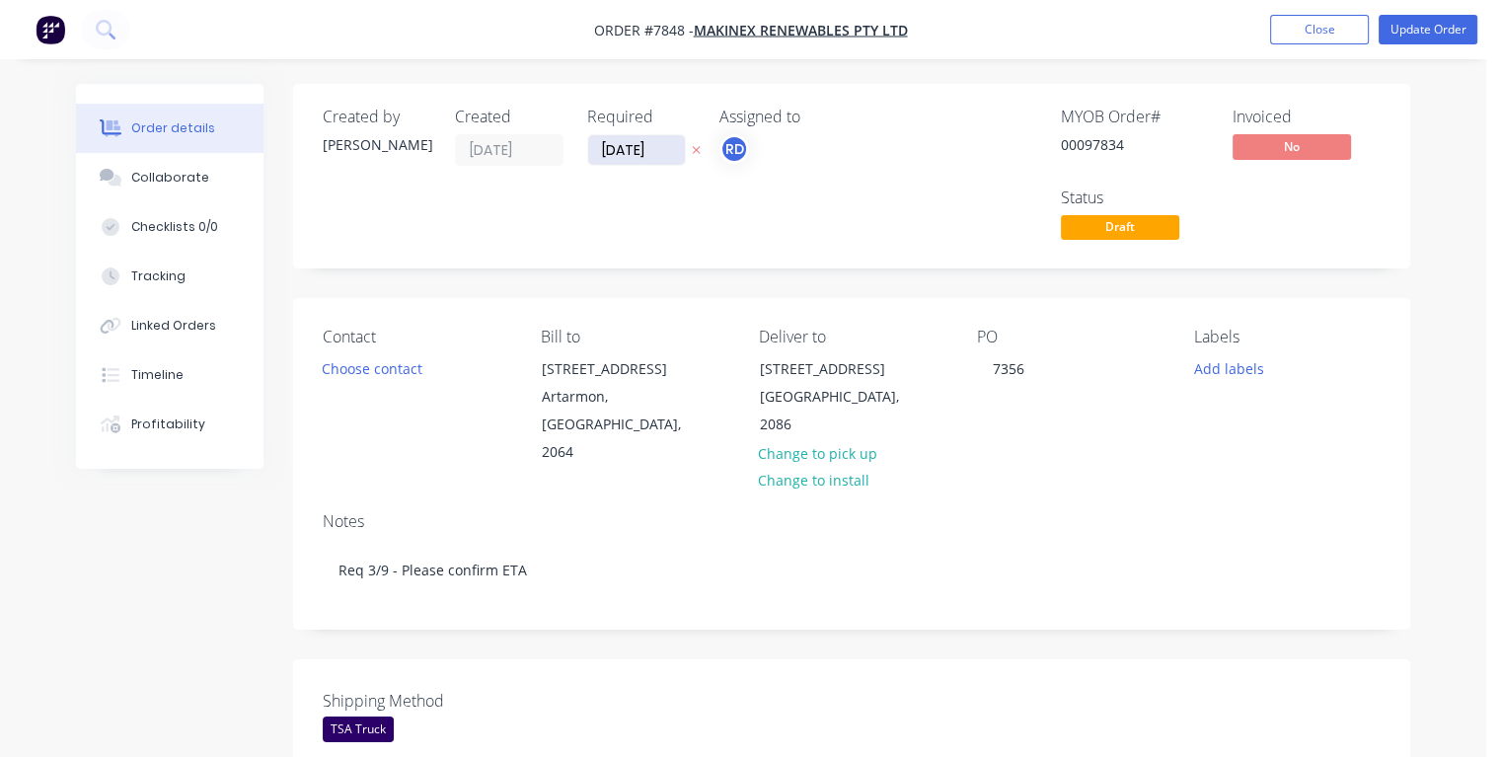
click at [621, 147] on input "[DATE]" at bounding box center [636, 150] width 97 height 30
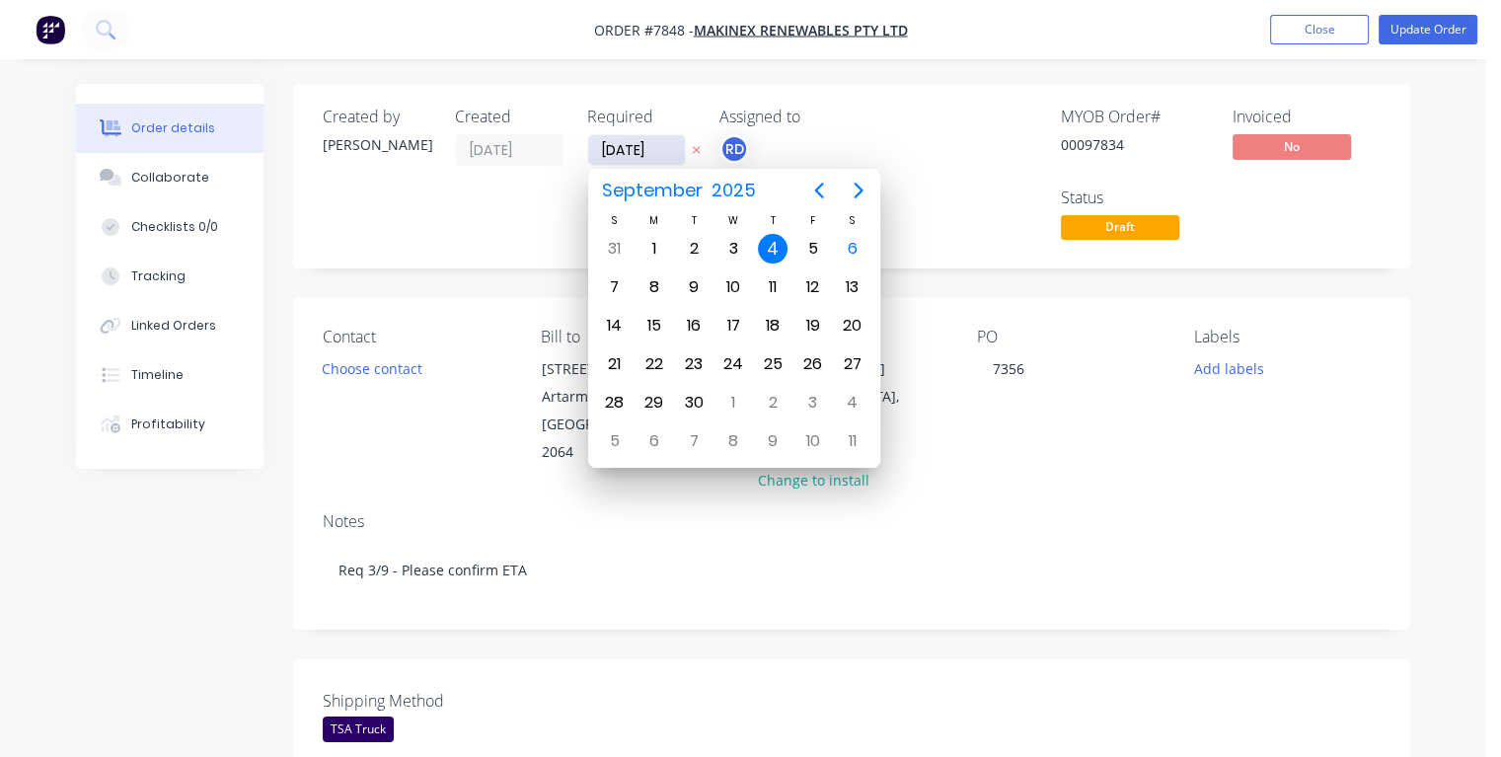
click at [619, 145] on input "[DATE]" at bounding box center [636, 150] width 97 height 30
type input "[DATE]"
click at [809, 288] on div "12" at bounding box center [812, 287] width 30 height 30
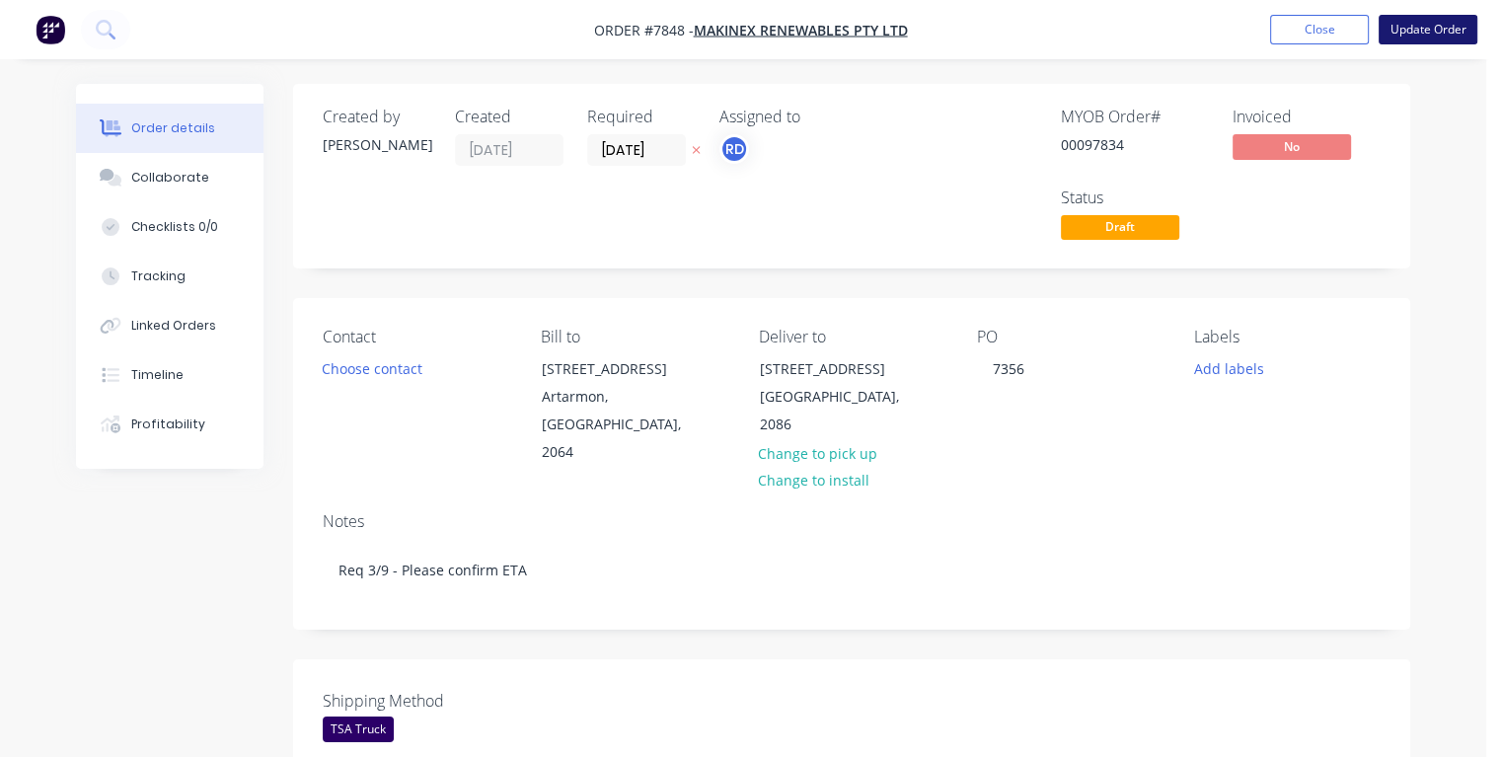
click at [1440, 22] on button "Update Order" at bounding box center [1427, 30] width 99 height 30
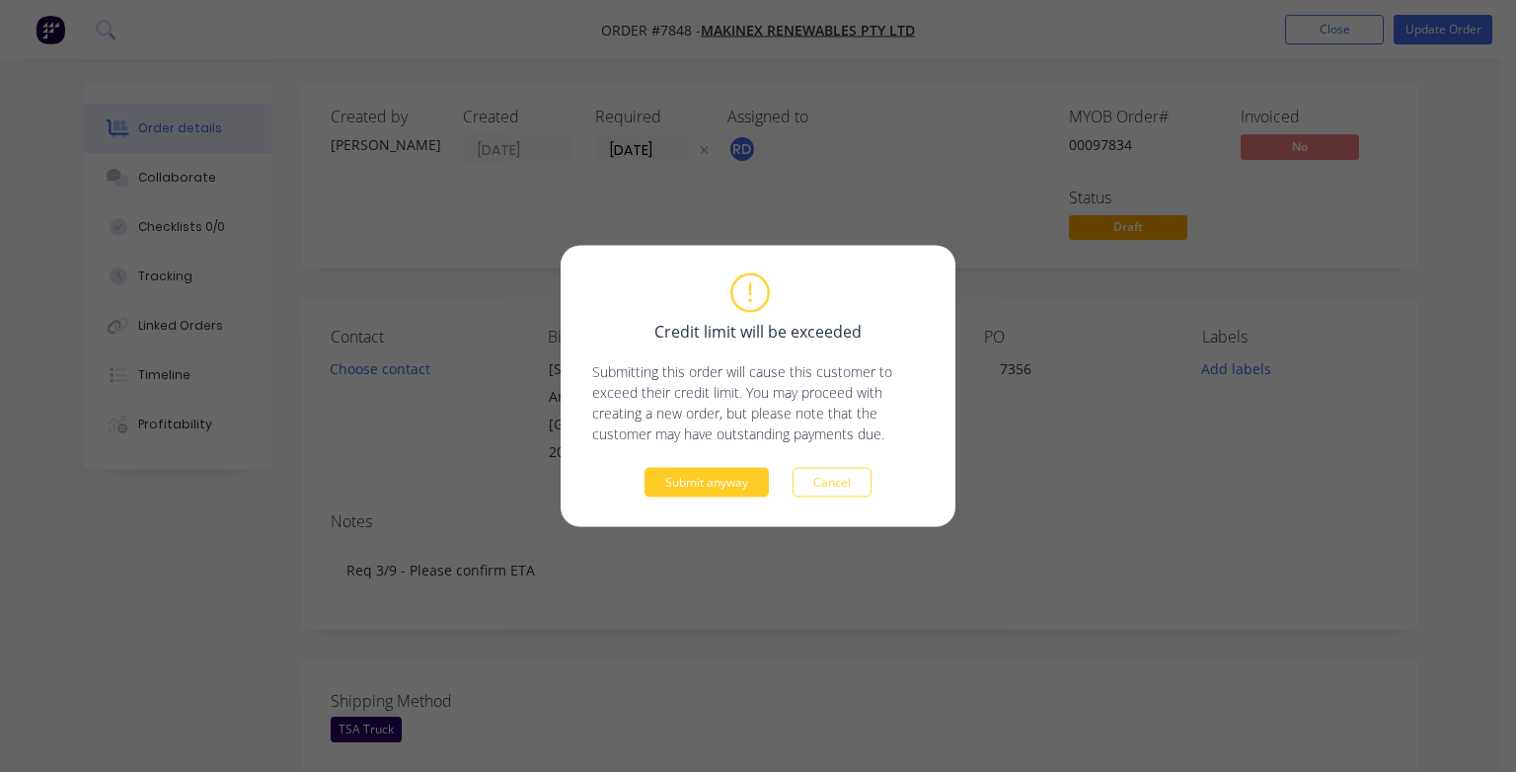
click at [706, 479] on button "Submit anyway" at bounding box center [706, 483] width 124 height 30
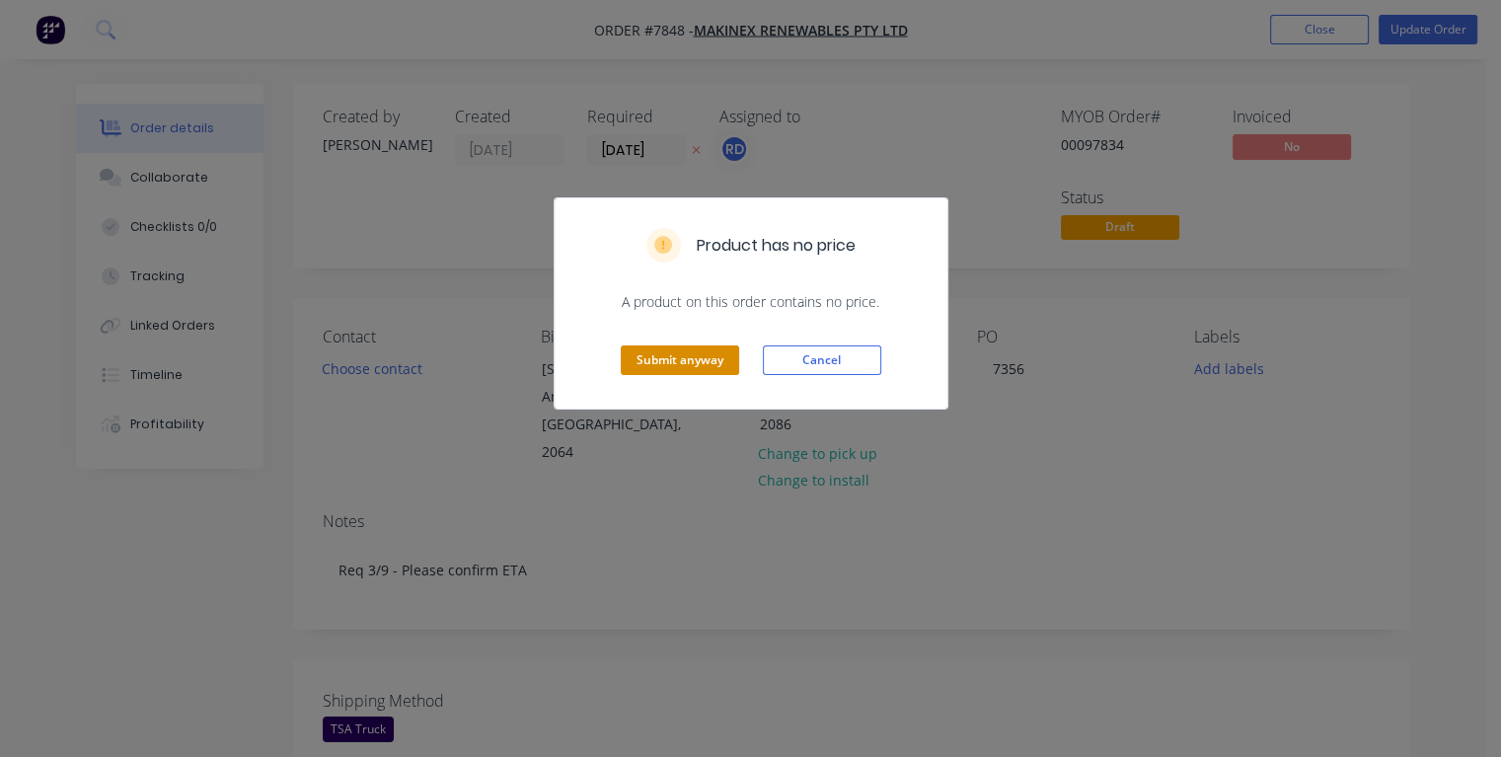
click at [671, 353] on button "Submit anyway" at bounding box center [680, 360] width 118 height 30
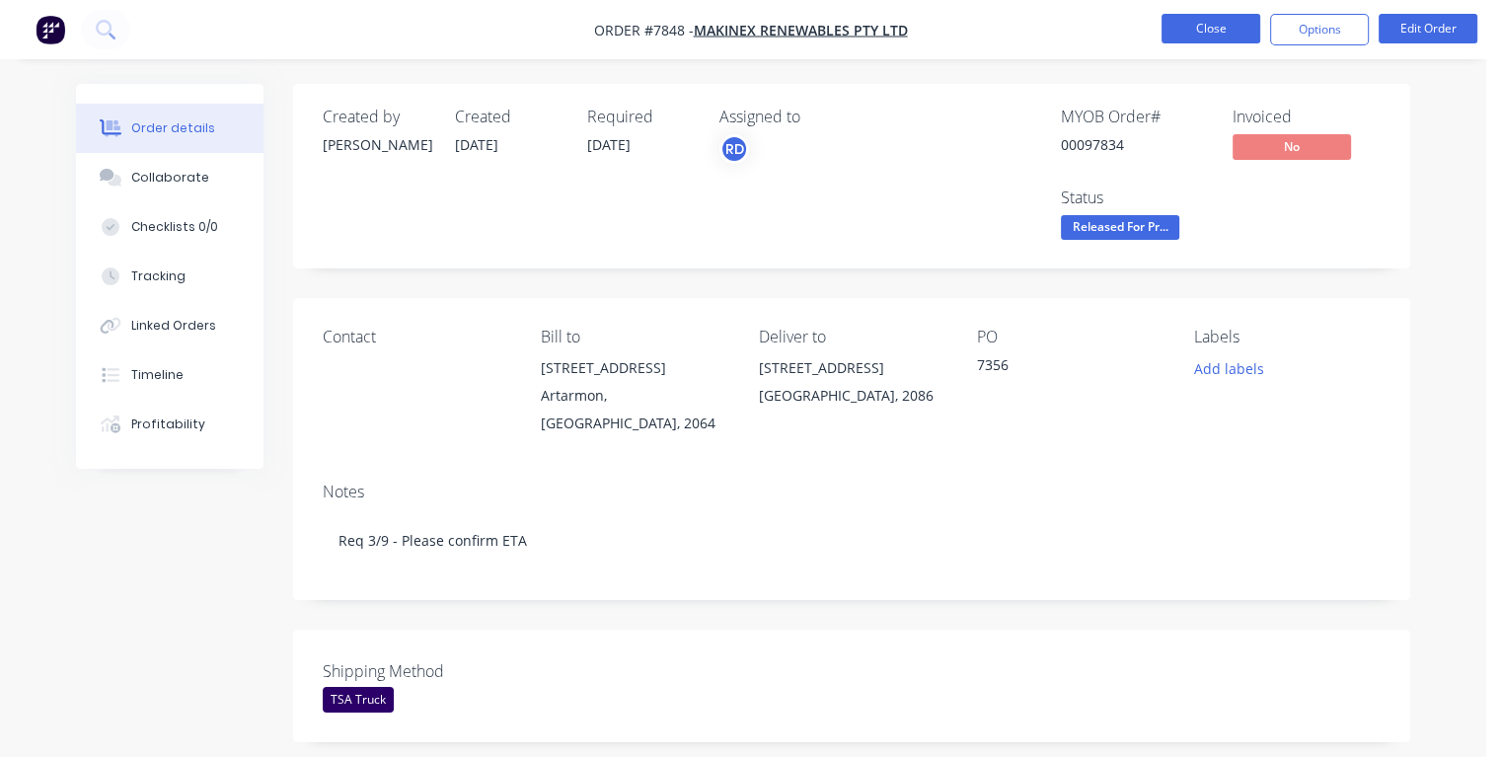
click at [1192, 22] on button "Close" at bounding box center [1210, 29] width 99 height 30
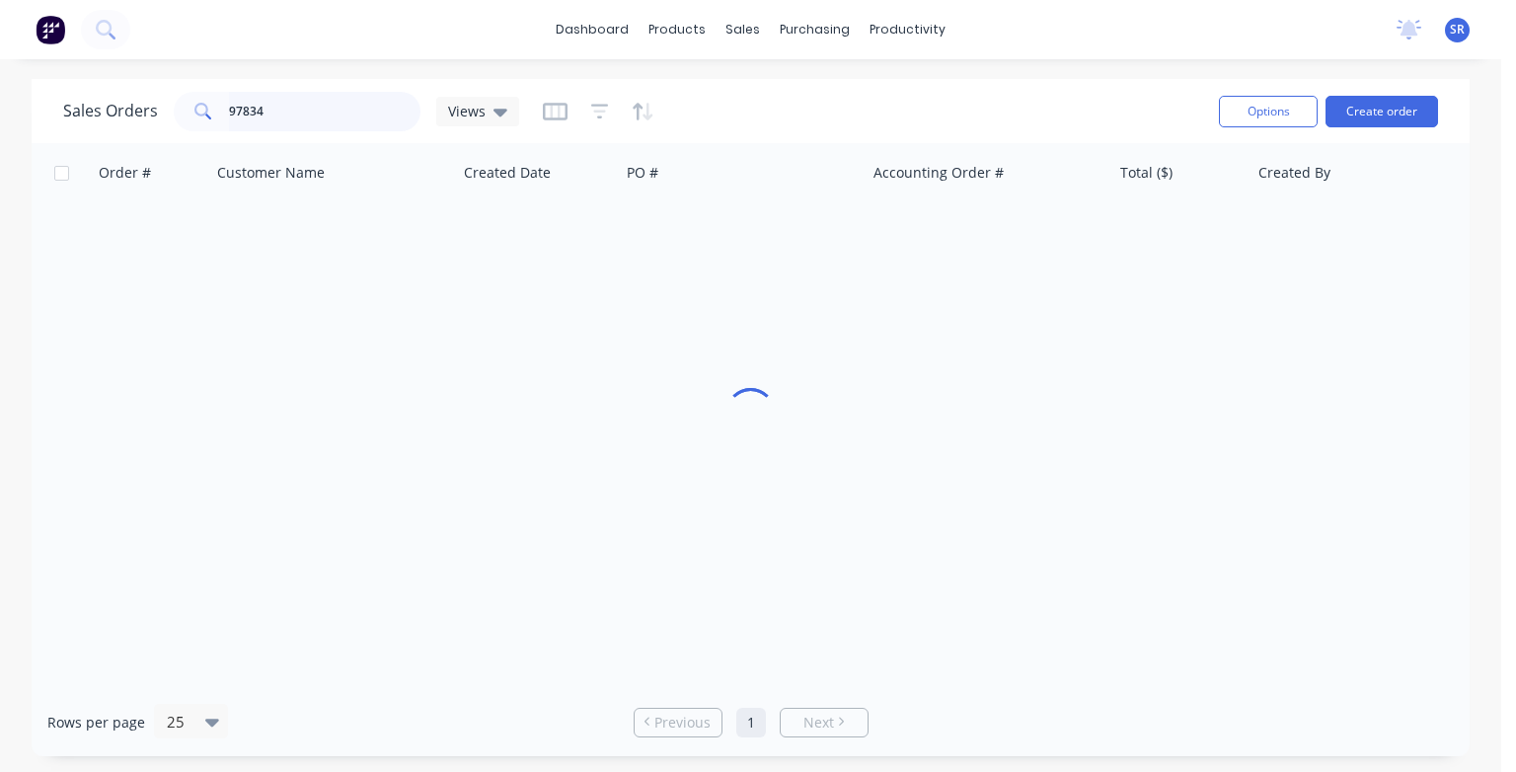
click at [280, 105] on input "97834" at bounding box center [325, 111] width 192 height 39
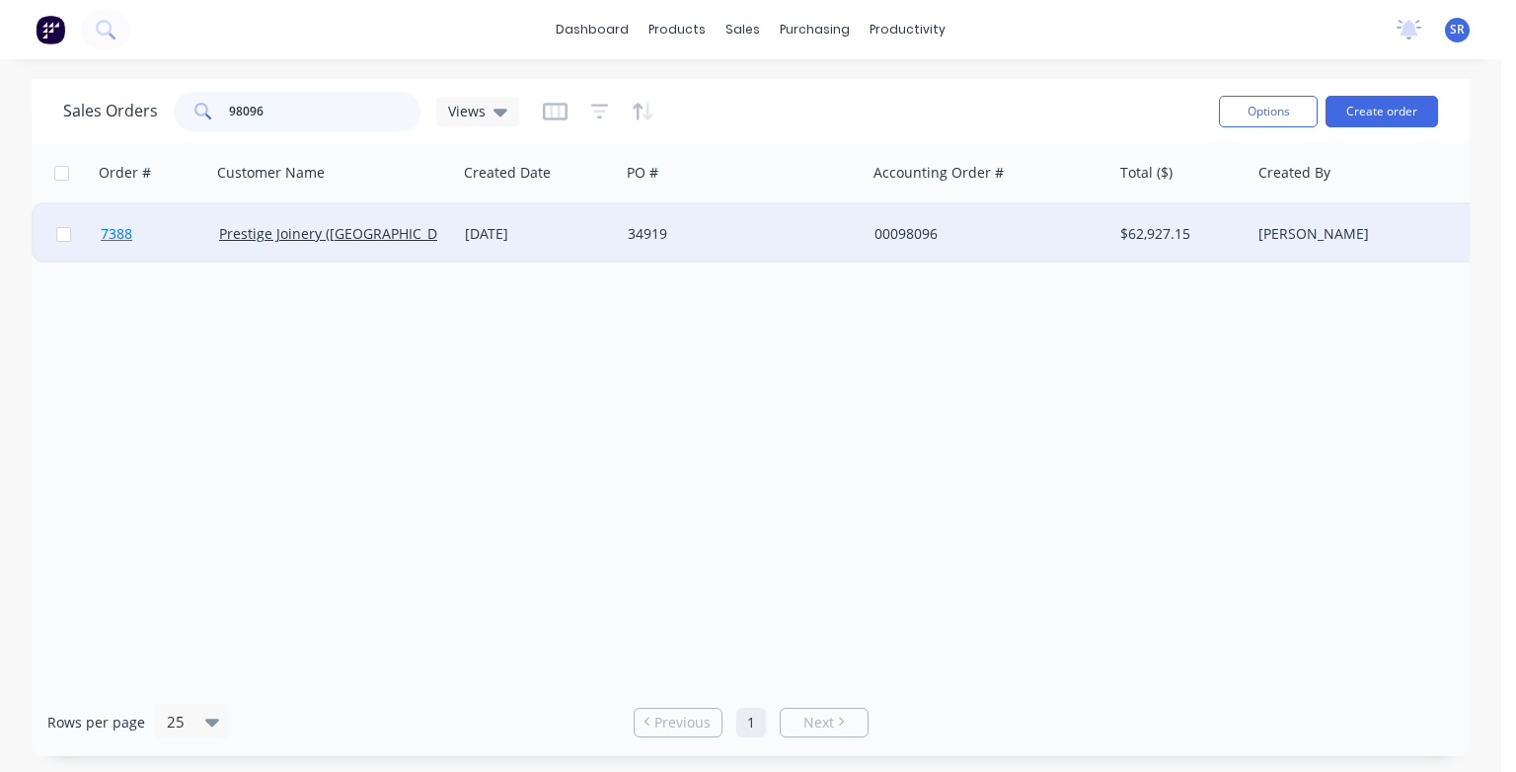
type input "98096"
click at [123, 237] on span "7388" at bounding box center [117, 234] width 32 height 20
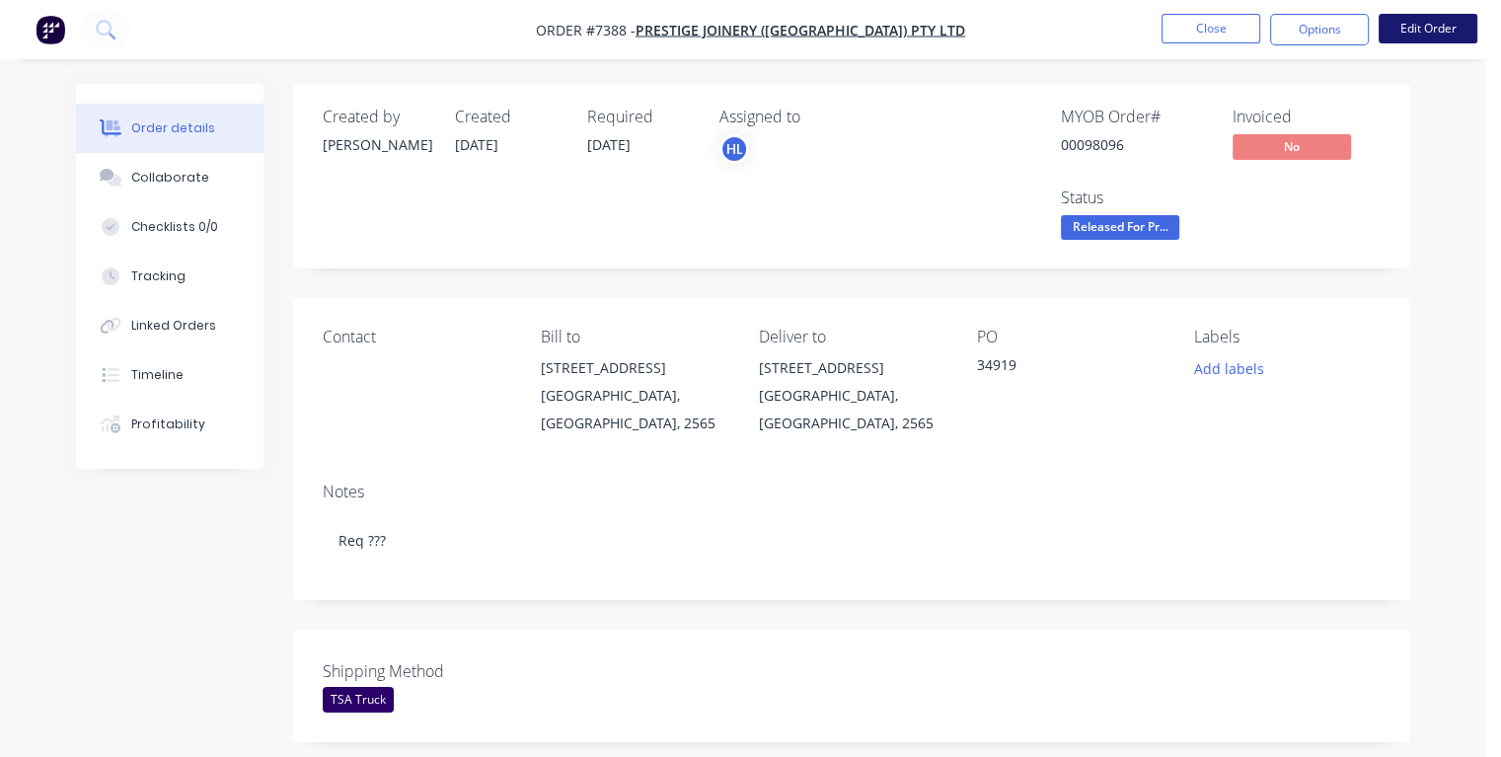
click at [1409, 32] on button "Edit Order" at bounding box center [1427, 29] width 99 height 30
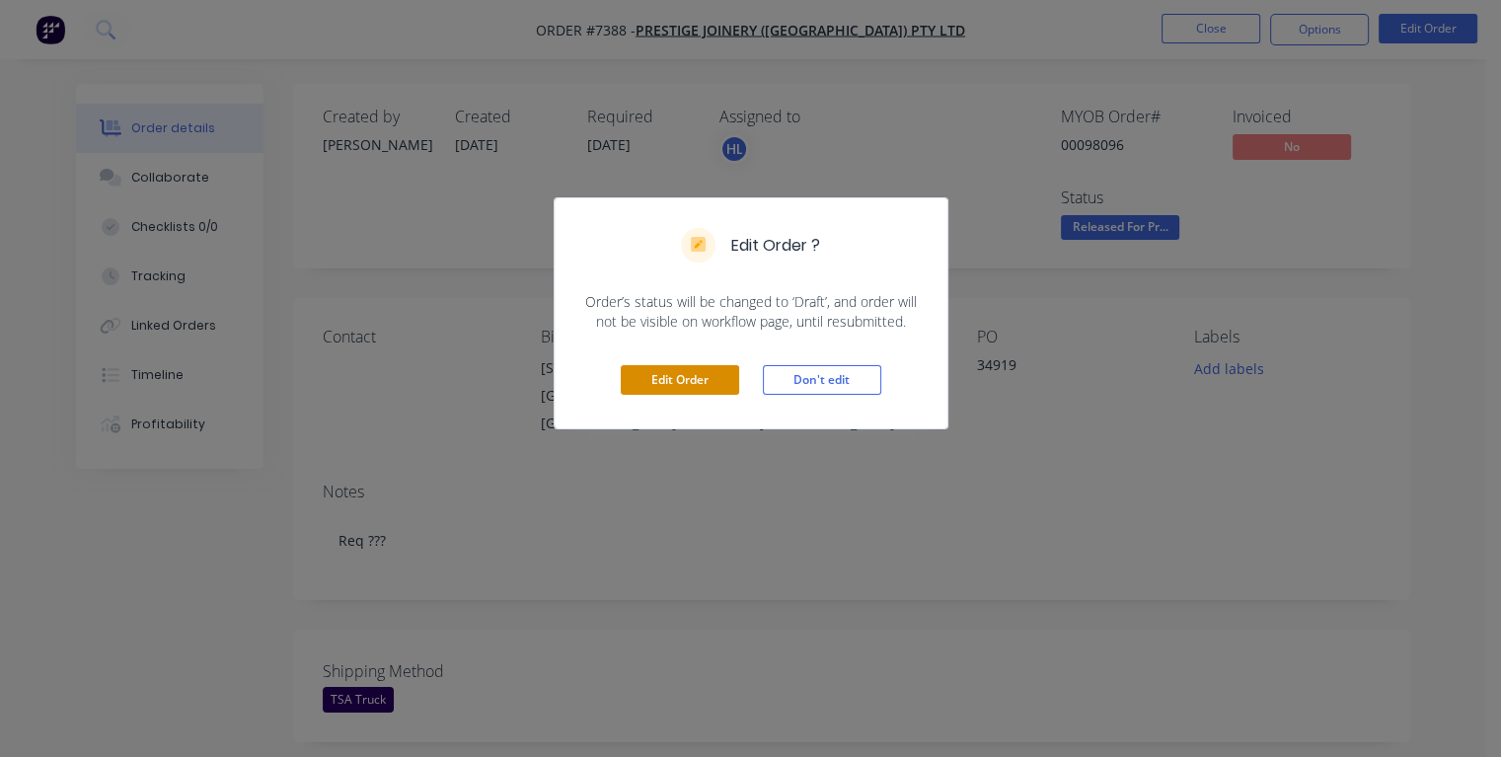
click at [701, 375] on button "Edit Order" at bounding box center [680, 380] width 118 height 30
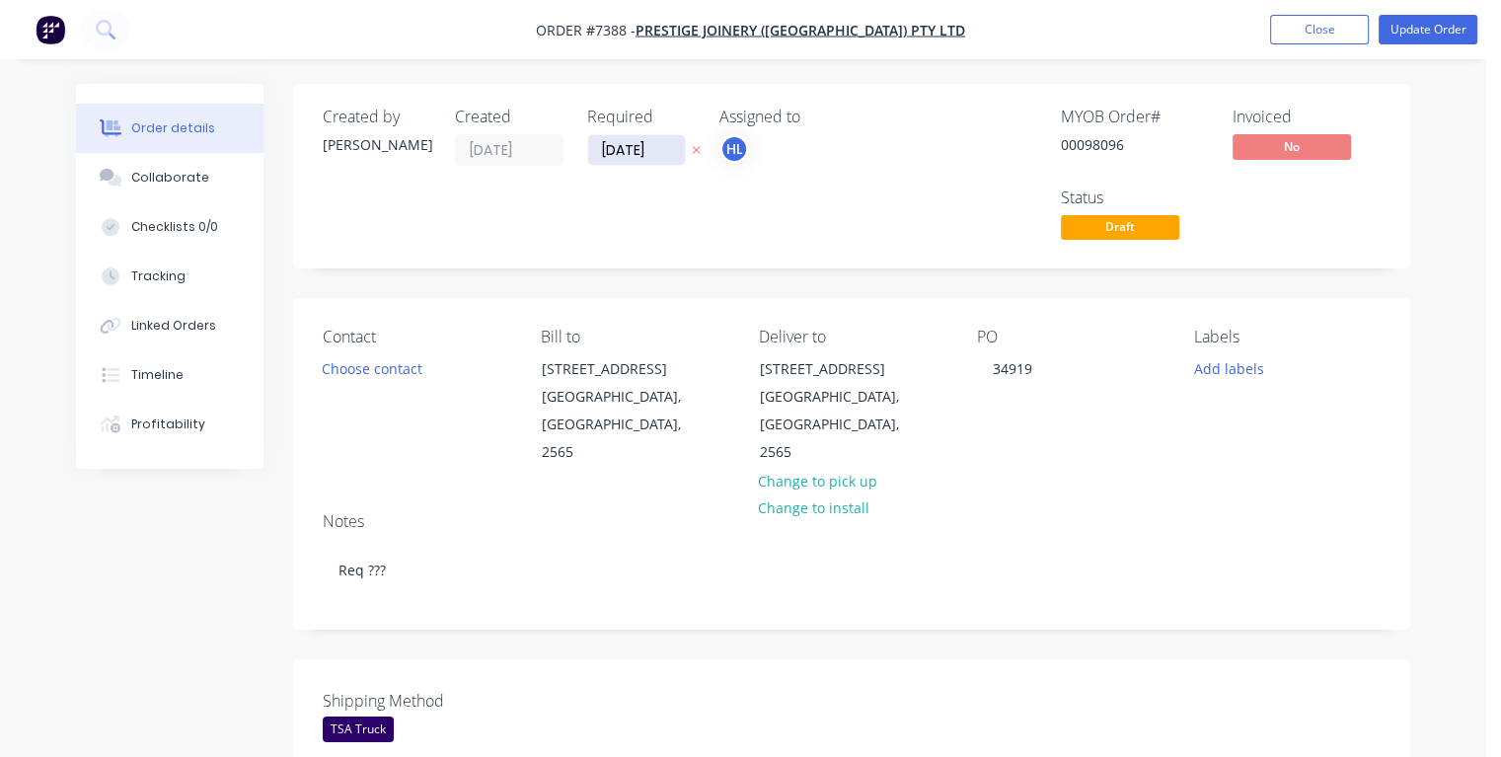
click at [618, 148] on input "[DATE]" at bounding box center [636, 150] width 97 height 30
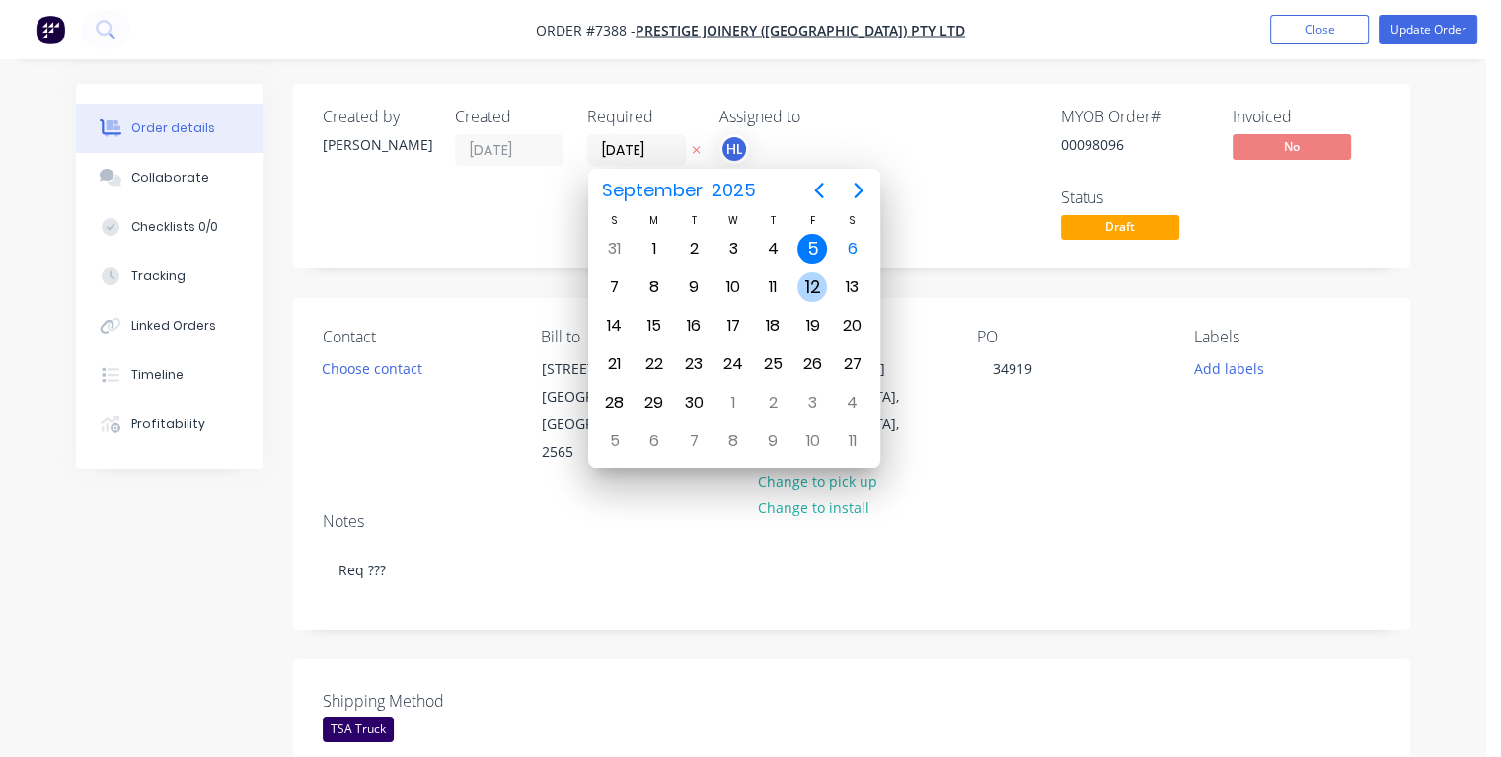
click at [812, 290] on div "12" at bounding box center [812, 287] width 30 height 30
type input "[DATE]"
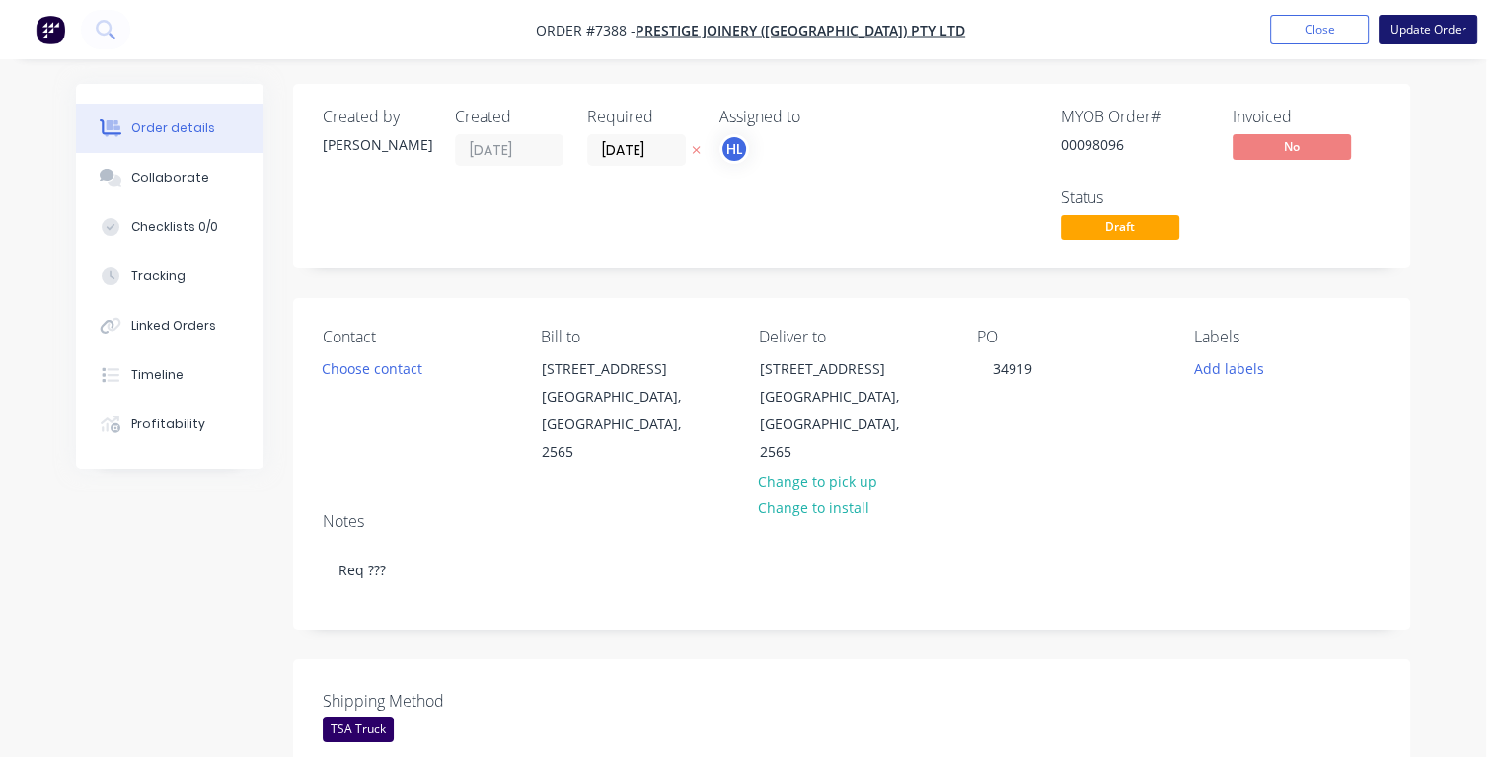
click at [1411, 37] on button "Update Order" at bounding box center [1427, 30] width 99 height 30
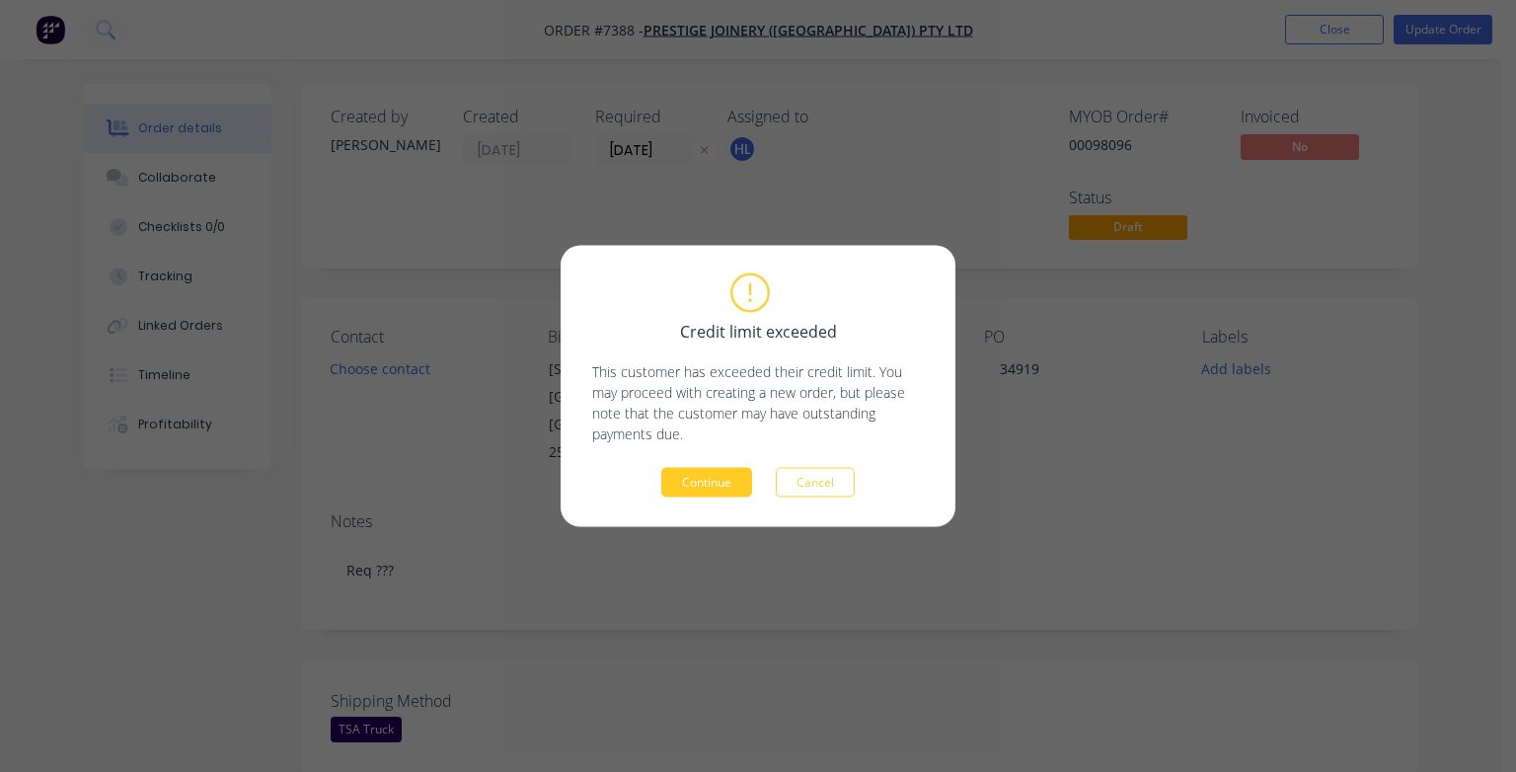
click at [693, 482] on button "Continue" at bounding box center [706, 483] width 91 height 30
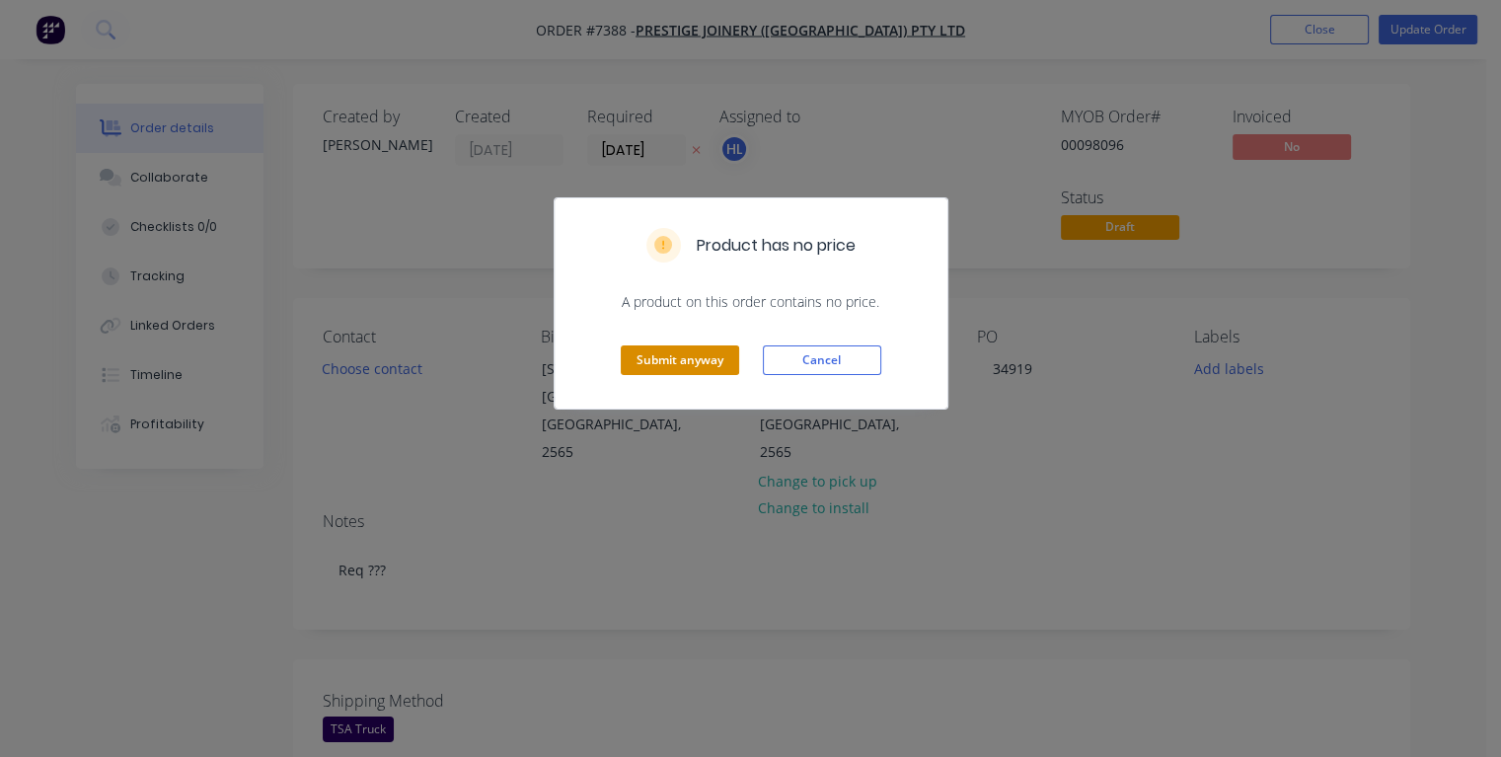
click at [675, 353] on button "Submit anyway" at bounding box center [680, 360] width 118 height 30
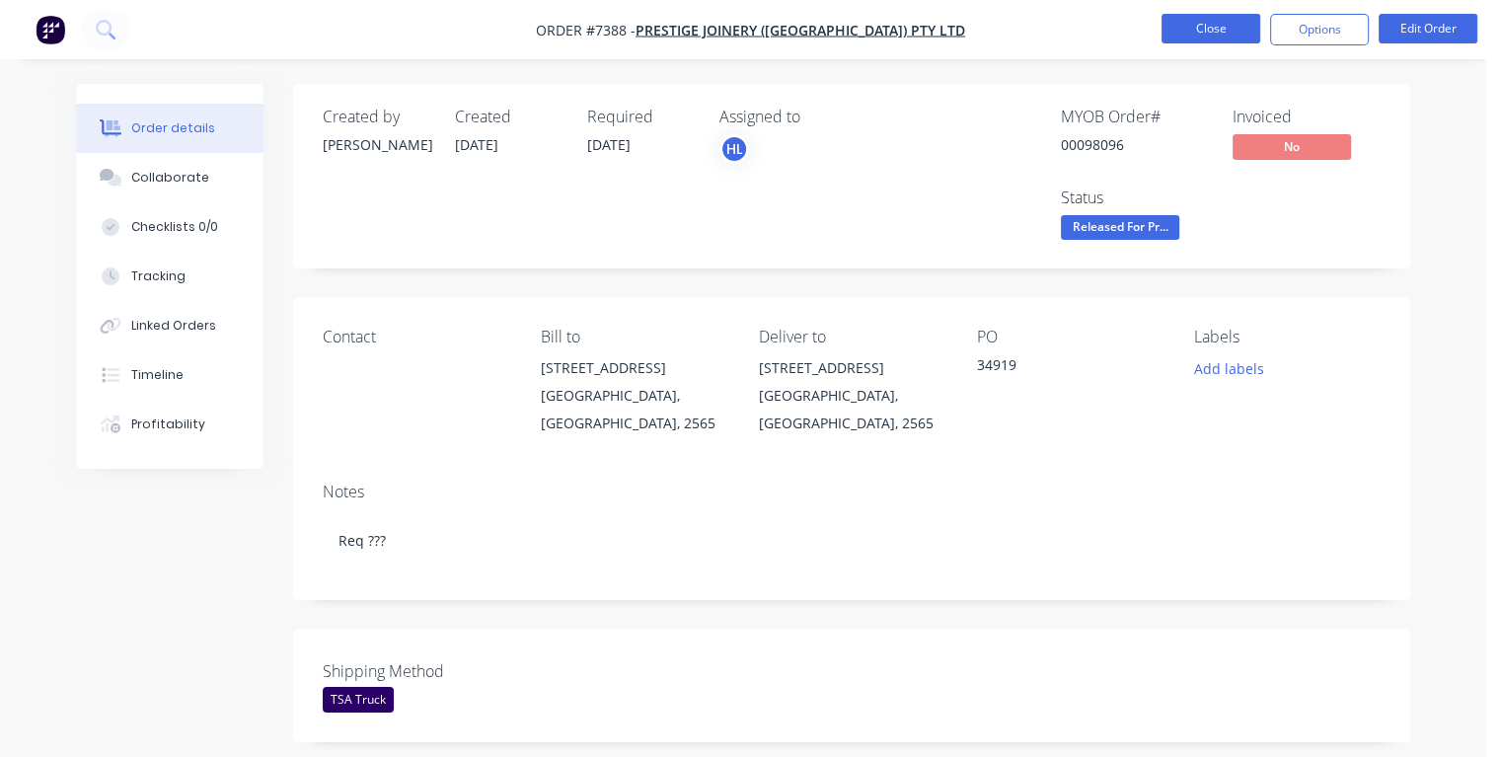
click at [1195, 18] on button "Close" at bounding box center [1210, 29] width 99 height 30
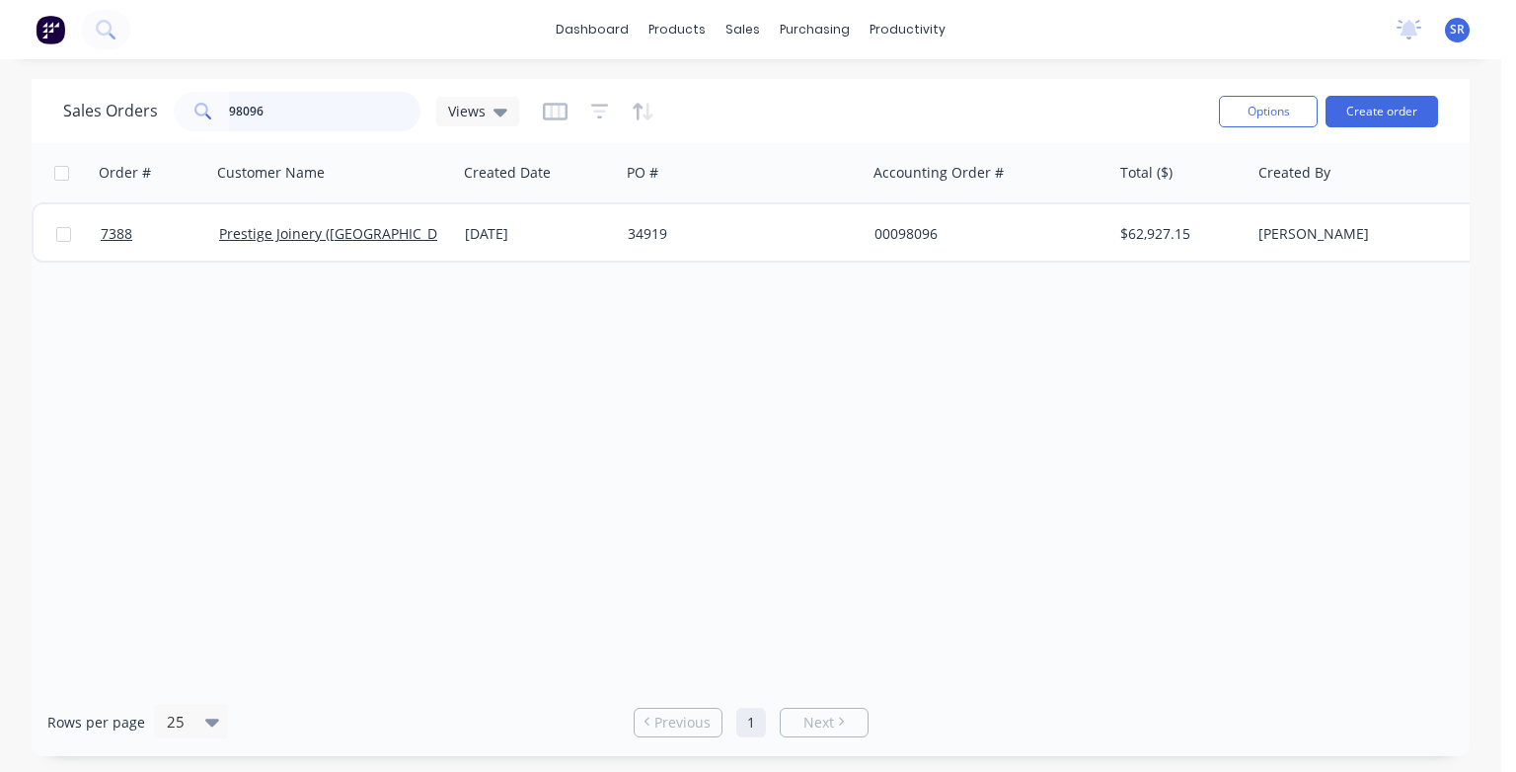
click at [308, 106] on input "98096" at bounding box center [325, 111] width 192 height 39
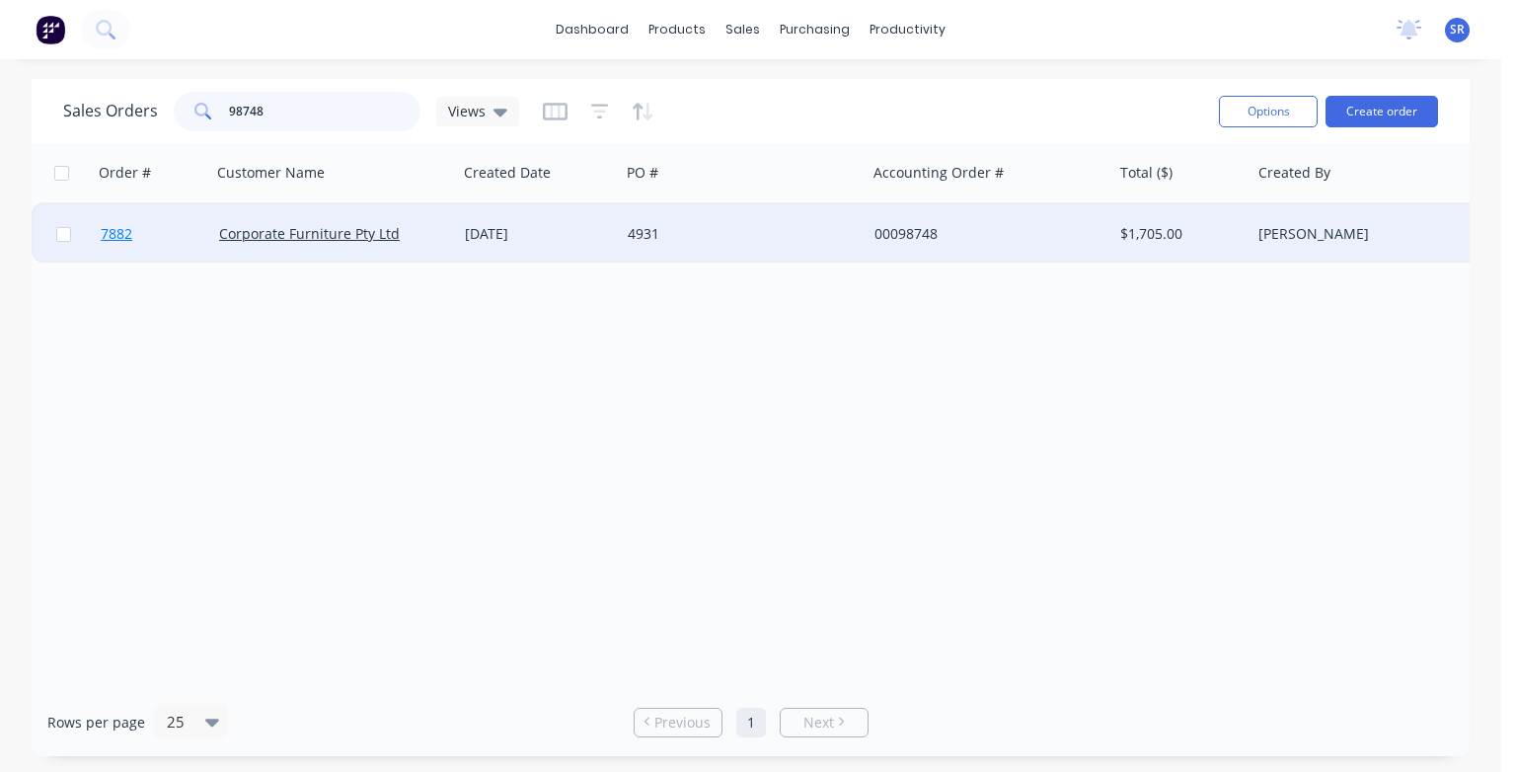
type input "98748"
click at [120, 235] on span "7882" at bounding box center [117, 234] width 32 height 20
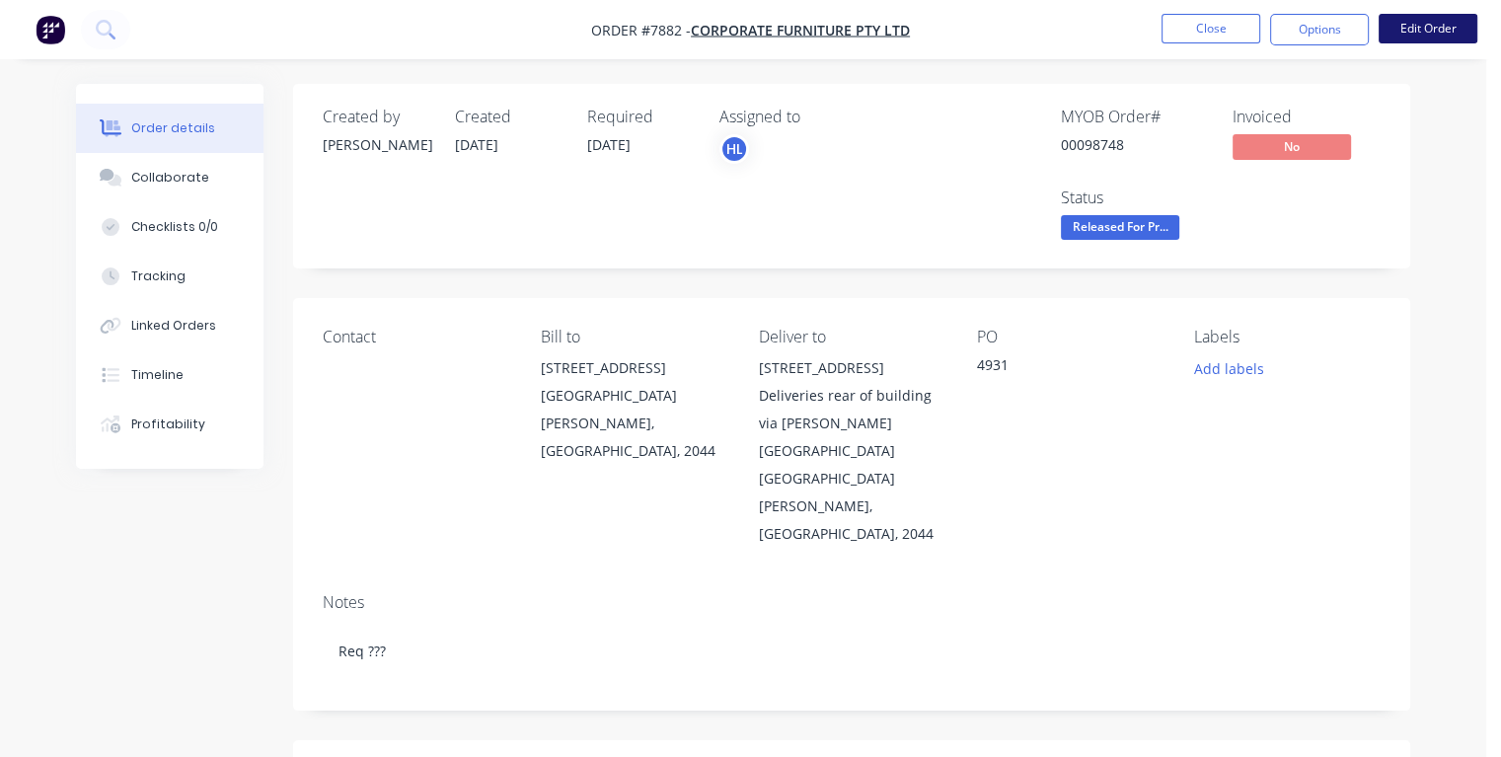
click at [1413, 34] on button "Edit Order" at bounding box center [1427, 29] width 99 height 30
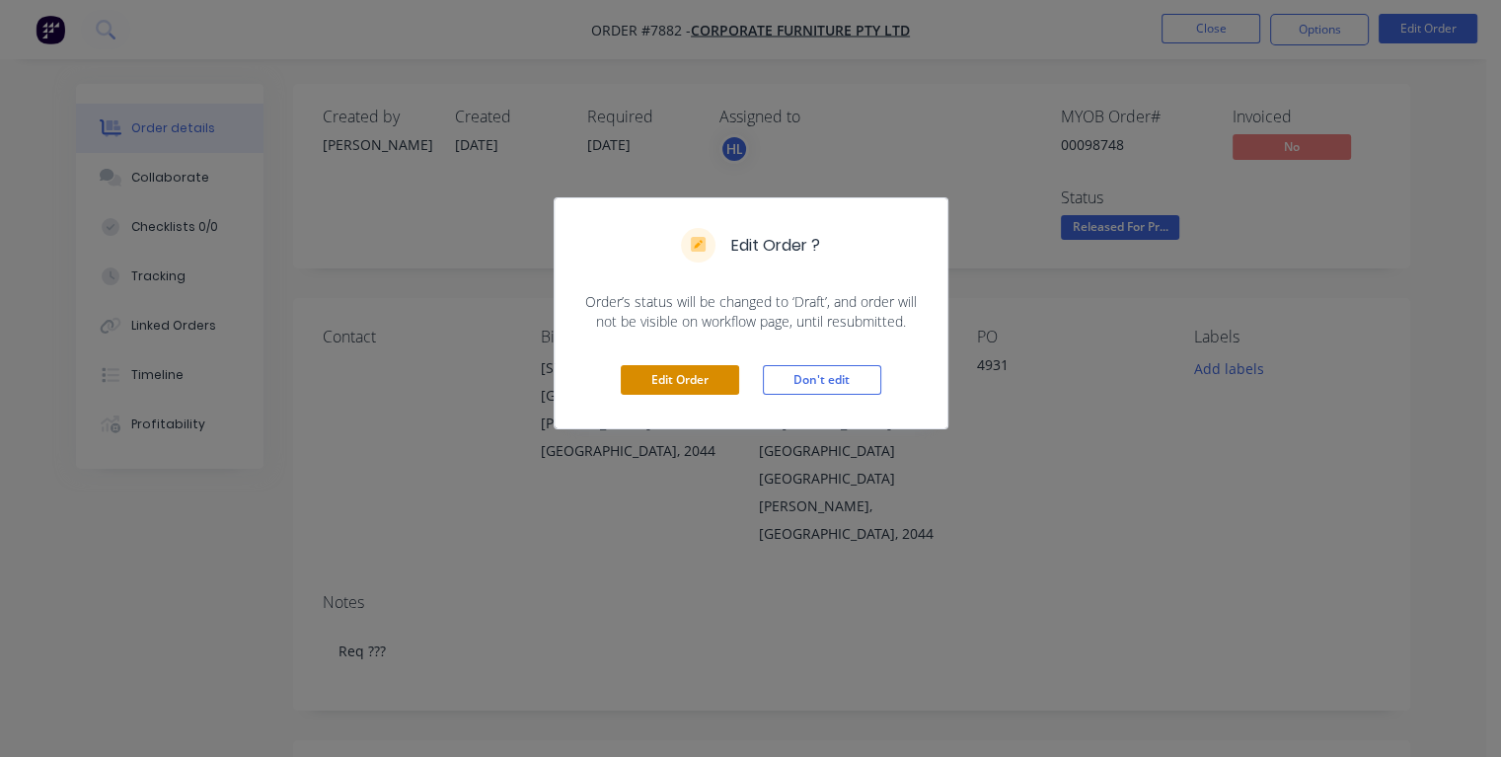
click at [715, 386] on button "Edit Order" at bounding box center [680, 380] width 118 height 30
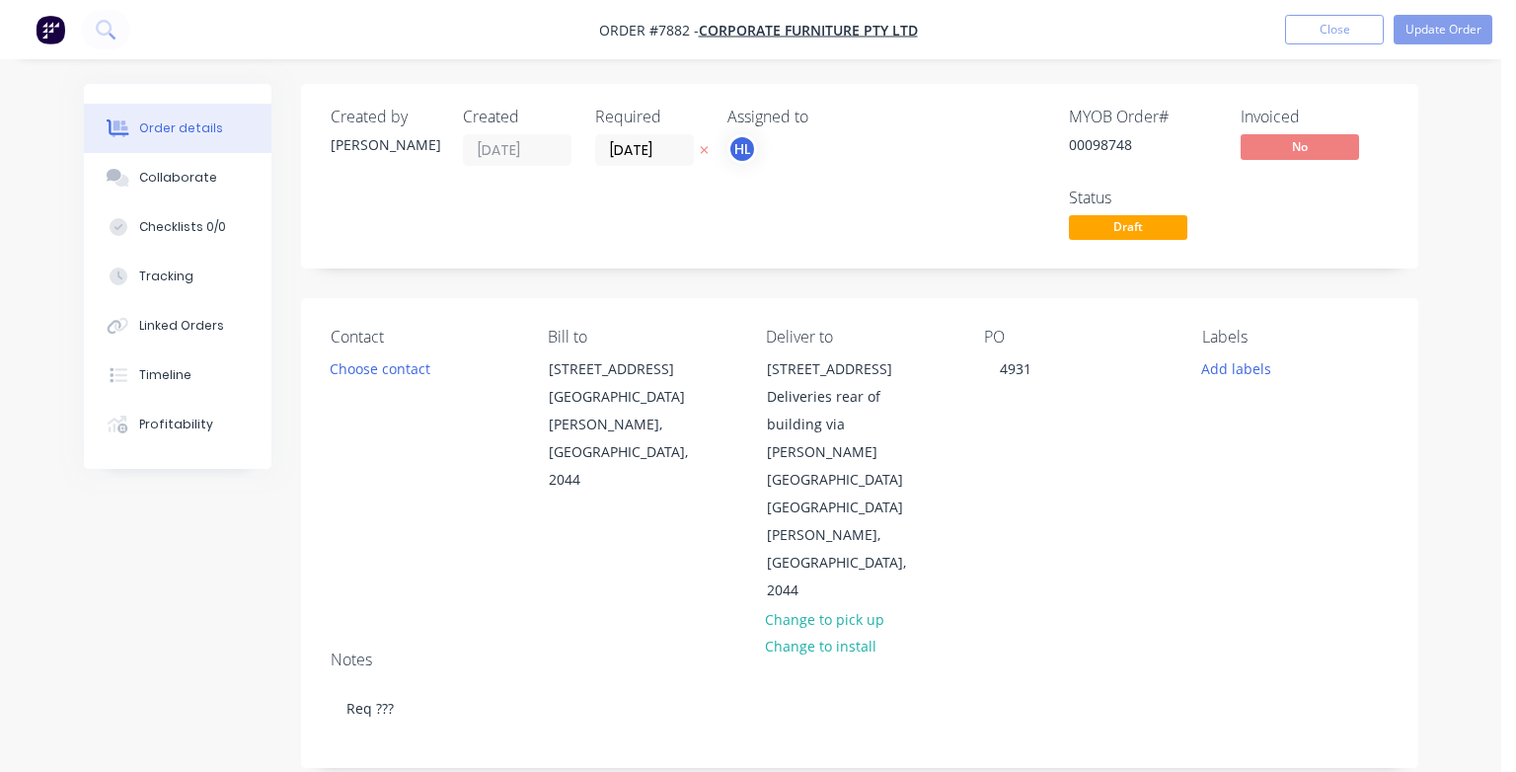
type input "$50.00"
type input "$1,500.00"
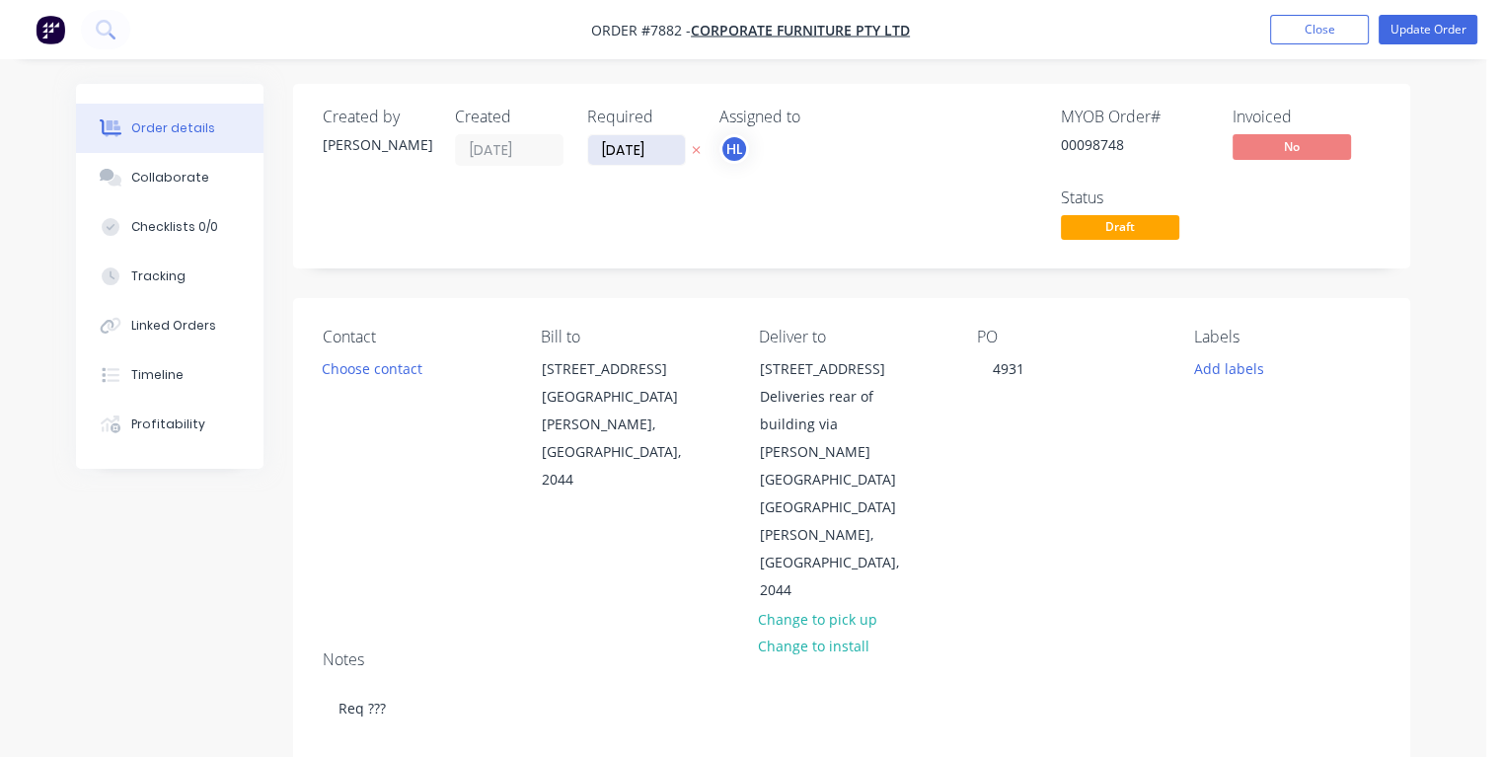
click at [613, 146] on input "[DATE]" at bounding box center [636, 150] width 97 height 30
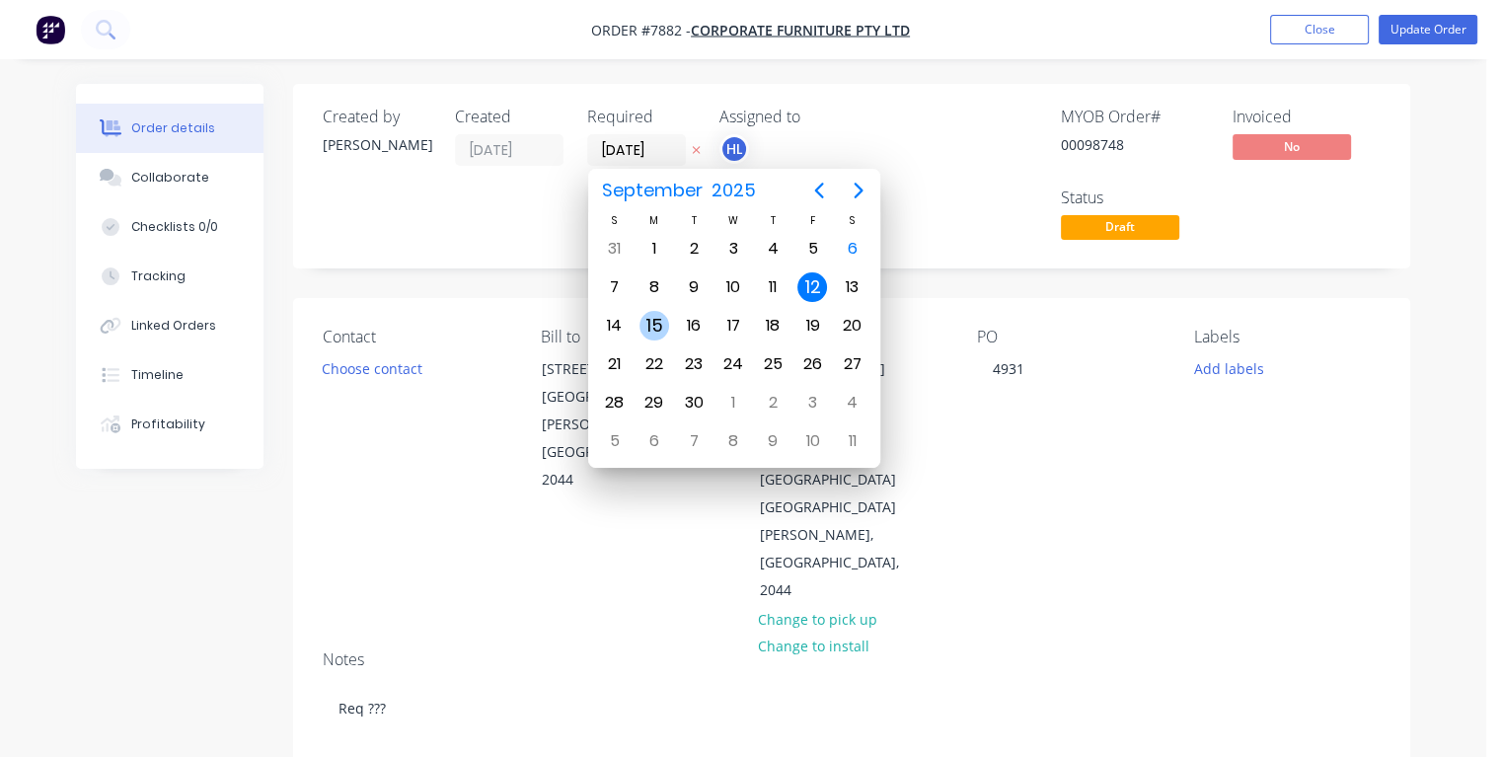
click at [654, 326] on div "15" at bounding box center [654, 326] width 30 height 30
type input "[DATE]"
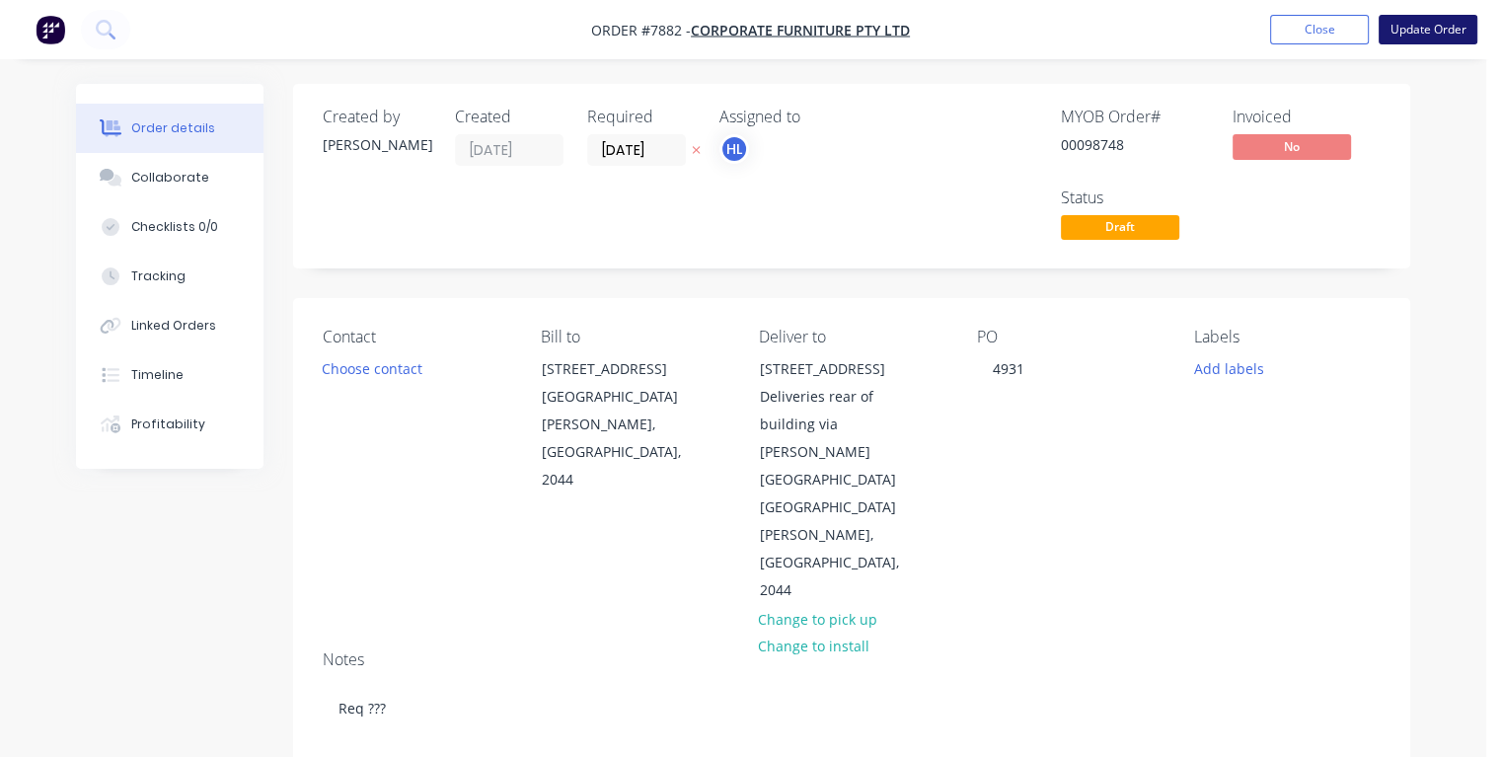
click at [1427, 34] on button "Update Order" at bounding box center [1427, 30] width 99 height 30
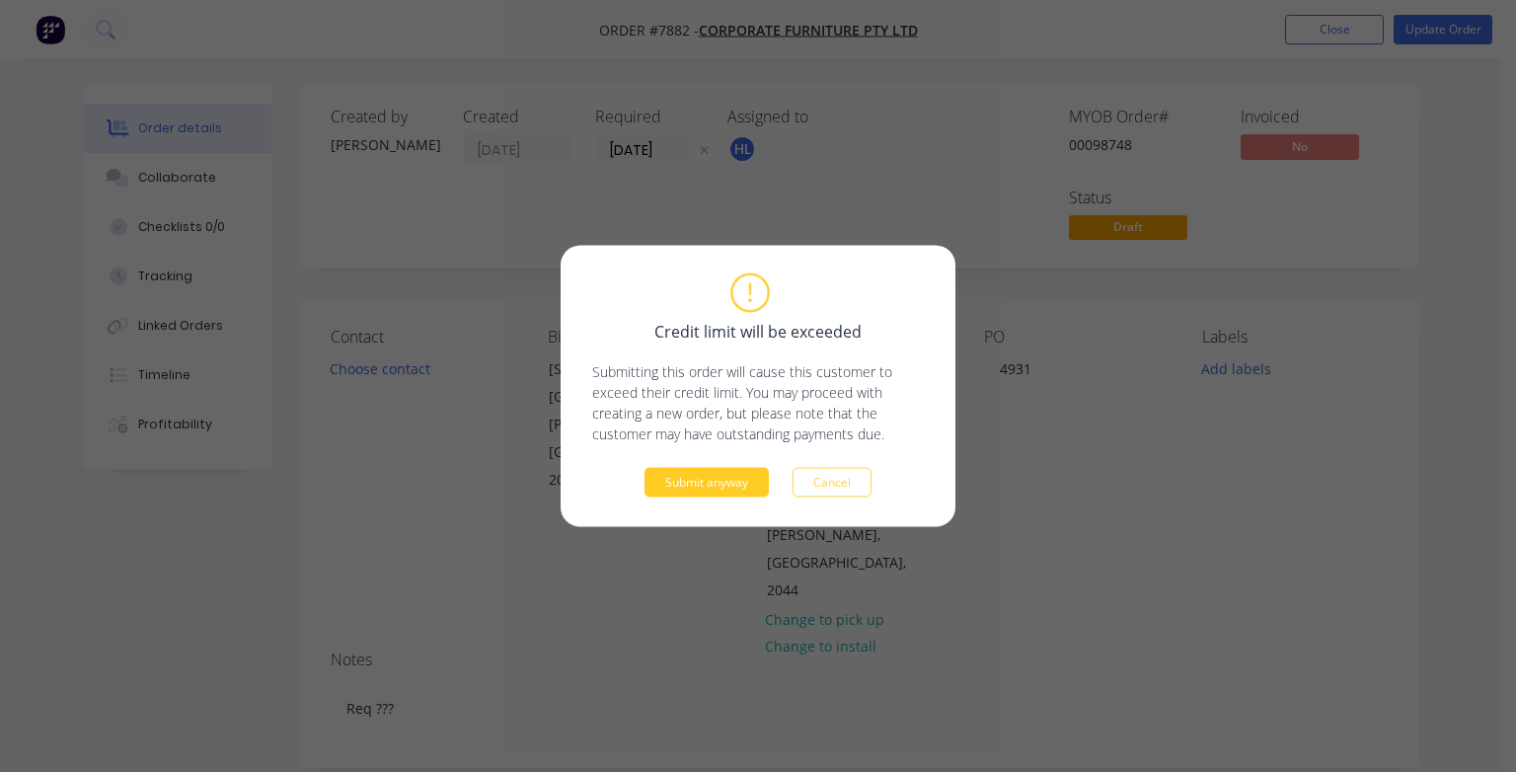
click at [736, 474] on button "Submit anyway" at bounding box center [706, 483] width 124 height 30
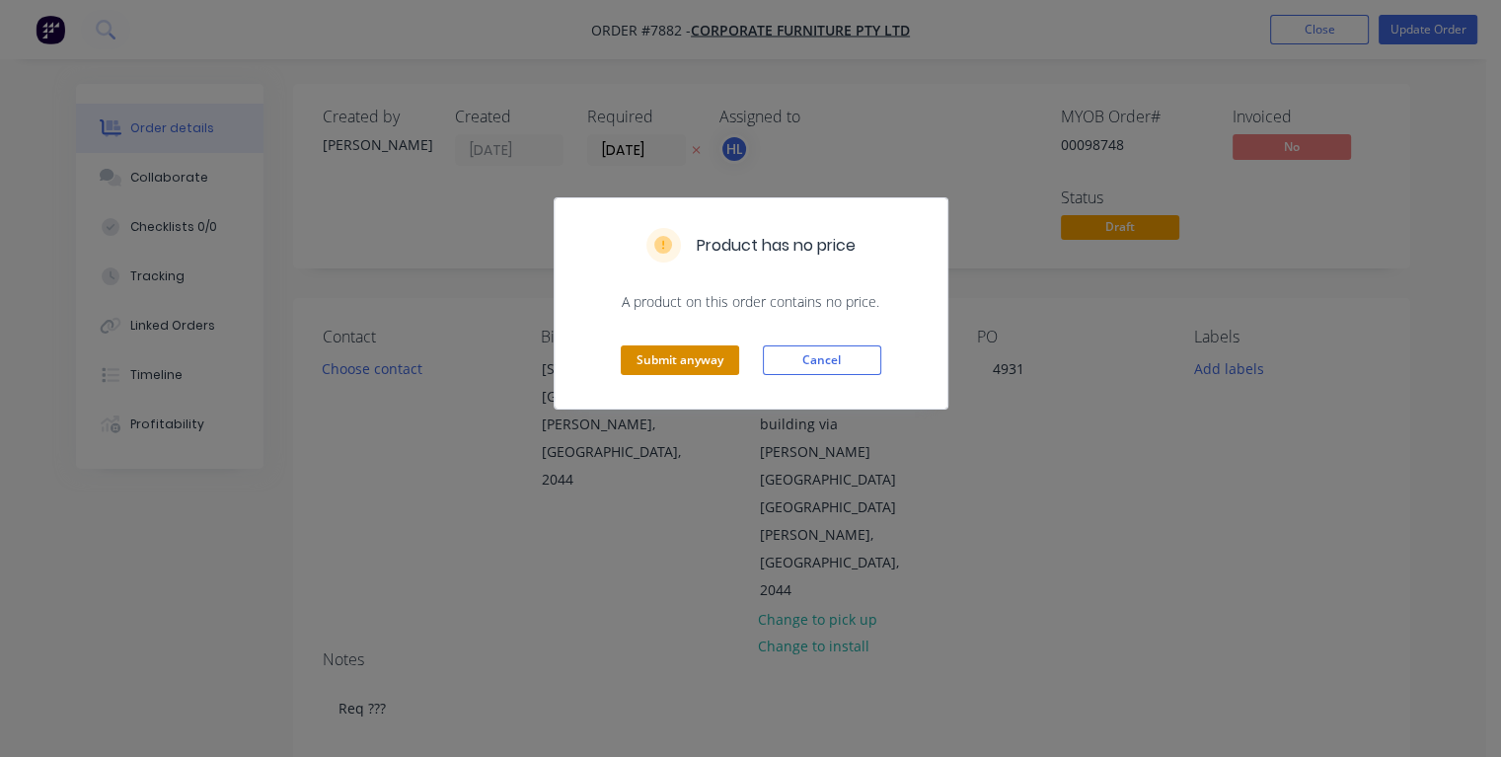
click at [684, 357] on button "Submit anyway" at bounding box center [680, 360] width 118 height 30
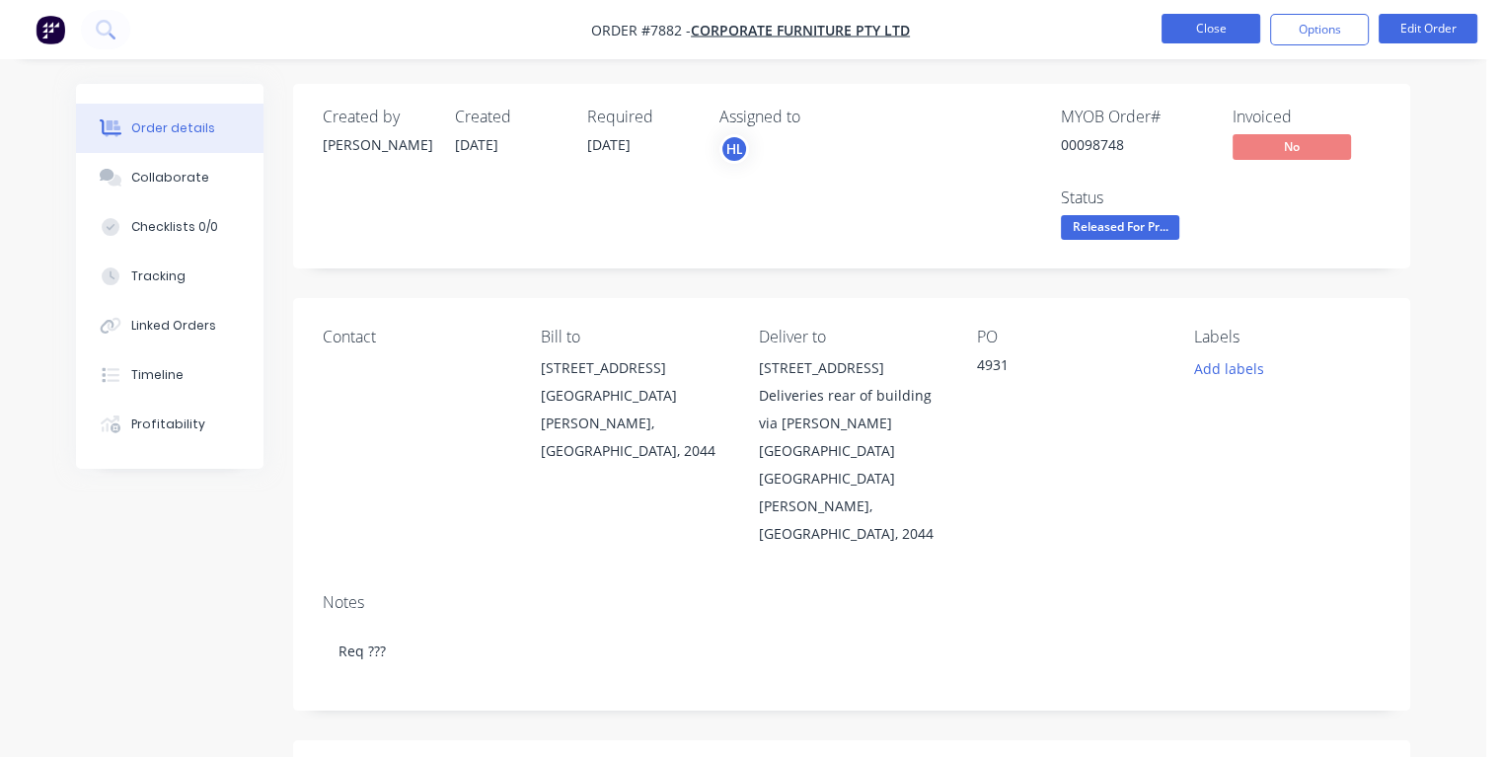
click at [1201, 29] on button "Close" at bounding box center [1210, 29] width 99 height 30
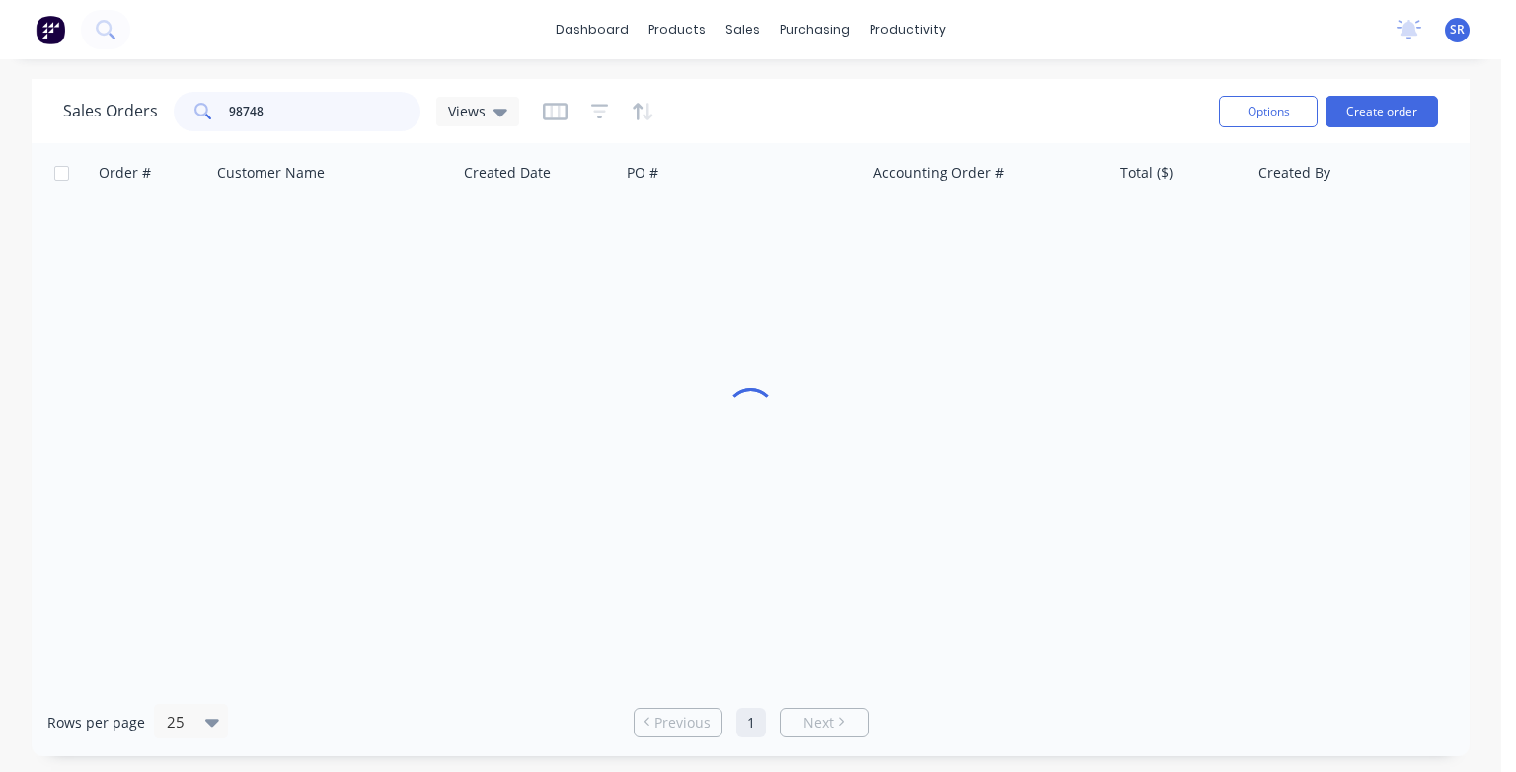
click at [296, 111] on input "98748" at bounding box center [325, 111] width 192 height 39
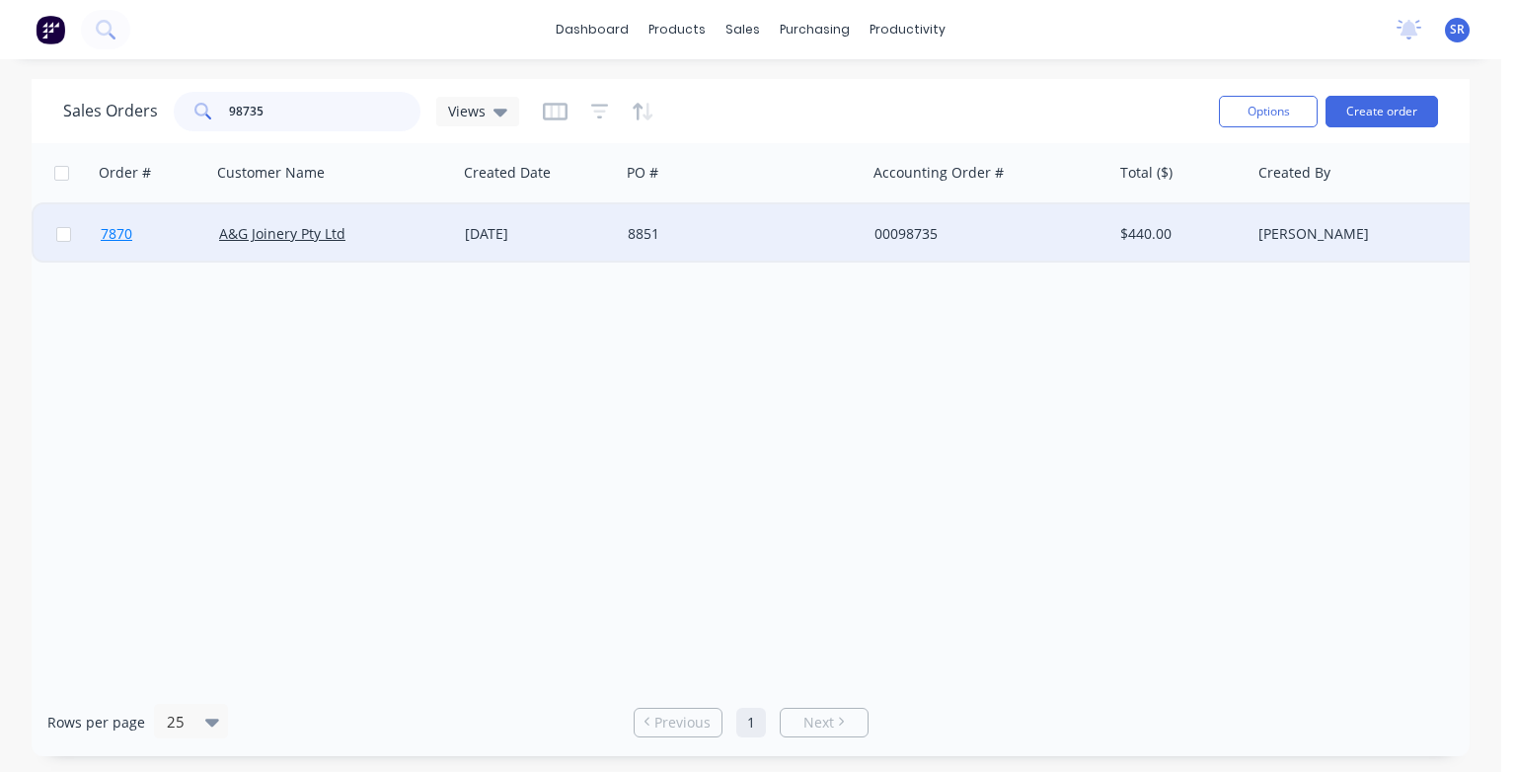
type input "98735"
click at [118, 234] on span "7870" at bounding box center [117, 234] width 32 height 20
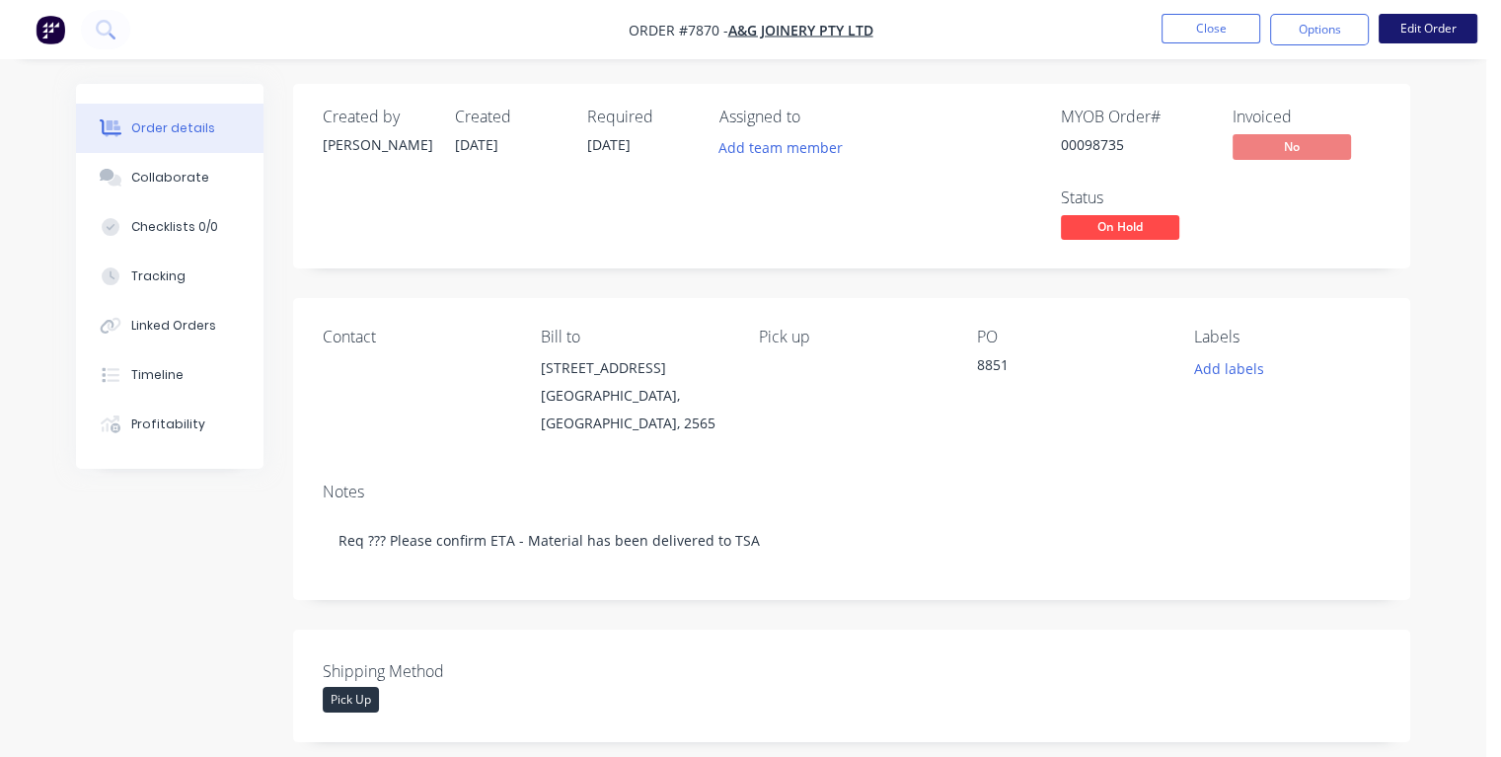
click at [1429, 32] on button "Edit Order" at bounding box center [1427, 29] width 99 height 30
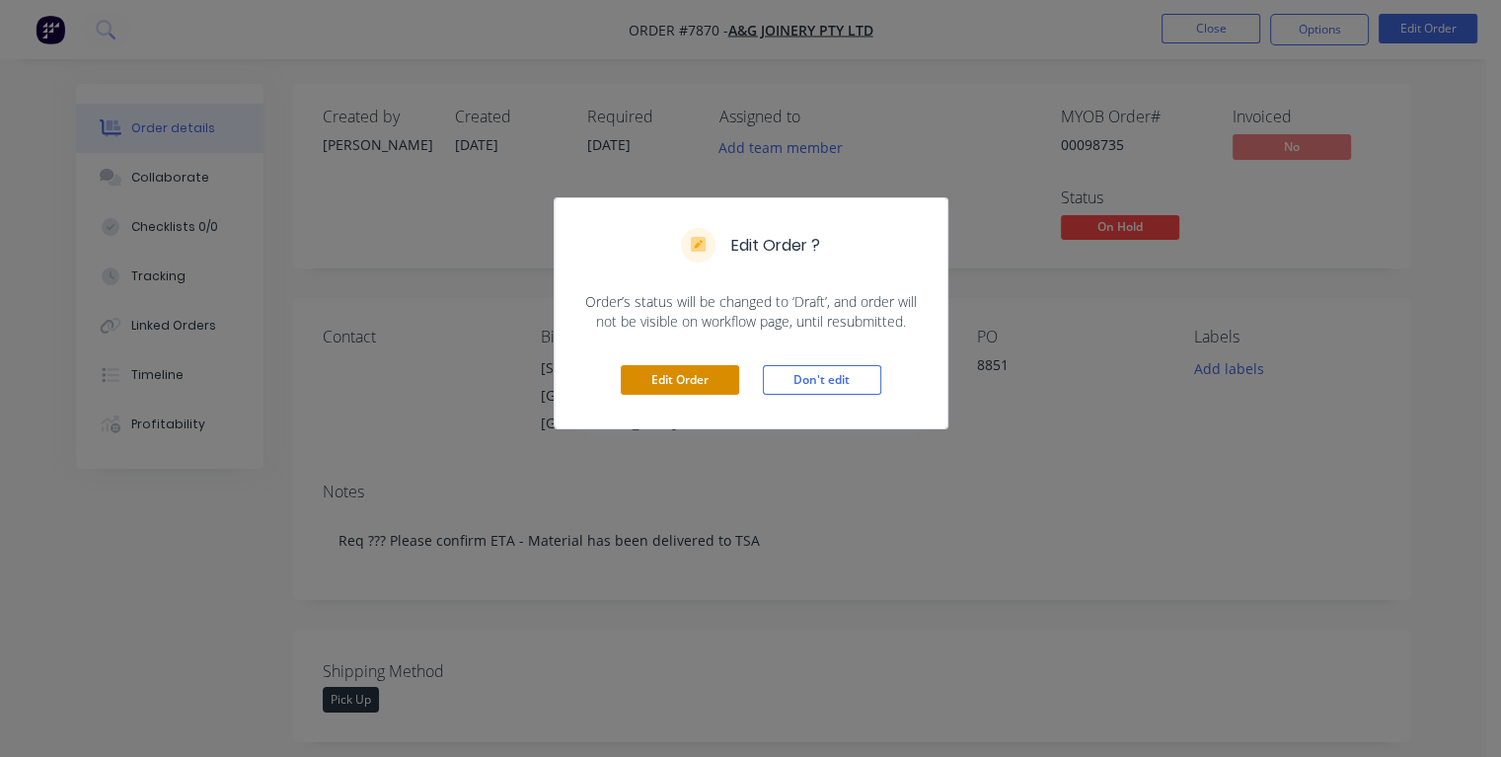
click at [711, 385] on button "Edit Order" at bounding box center [680, 380] width 118 height 30
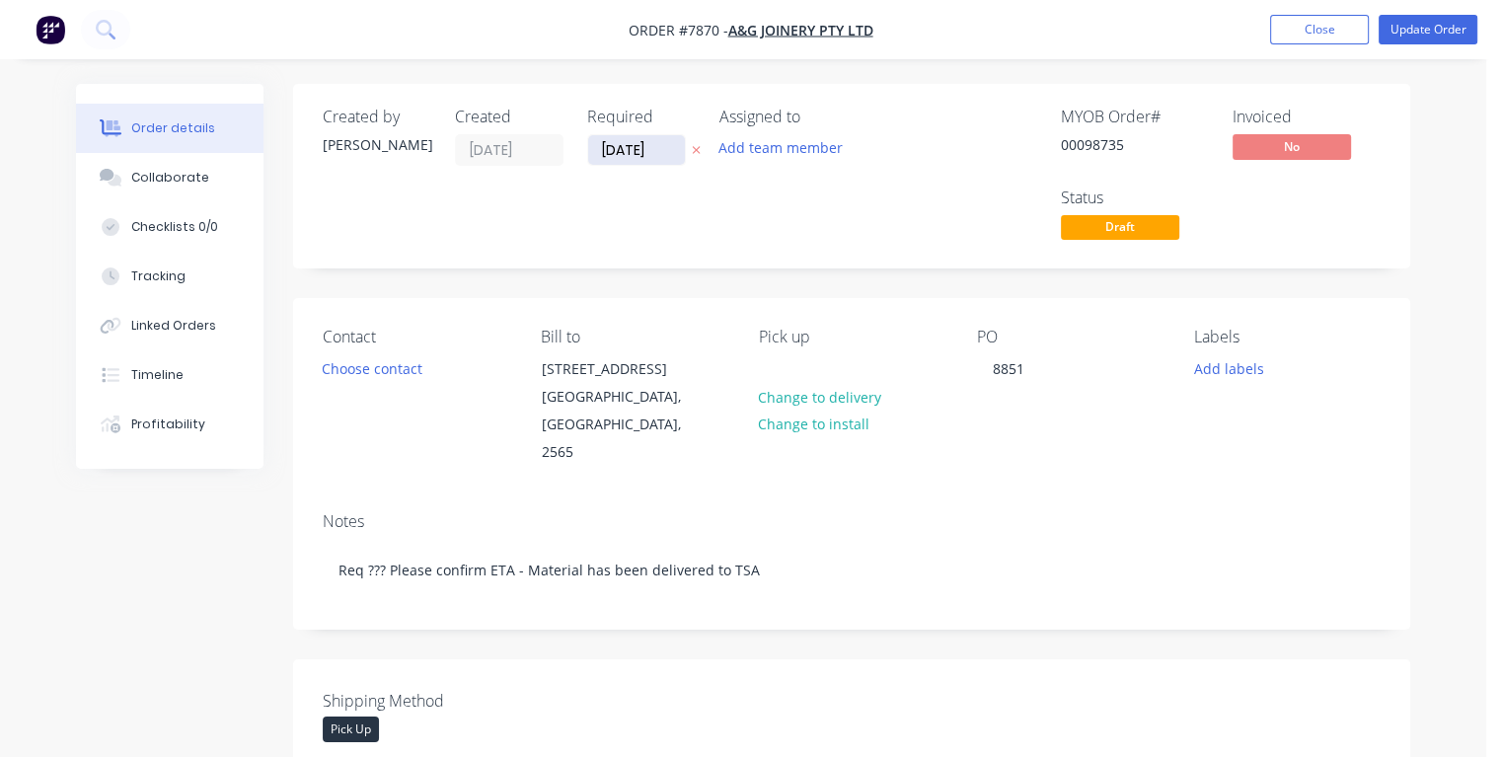
click at [616, 148] on input "[DATE]" at bounding box center [636, 150] width 97 height 30
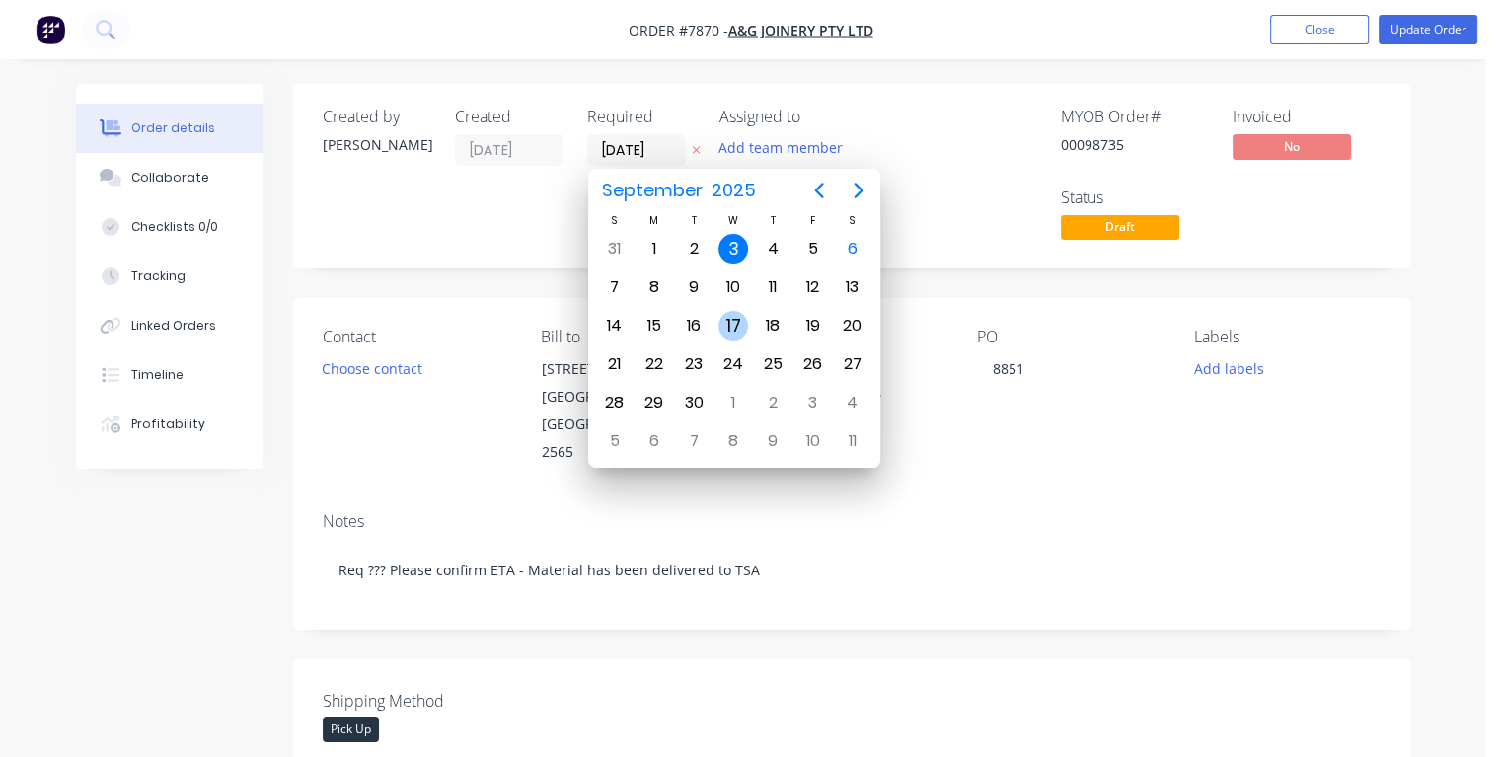
click at [729, 324] on div "17" at bounding box center [733, 326] width 30 height 30
type input "[DATE]"
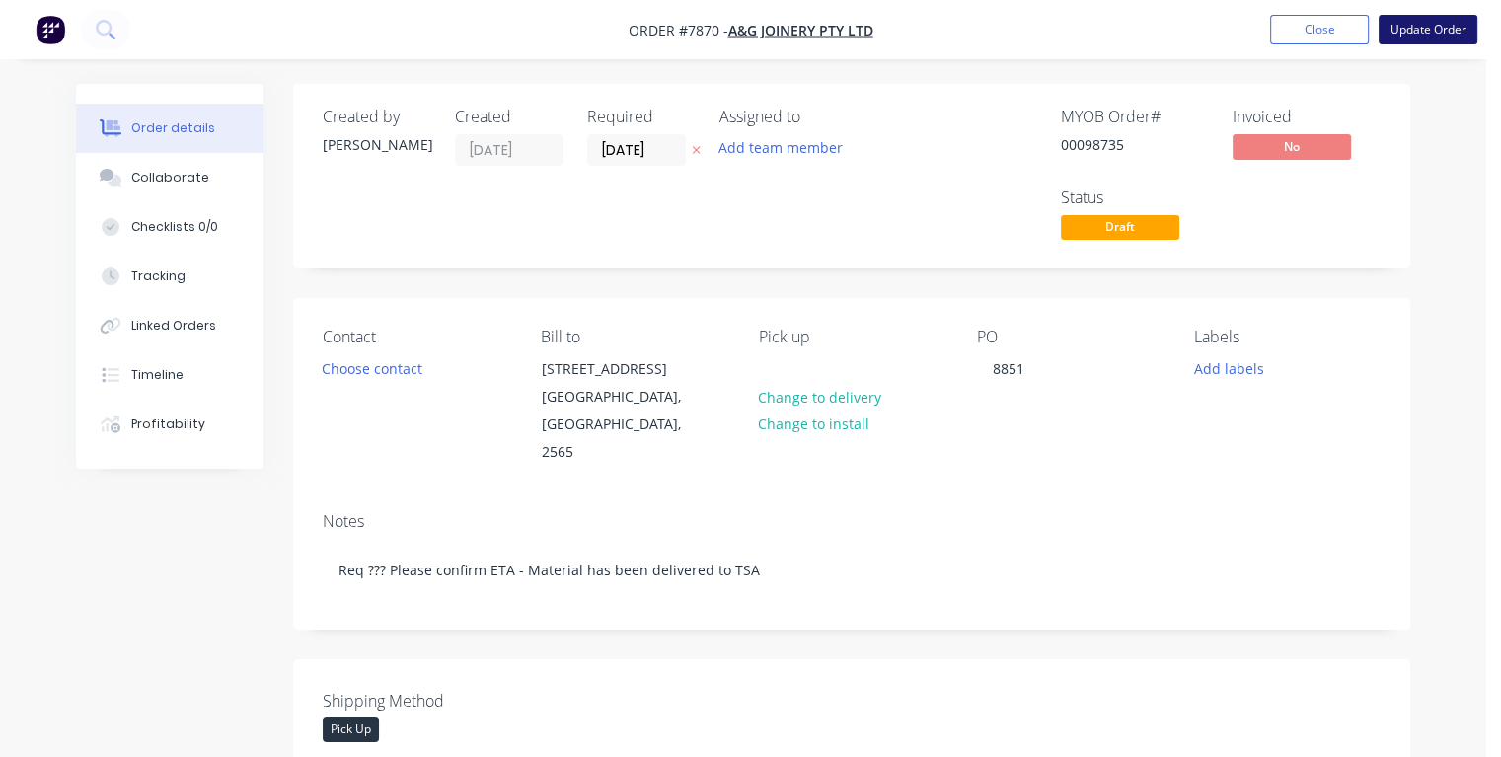
click at [1433, 25] on button "Update Order" at bounding box center [1427, 30] width 99 height 30
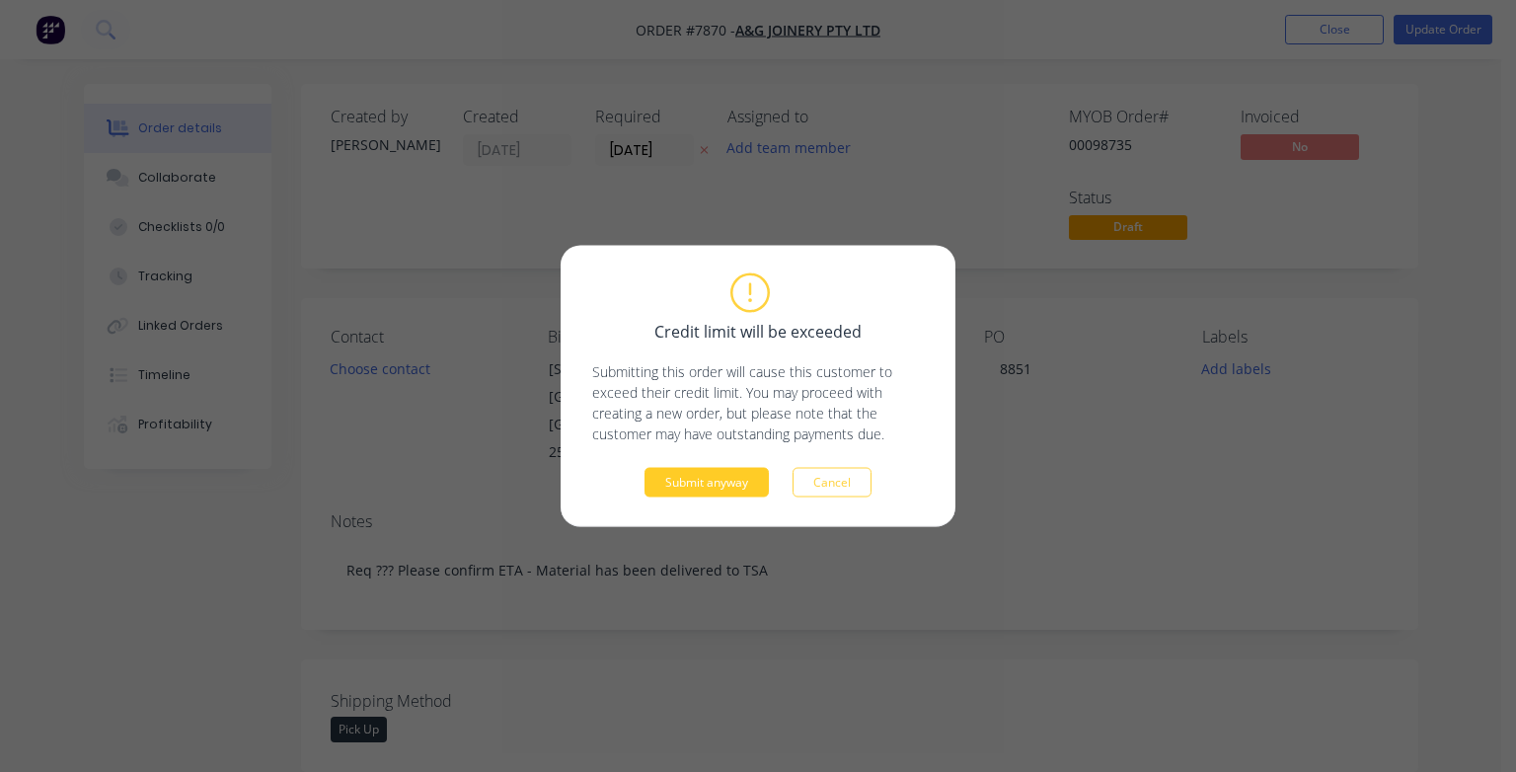
click at [703, 483] on button "Submit anyway" at bounding box center [706, 483] width 124 height 30
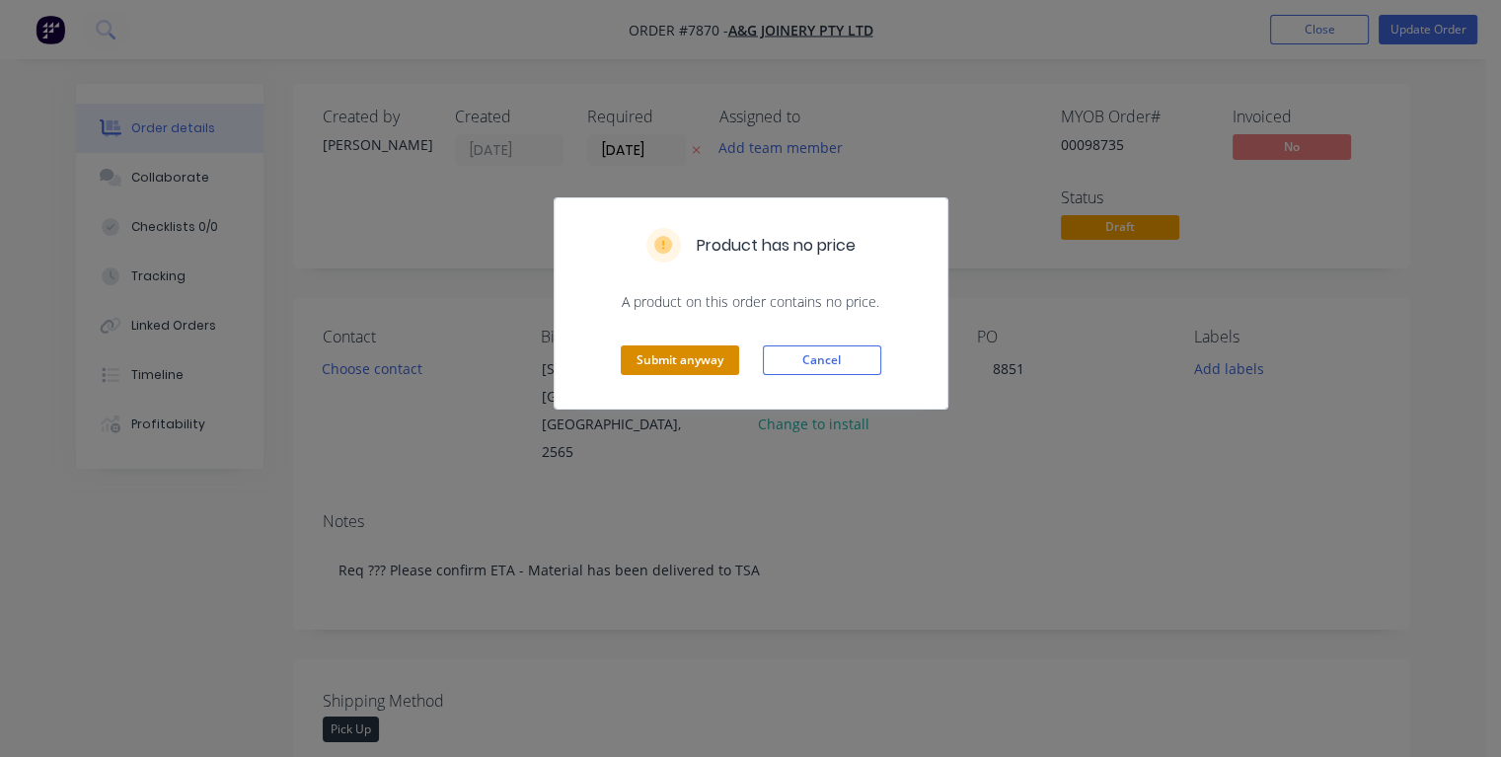
click at [699, 365] on button "Submit anyway" at bounding box center [680, 360] width 118 height 30
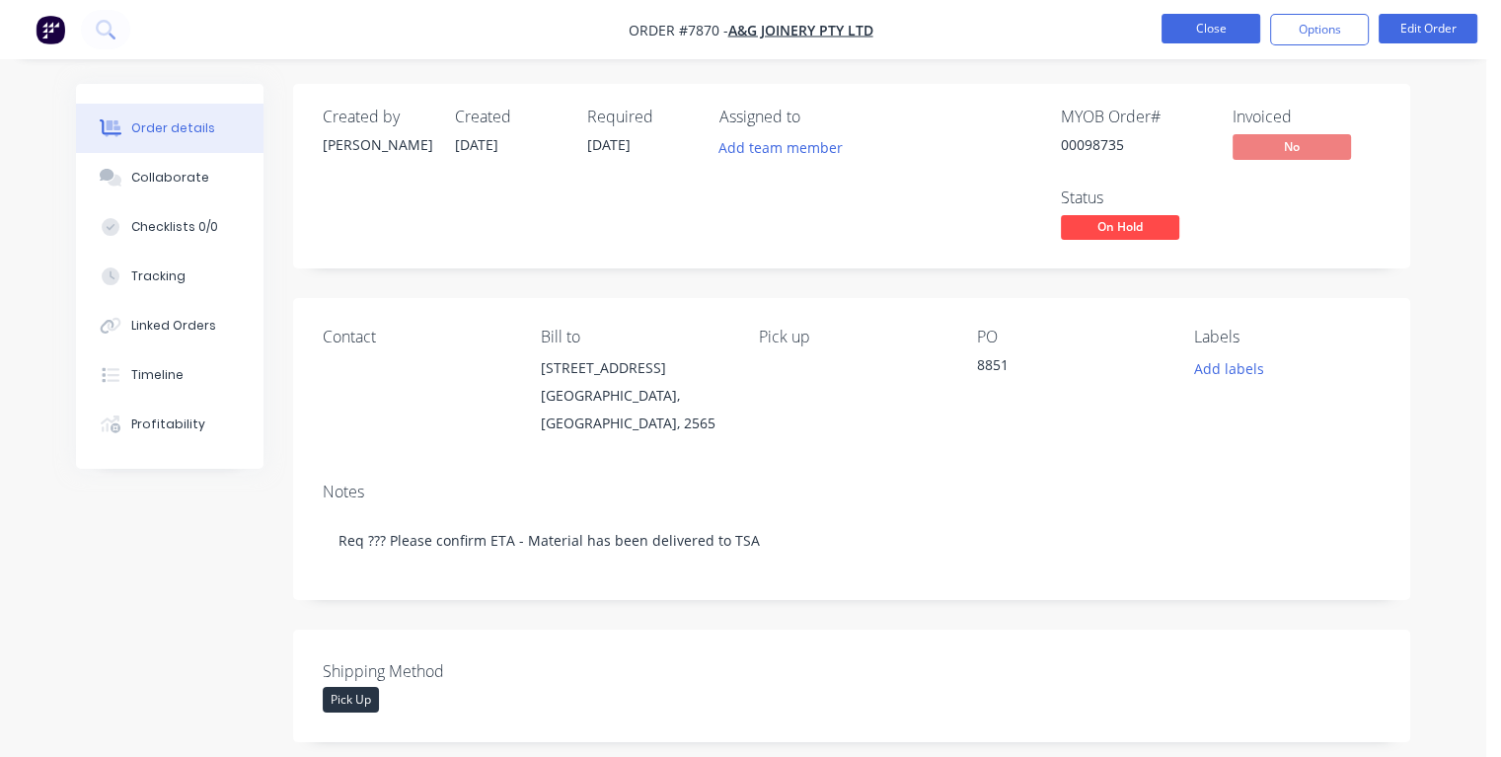
click at [1206, 25] on button "Close" at bounding box center [1210, 29] width 99 height 30
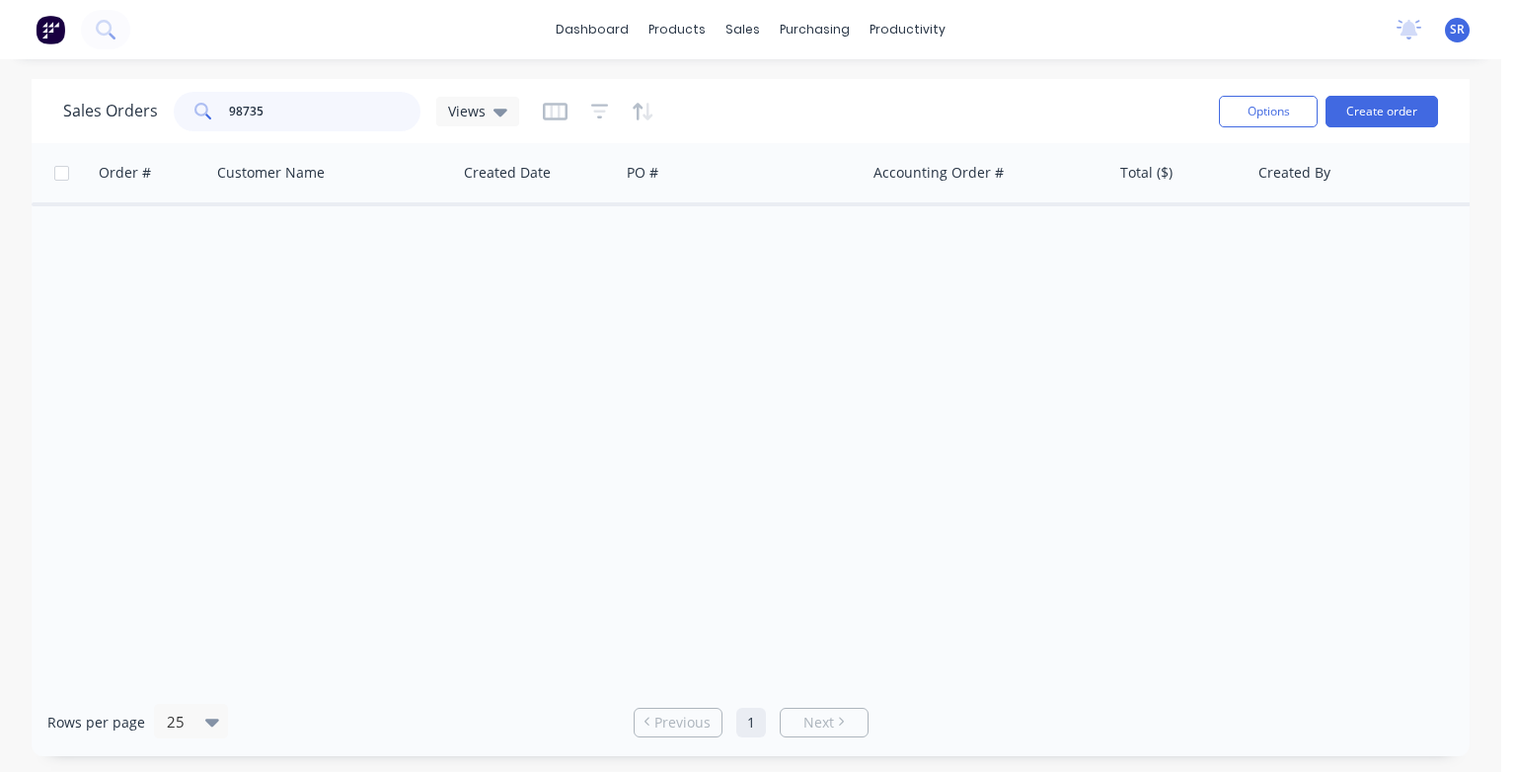
click at [260, 109] on input "98735" at bounding box center [325, 111] width 192 height 39
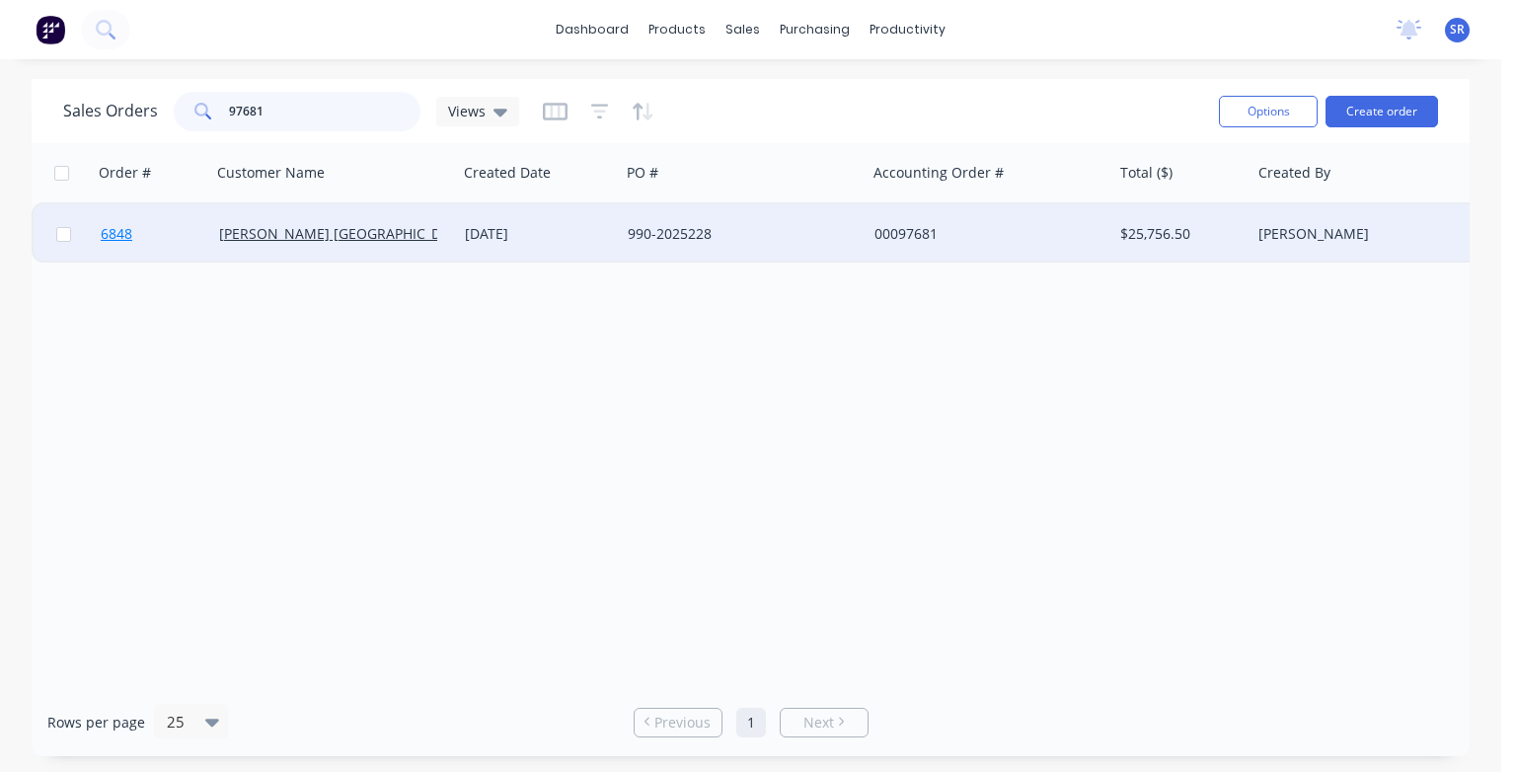
type input "97681"
click at [111, 235] on span "6848" at bounding box center [117, 234] width 32 height 20
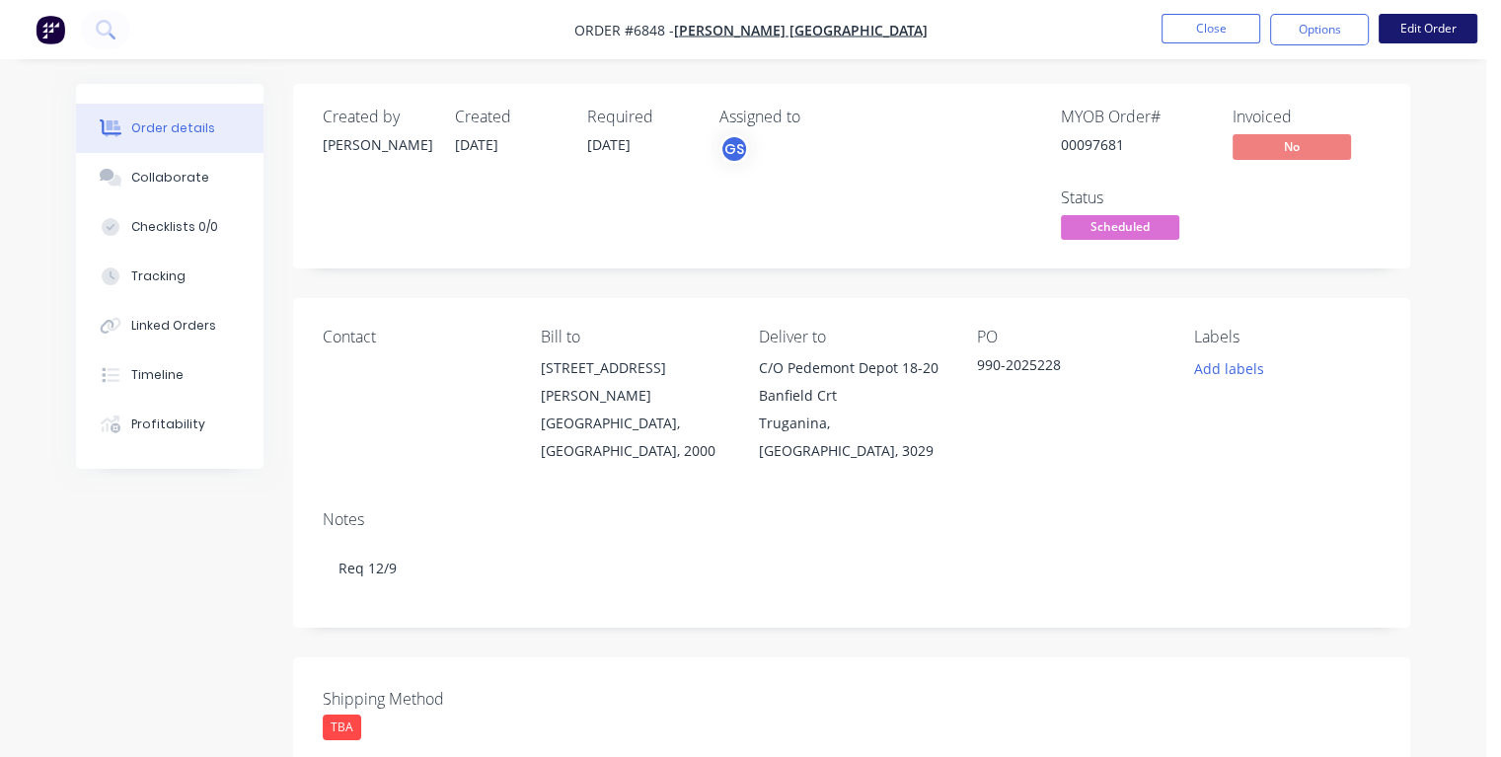
click at [1401, 30] on button "Edit Order" at bounding box center [1427, 29] width 99 height 30
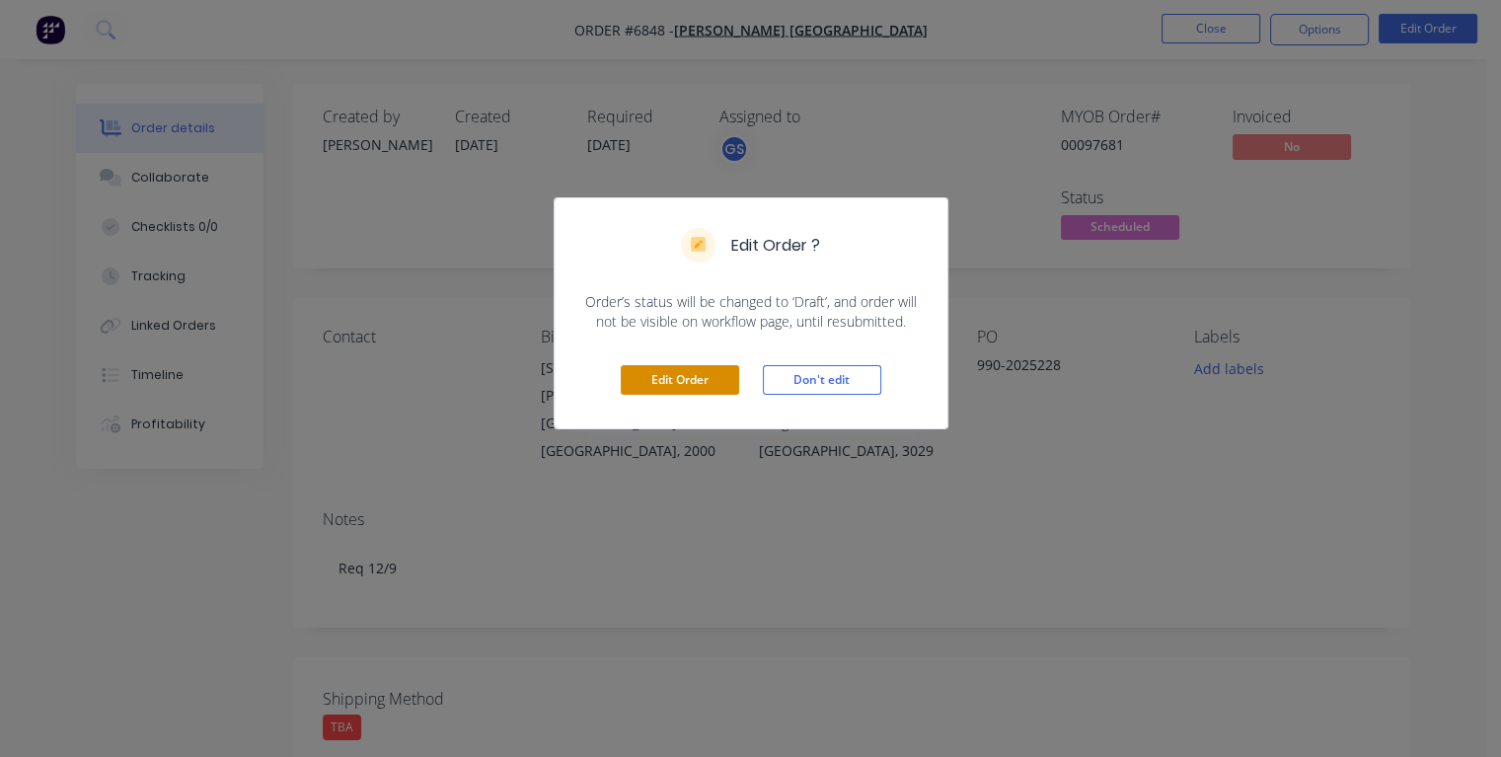
click at [681, 377] on button "Edit Order" at bounding box center [680, 380] width 118 height 30
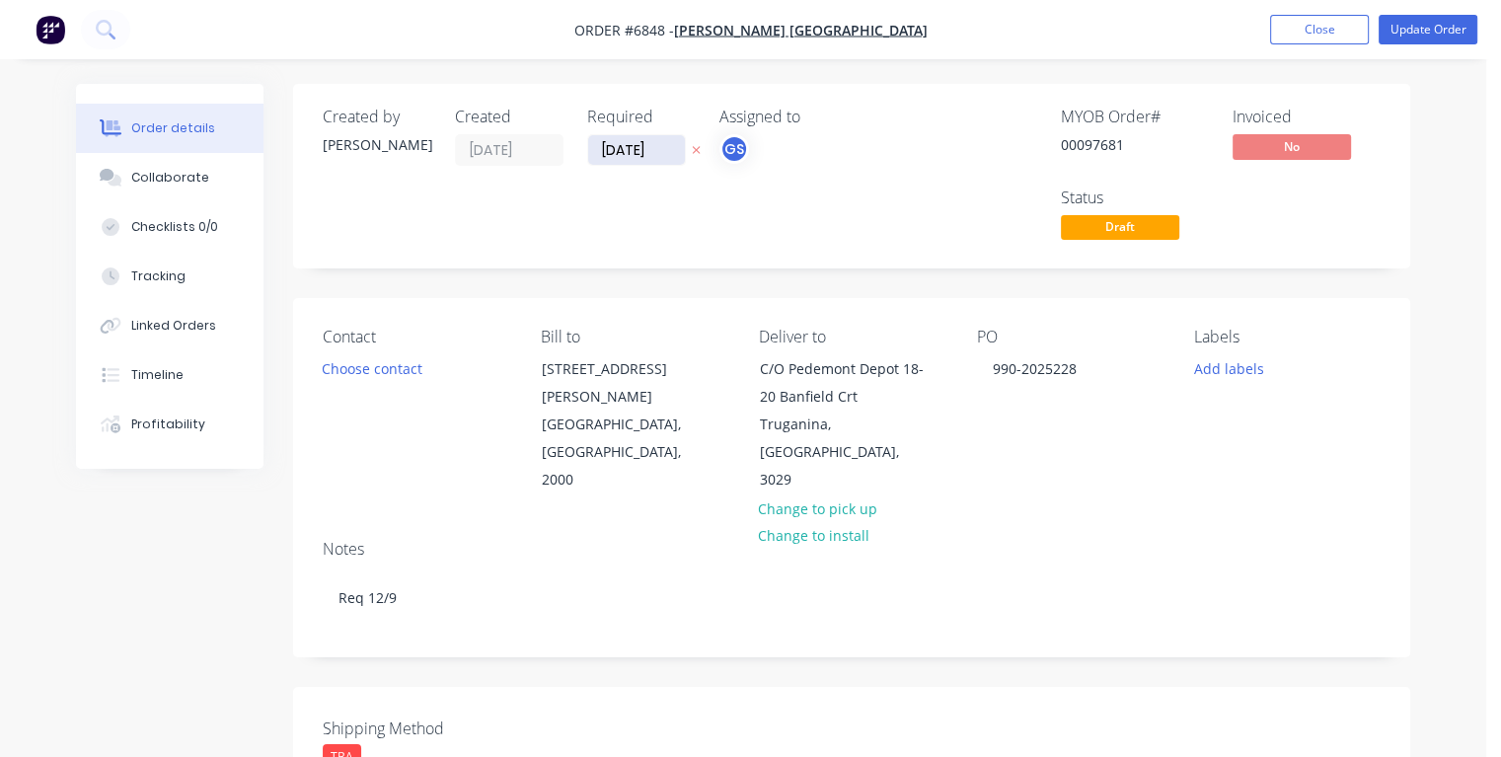
click at [611, 143] on input "[DATE]" at bounding box center [636, 150] width 97 height 30
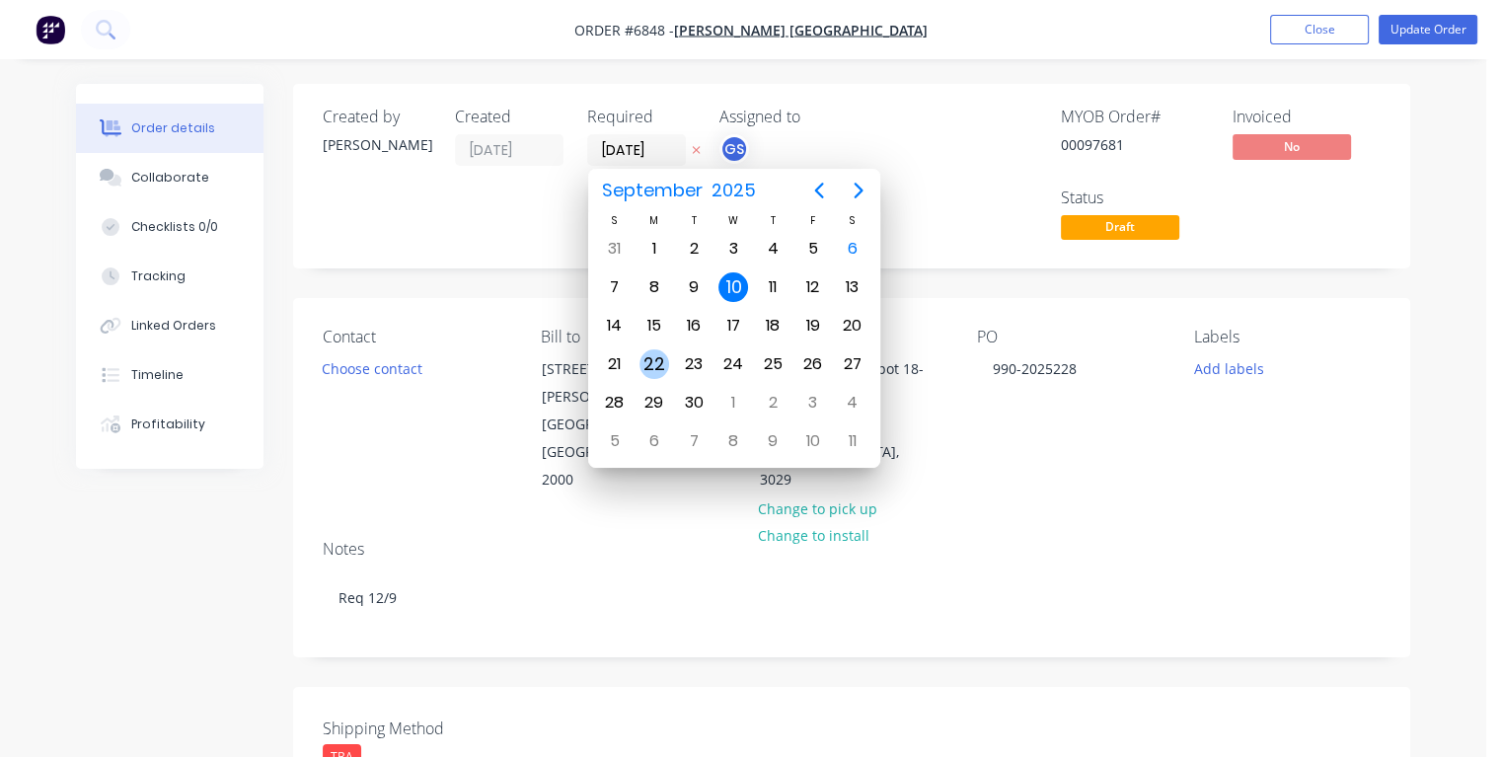
click at [653, 361] on div "22" at bounding box center [654, 364] width 30 height 30
type input "[DATE]"
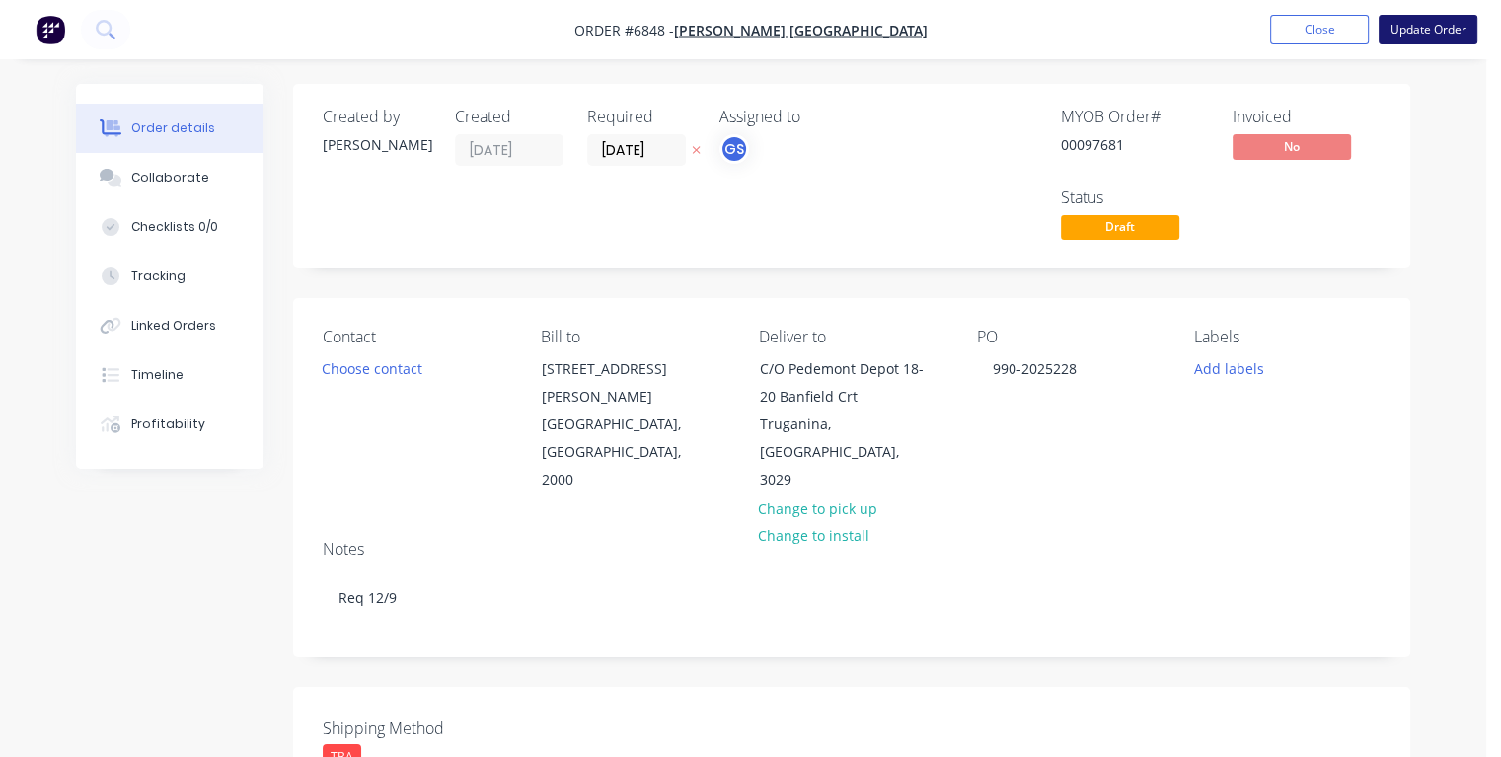
click at [1404, 32] on button "Update Order" at bounding box center [1427, 30] width 99 height 30
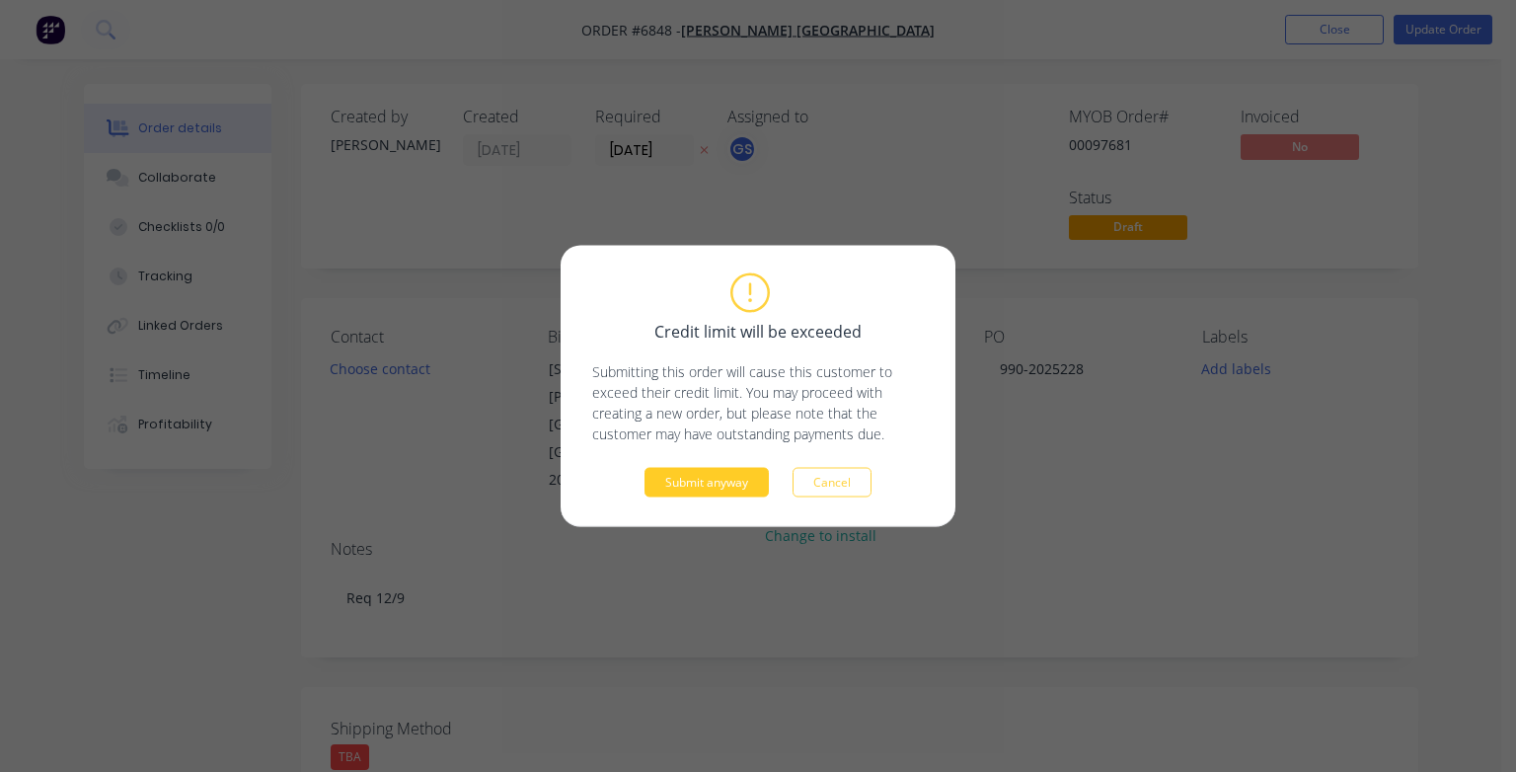
click at [690, 481] on button "Submit anyway" at bounding box center [706, 483] width 124 height 30
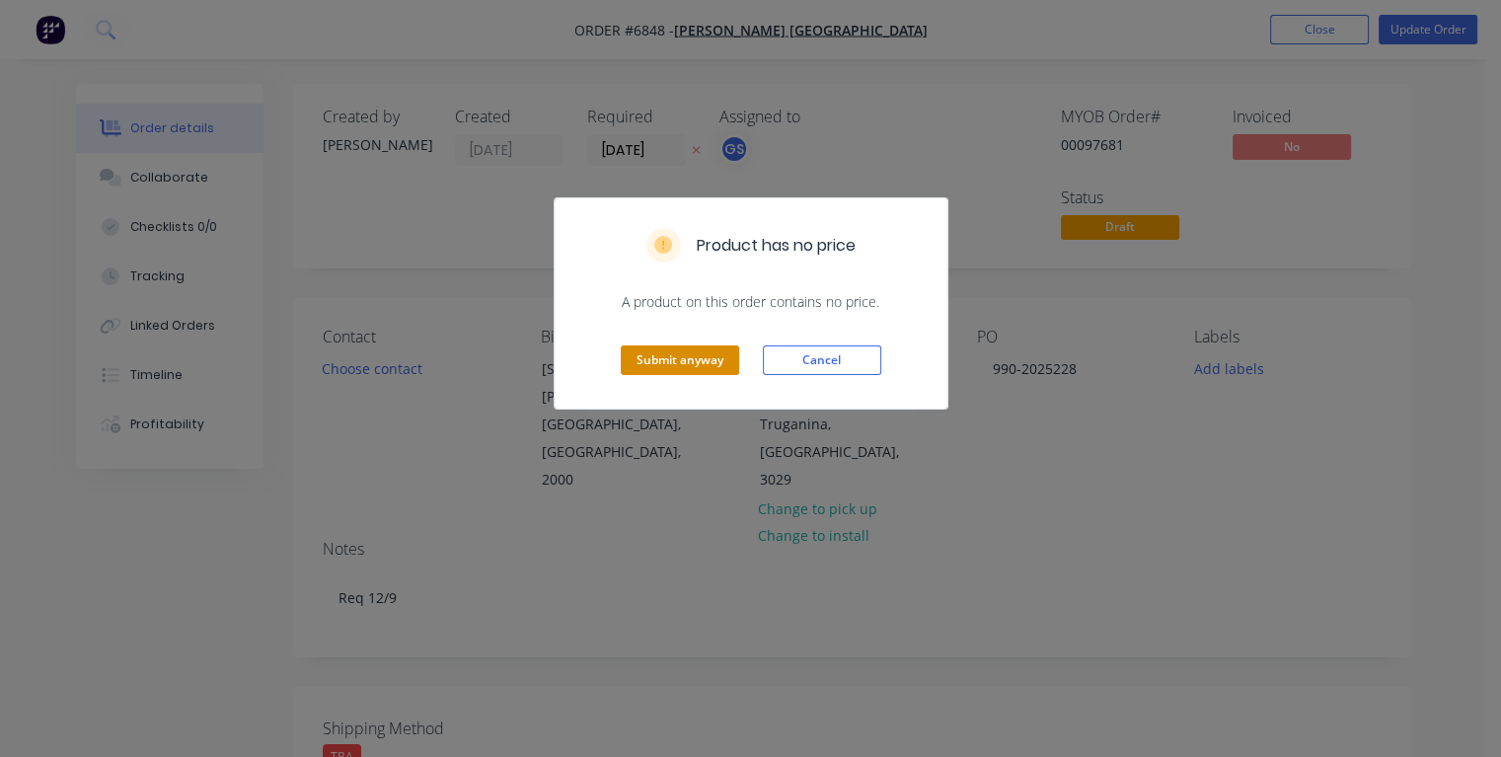
click at [687, 352] on button "Submit anyway" at bounding box center [680, 360] width 118 height 30
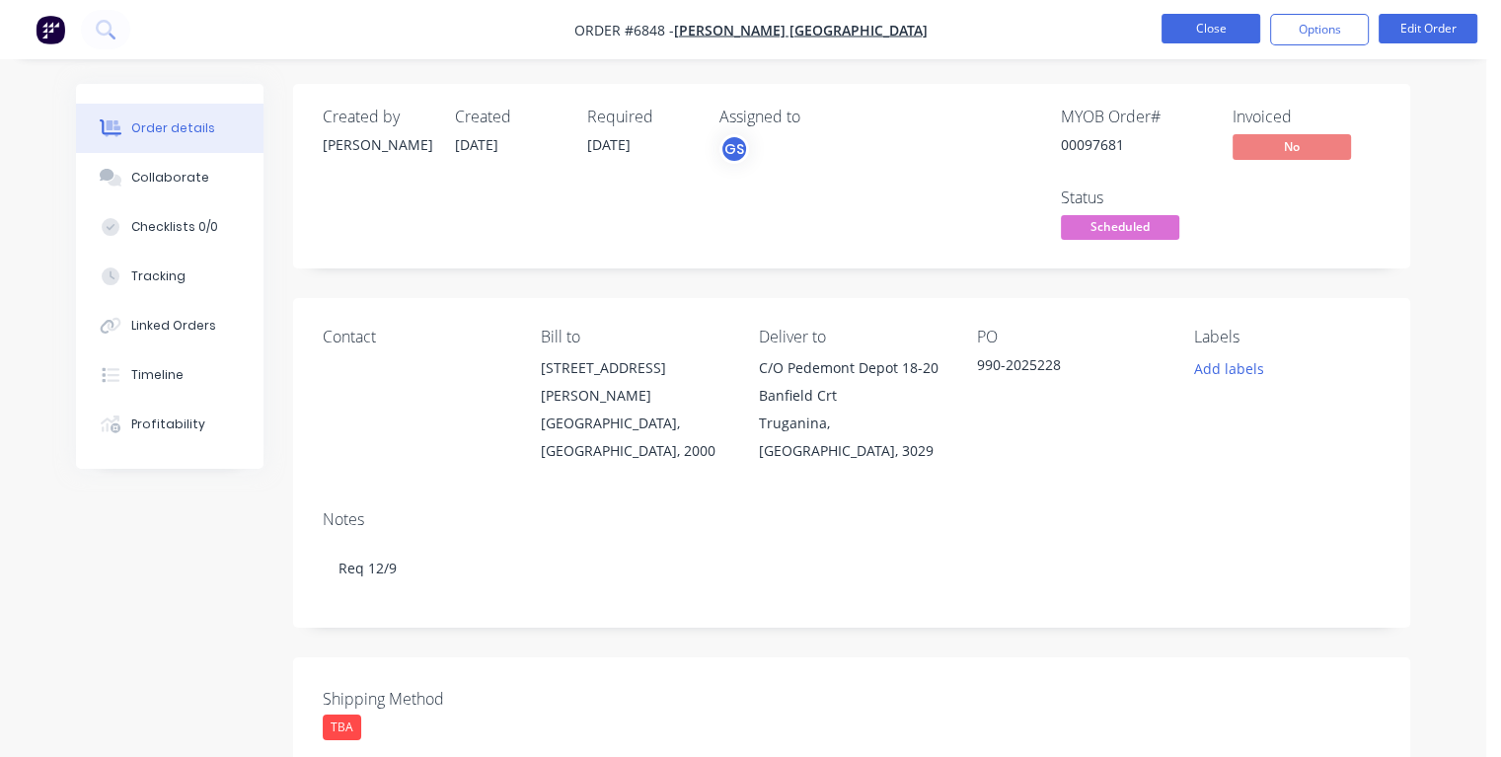
click at [1185, 29] on button "Close" at bounding box center [1210, 29] width 99 height 30
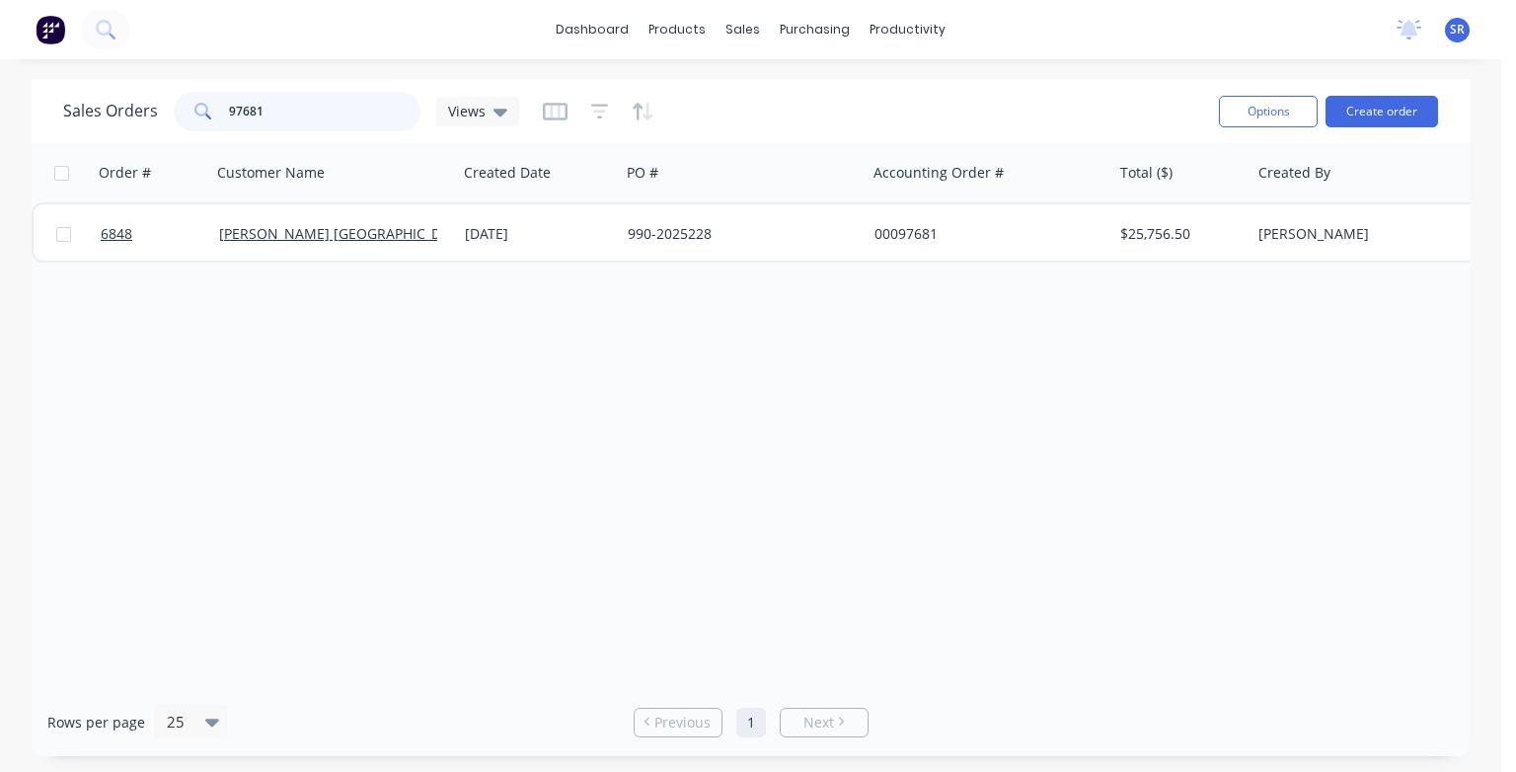
click at [352, 95] on input "97681" at bounding box center [325, 111] width 192 height 39
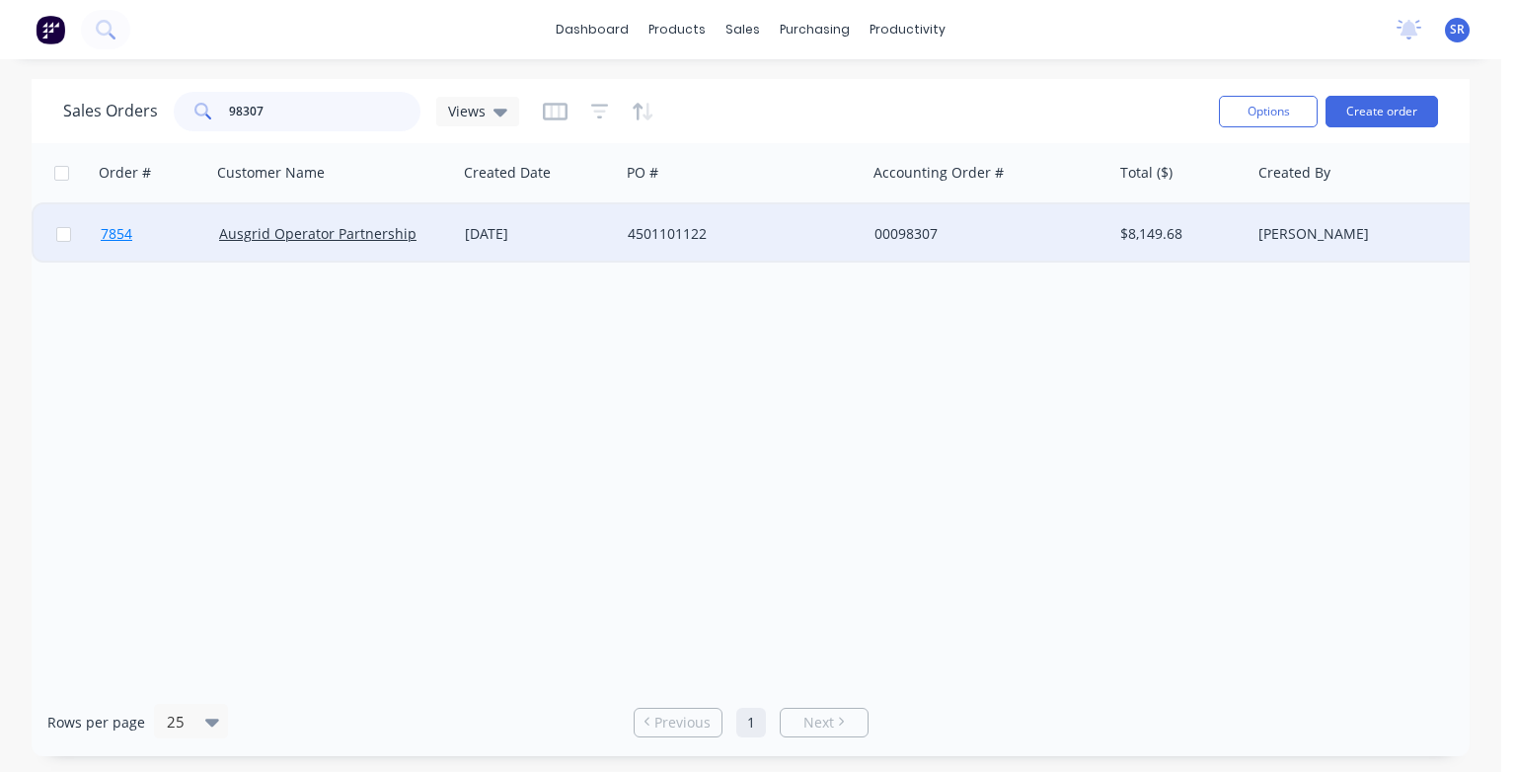
type input "98307"
click at [116, 234] on span "7854" at bounding box center [117, 234] width 32 height 20
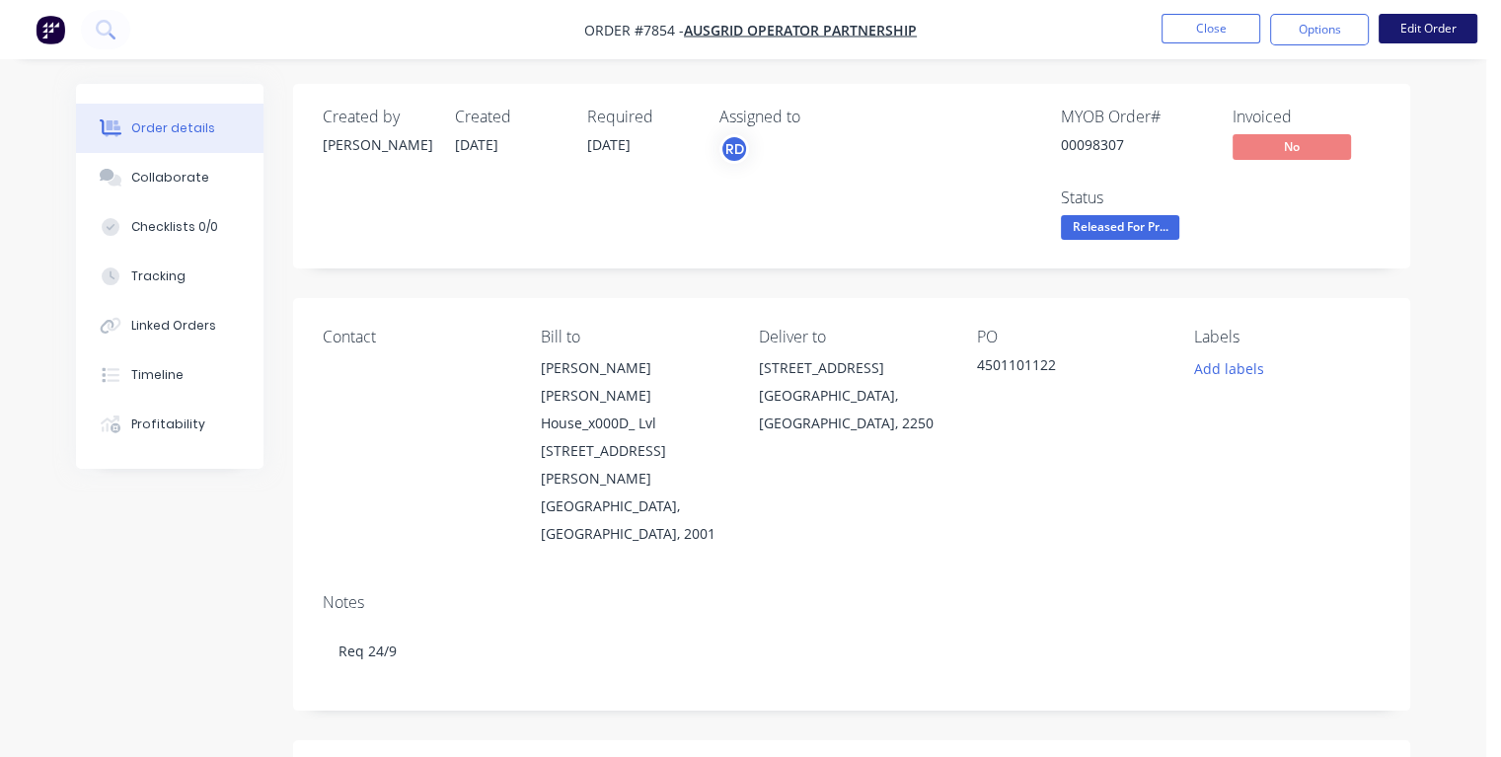
click at [1404, 37] on button "Edit Order" at bounding box center [1427, 29] width 99 height 30
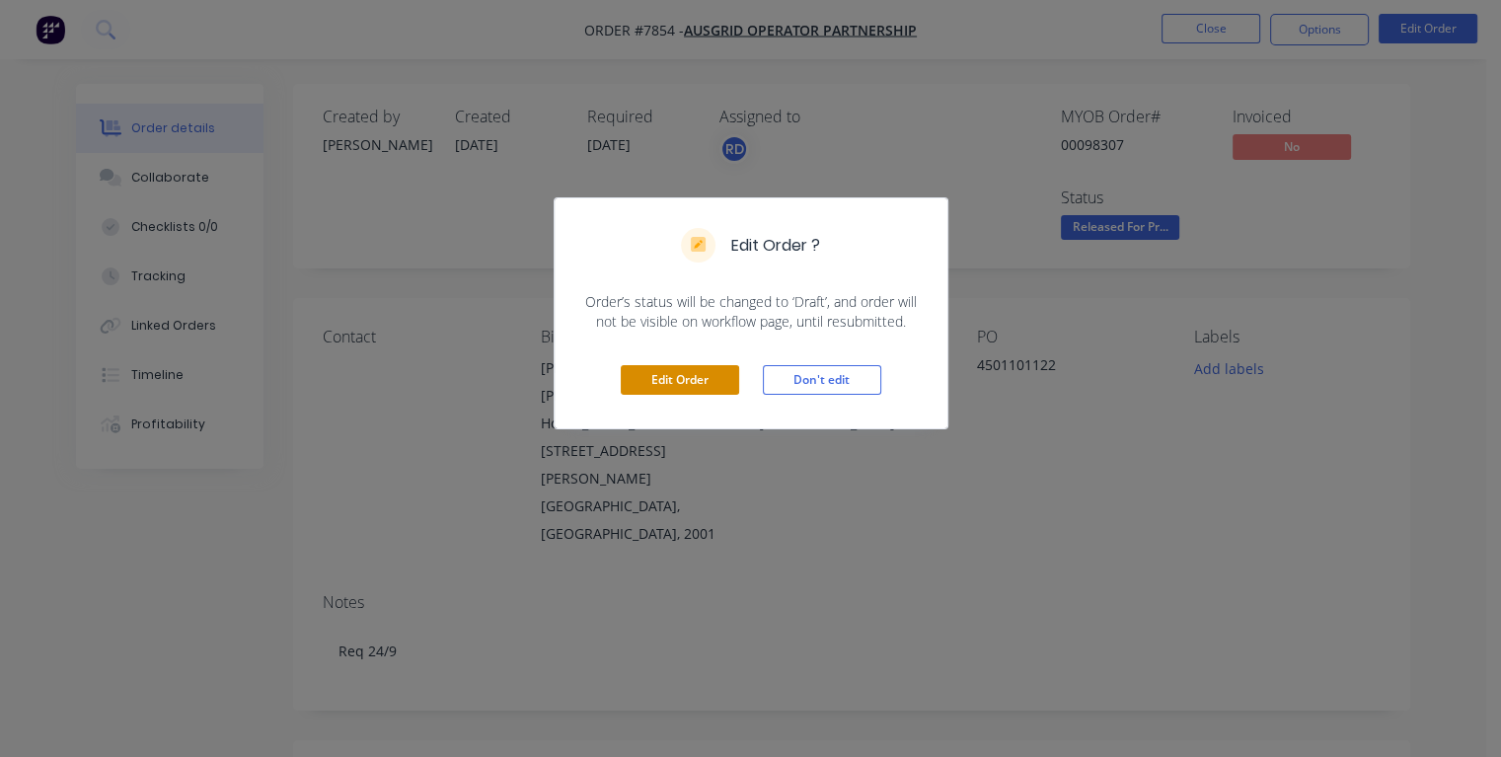
click at [646, 384] on button "Edit Order" at bounding box center [680, 380] width 118 height 30
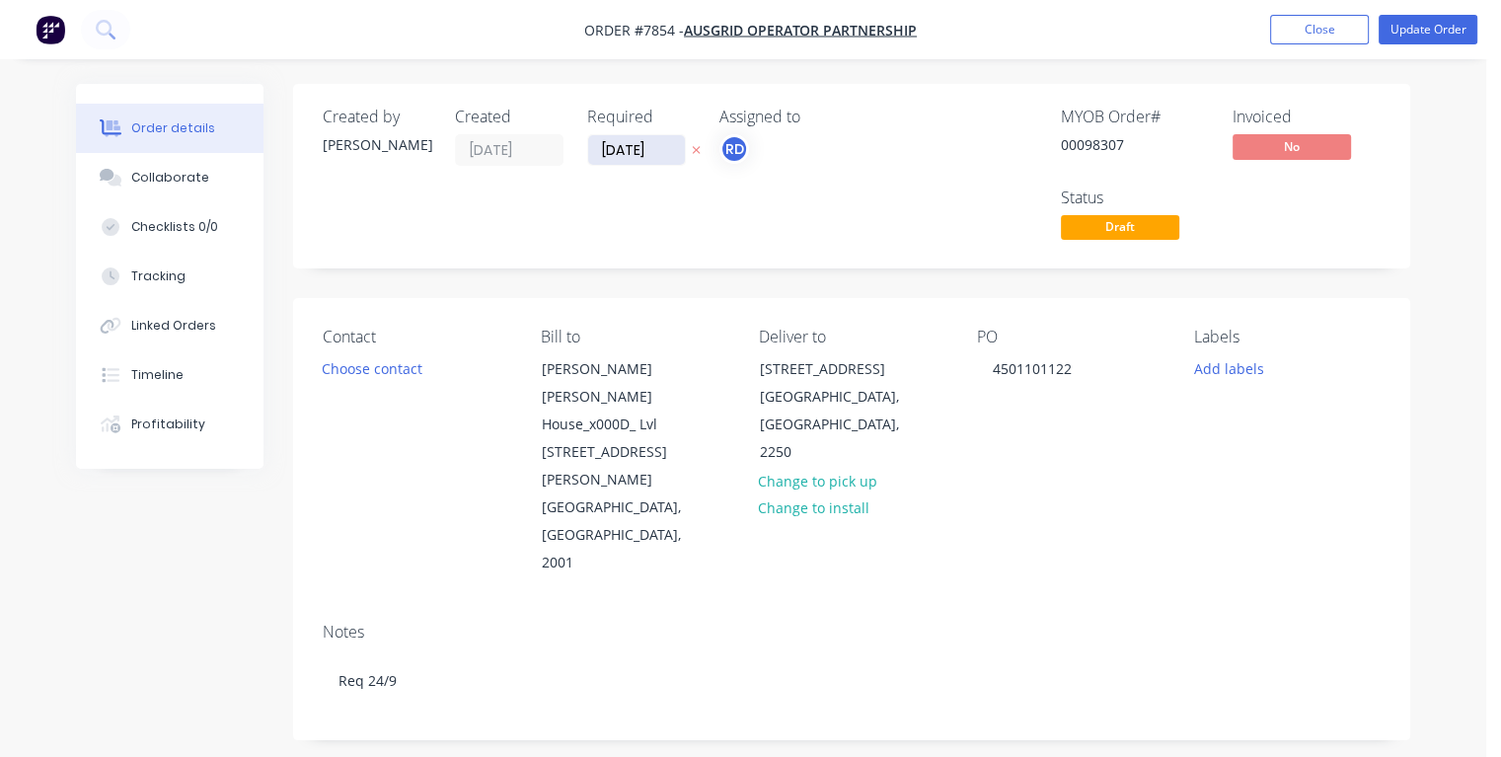
click at [617, 146] on input "[DATE]" at bounding box center [636, 150] width 97 height 30
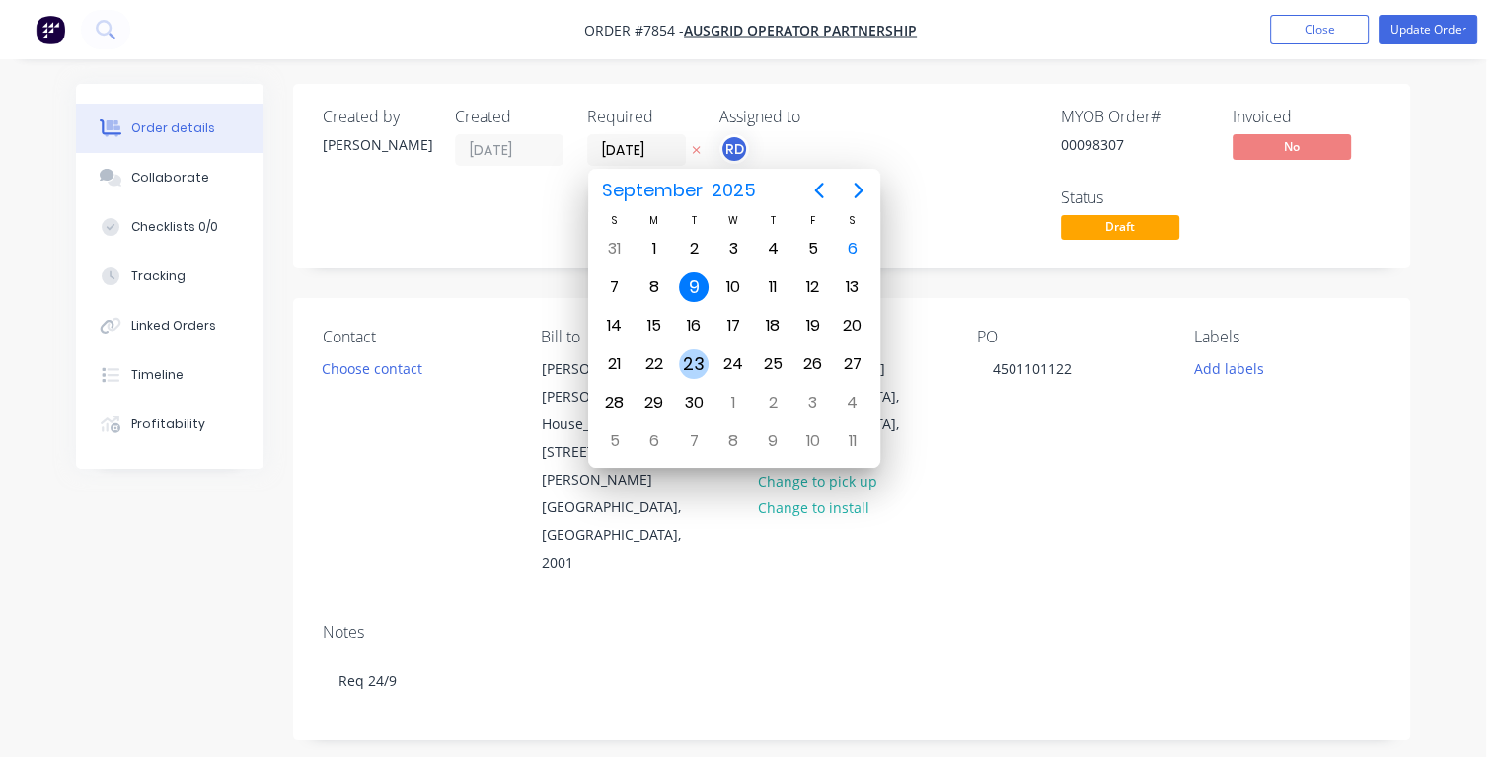
click at [691, 357] on div "23" at bounding box center [694, 364] width 30 height 30
type input "[DATE]"
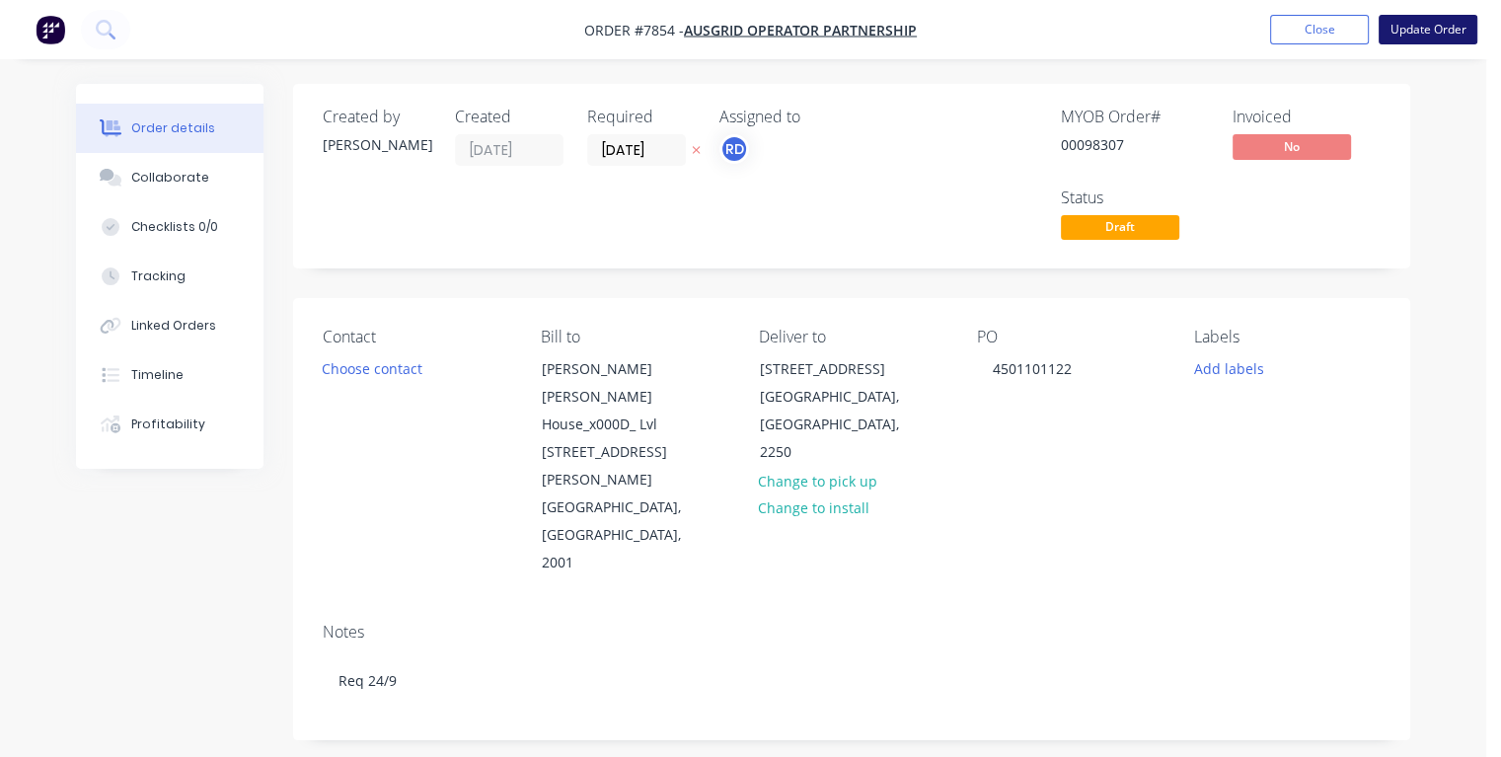
click at [1413, 31] on button "Update Order" at bounding box center [1427, 30] width 99 height 30
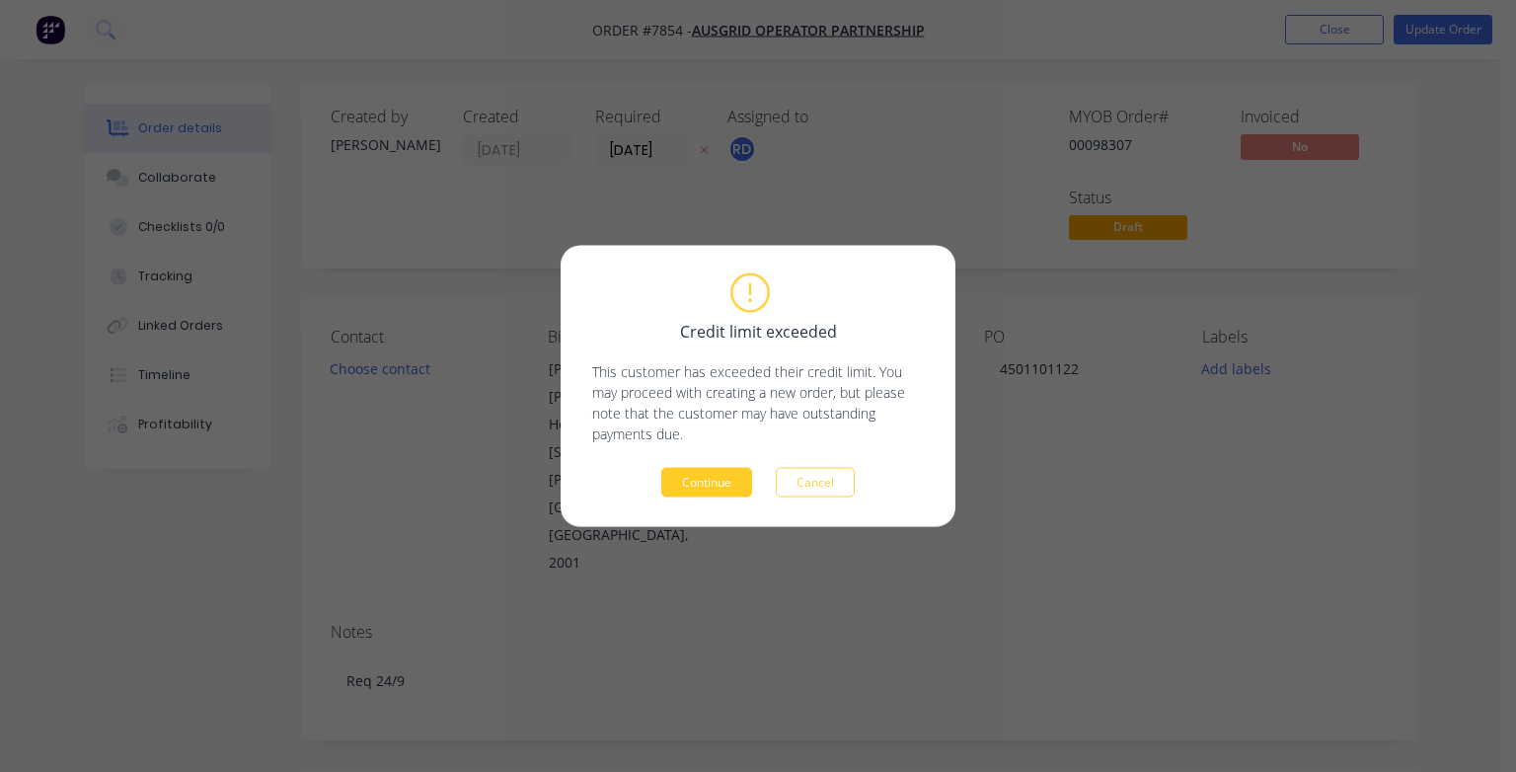
click at [736, 483] on button "Continue" at bounding box center [706, 483] width 91 height 30
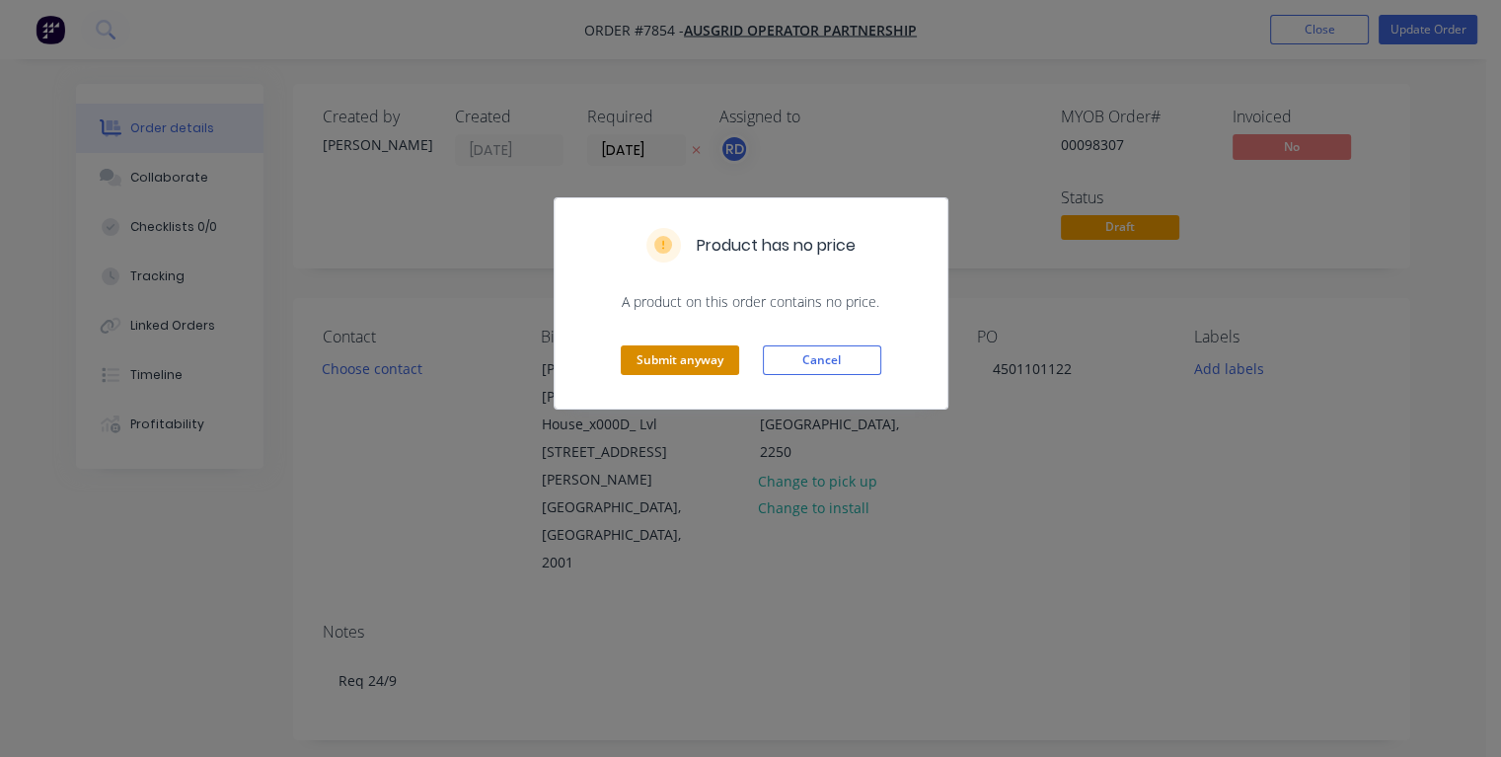
click at [675, 361] on button "Submit anyway" at bounding box center [680, 360] width 118 height 30
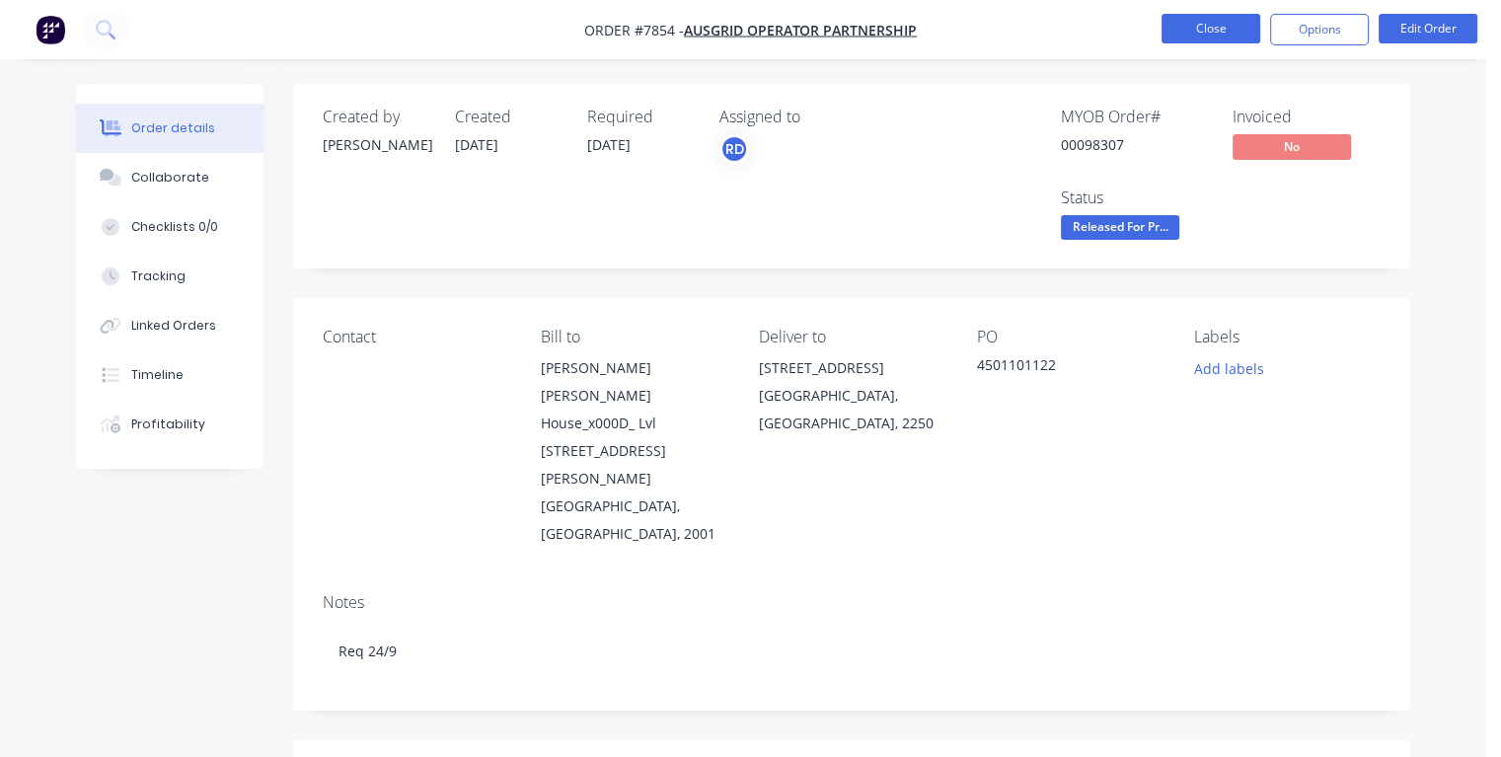
click at [1172, 18] on button "Close" at bounding box center [1210, 29] width 99 height 30
